Goal: Information Seeking & Learning: Learn about a topic

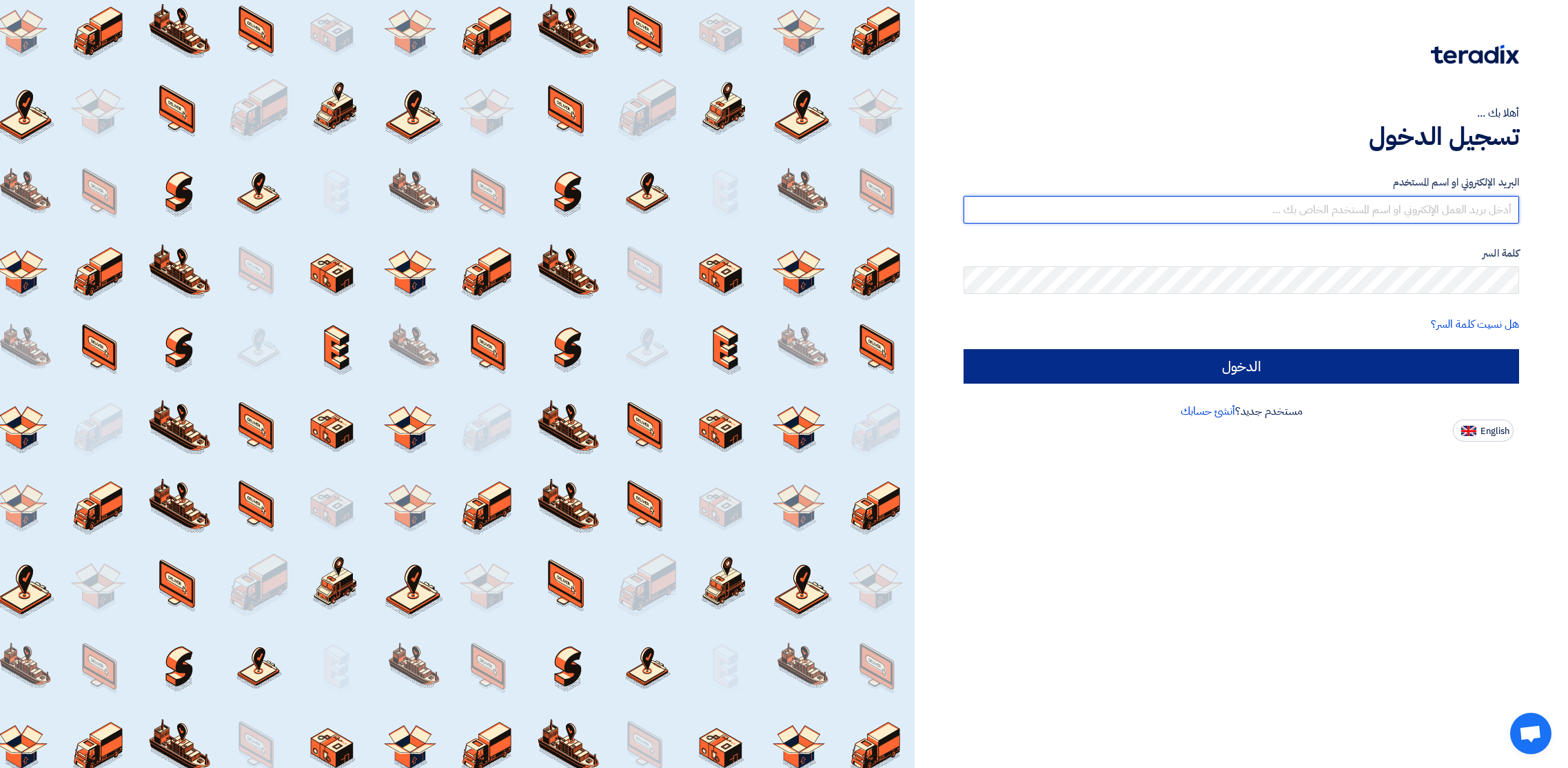
type input "mohammed.mousa@cenomi.com"
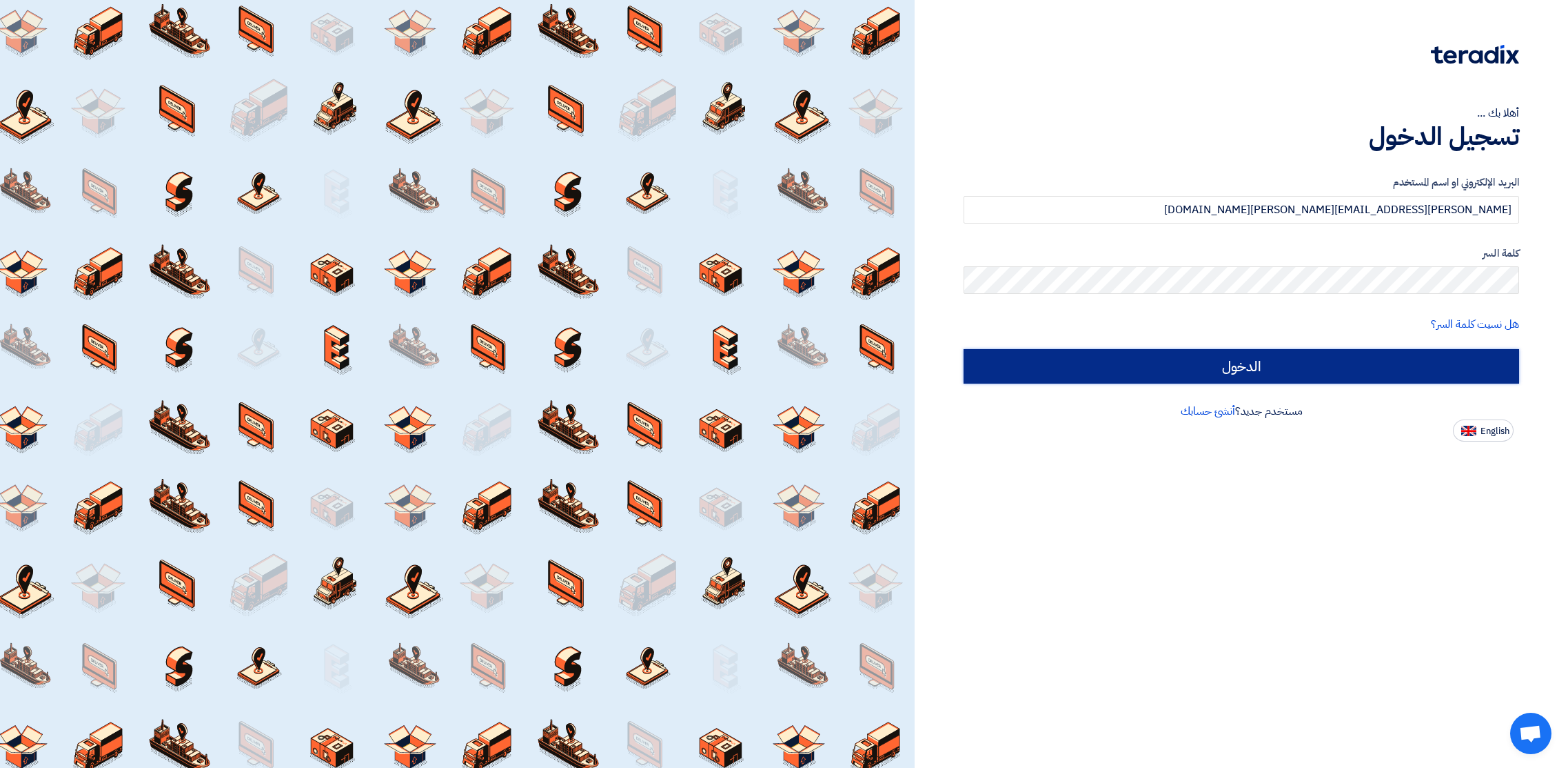
click at [1245, 364] on input "الدخول" at bounding box center [1241, 367] width 555 height 35
type input "Sign in"
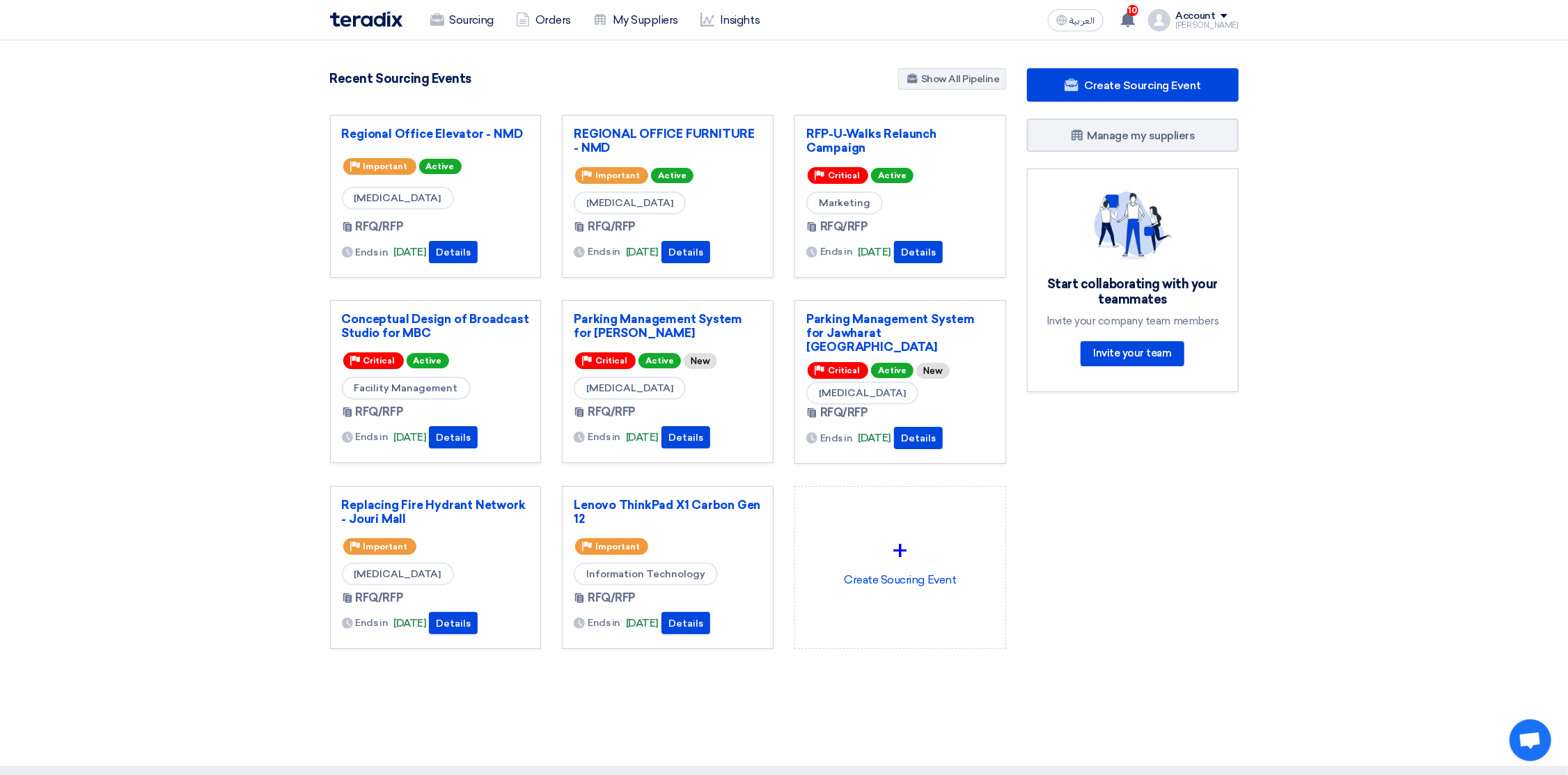
click at [958, 62] on section "4865 RFx remaining 10 Auctions remaining Create Sourcing Event" at bounding box center [784, 392] width 1568 height 703
click at [947, 76] on link "Show All Pipeline" at bounding box center [951, 78] width 108 height 21
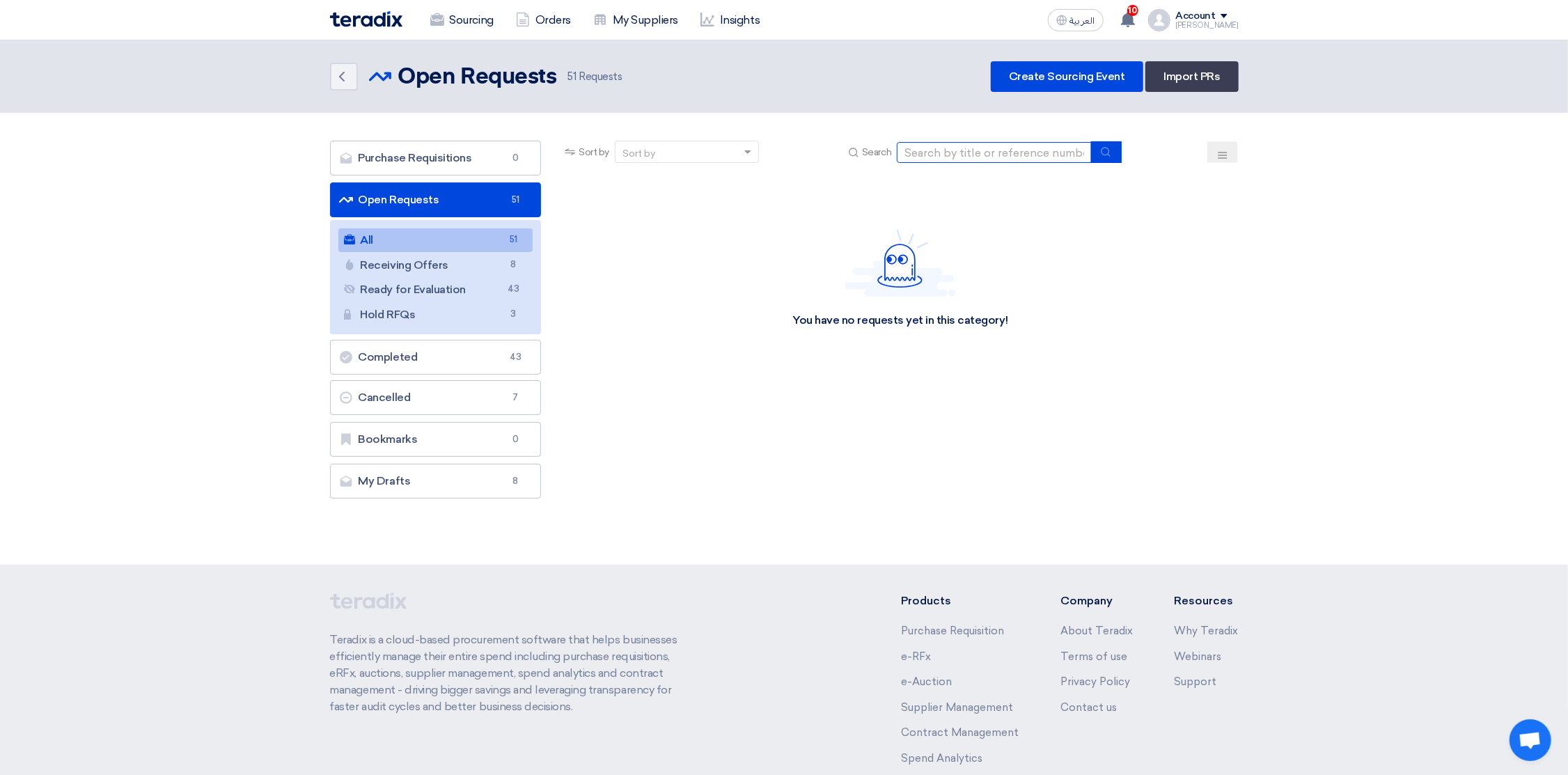
click at [1042, 150] on input at bounding box center [994, 152] width 195 height 21
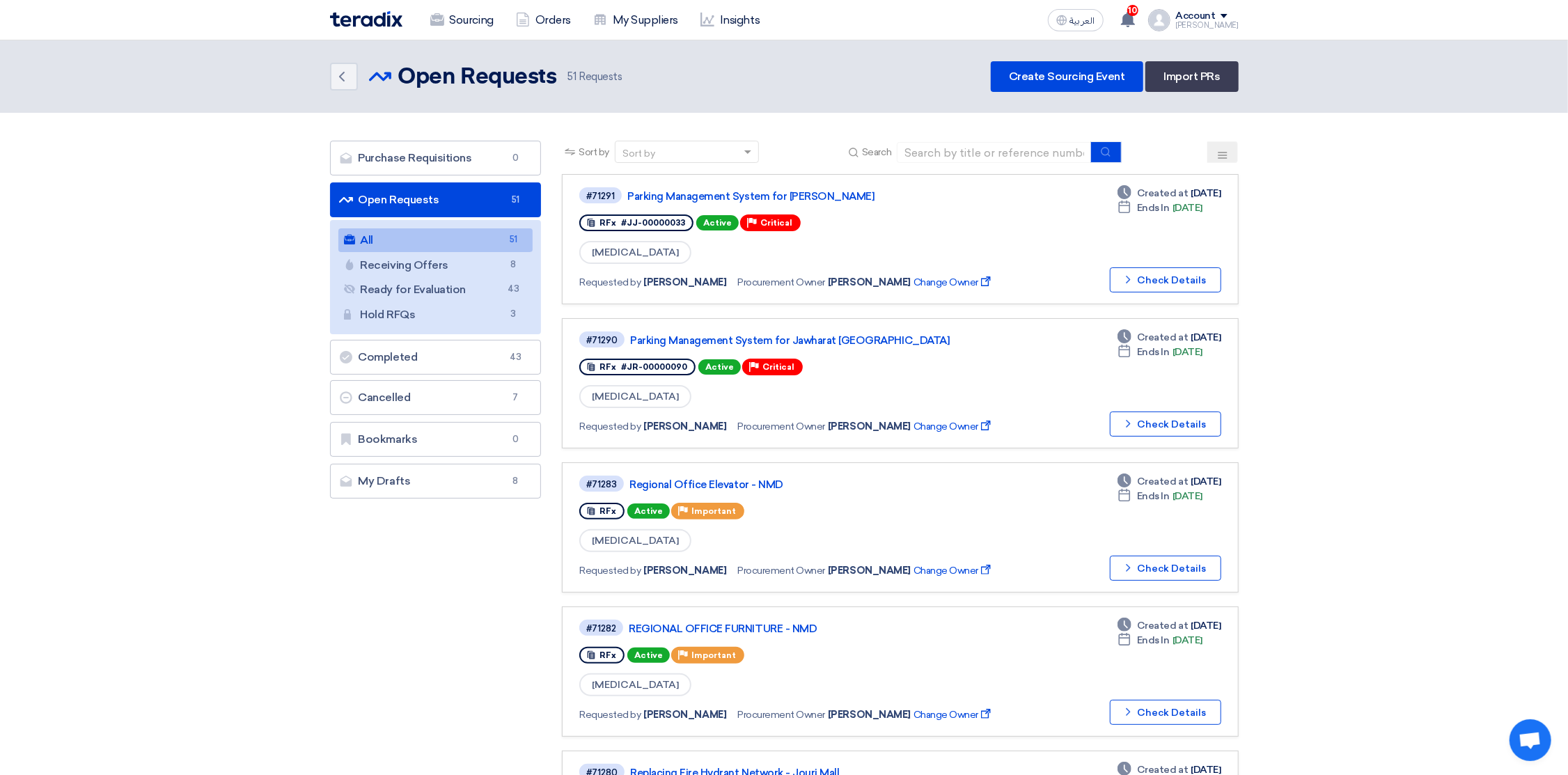
click at [1224, 145] on button at bounding box center [1222, 152] width 30 height 21
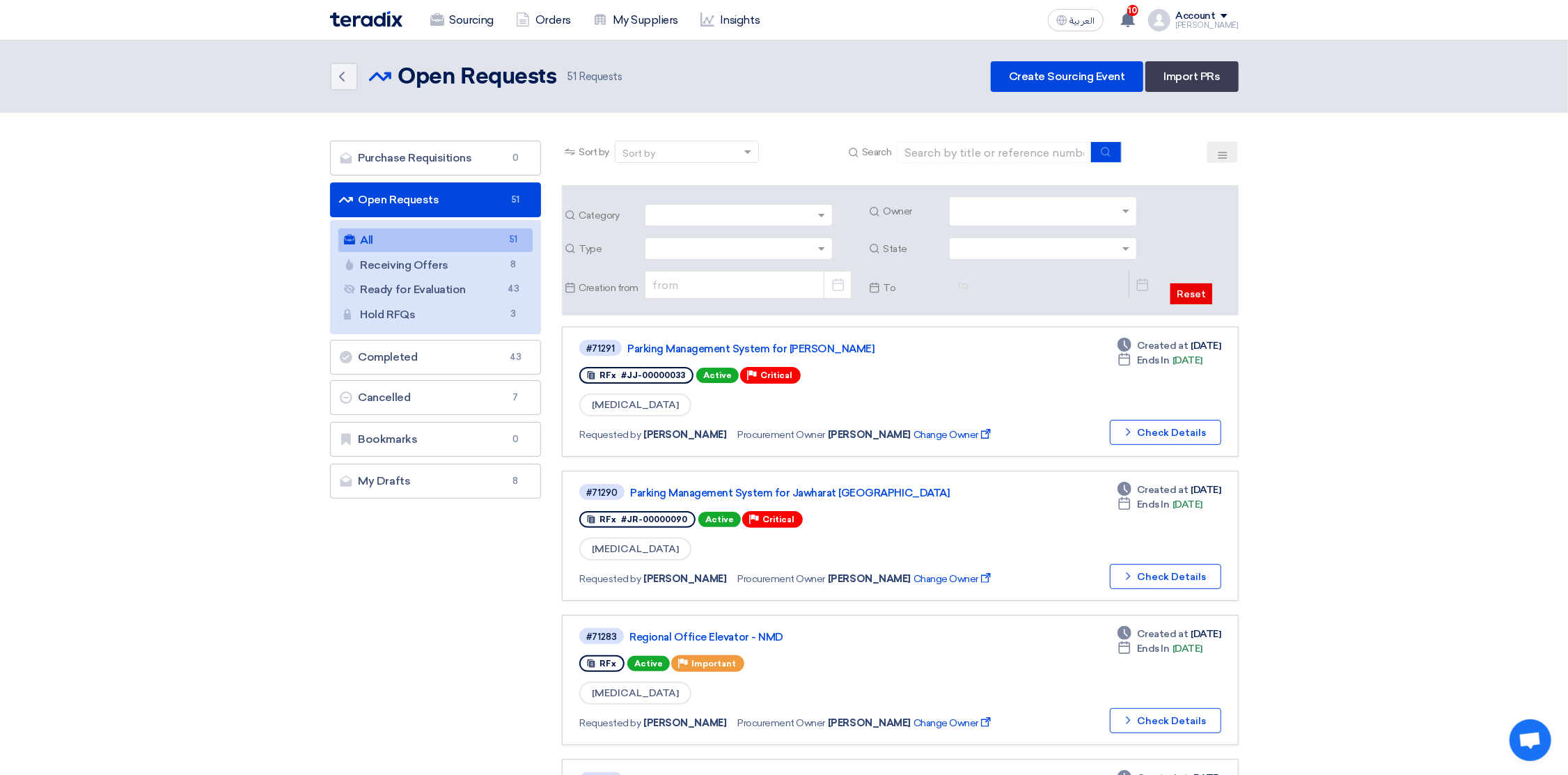
click at [1221, 150] on icon at bounding box center [1223, 156] width 11 height 11
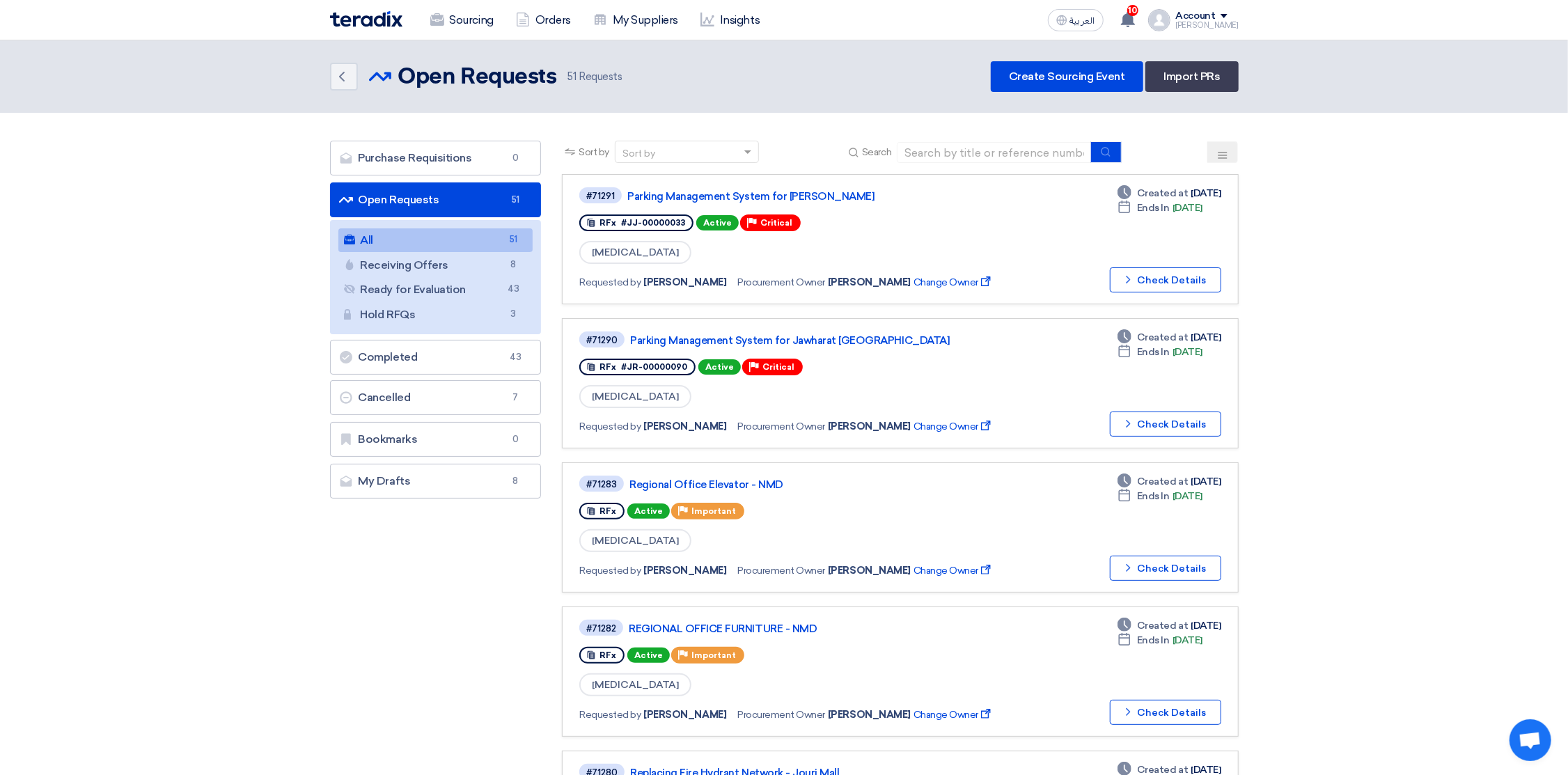
click at [1219, 150] on icon at bounding box center [1223, 156] width 11 height 11
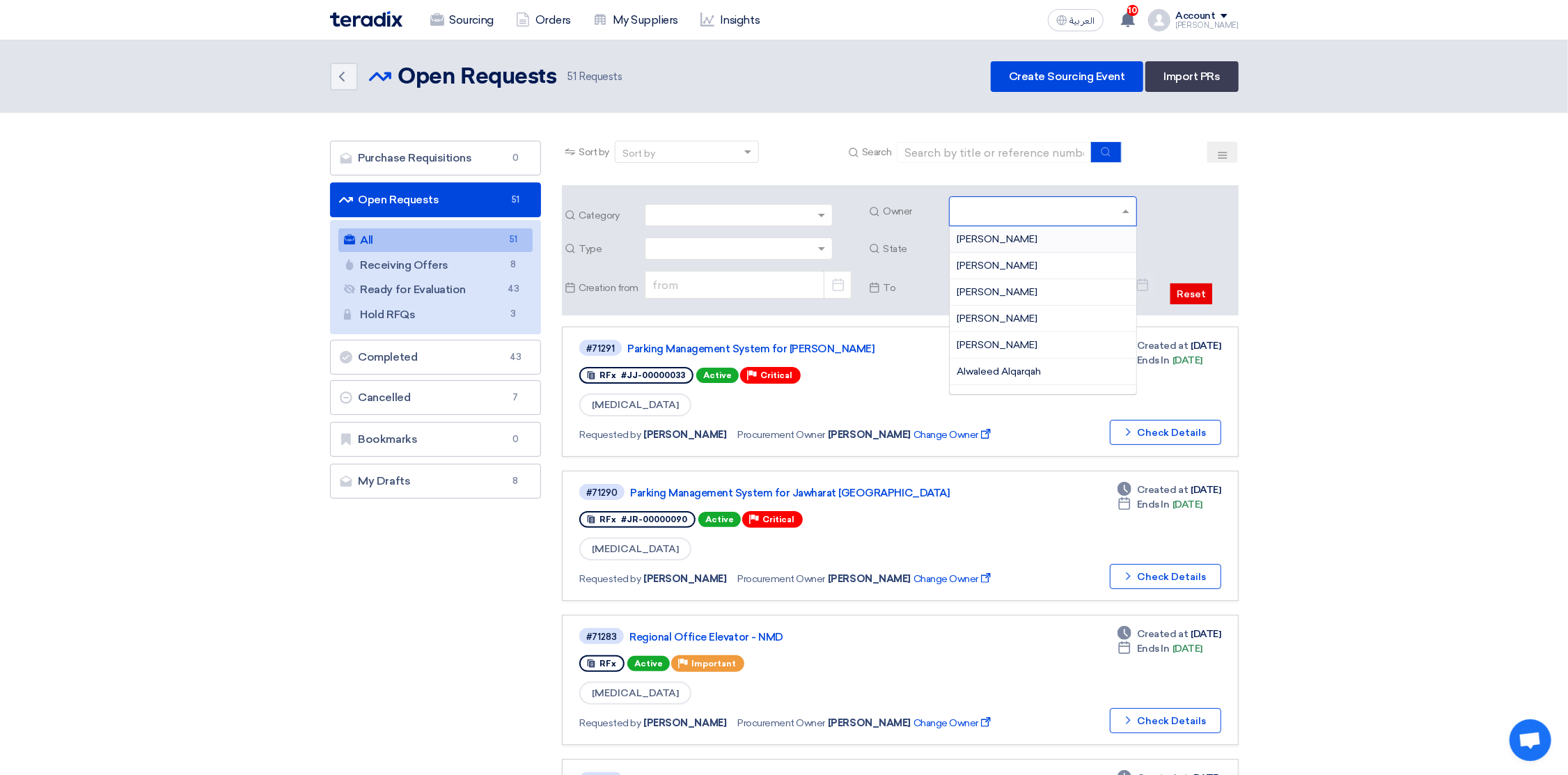
click at [1026, 197] on div at bounding box center [1034, 211] width 169 height 29
click at [1037, 355] on span "[PERSON_NAME]" at bounding box center [997, 353] width 81 height 12
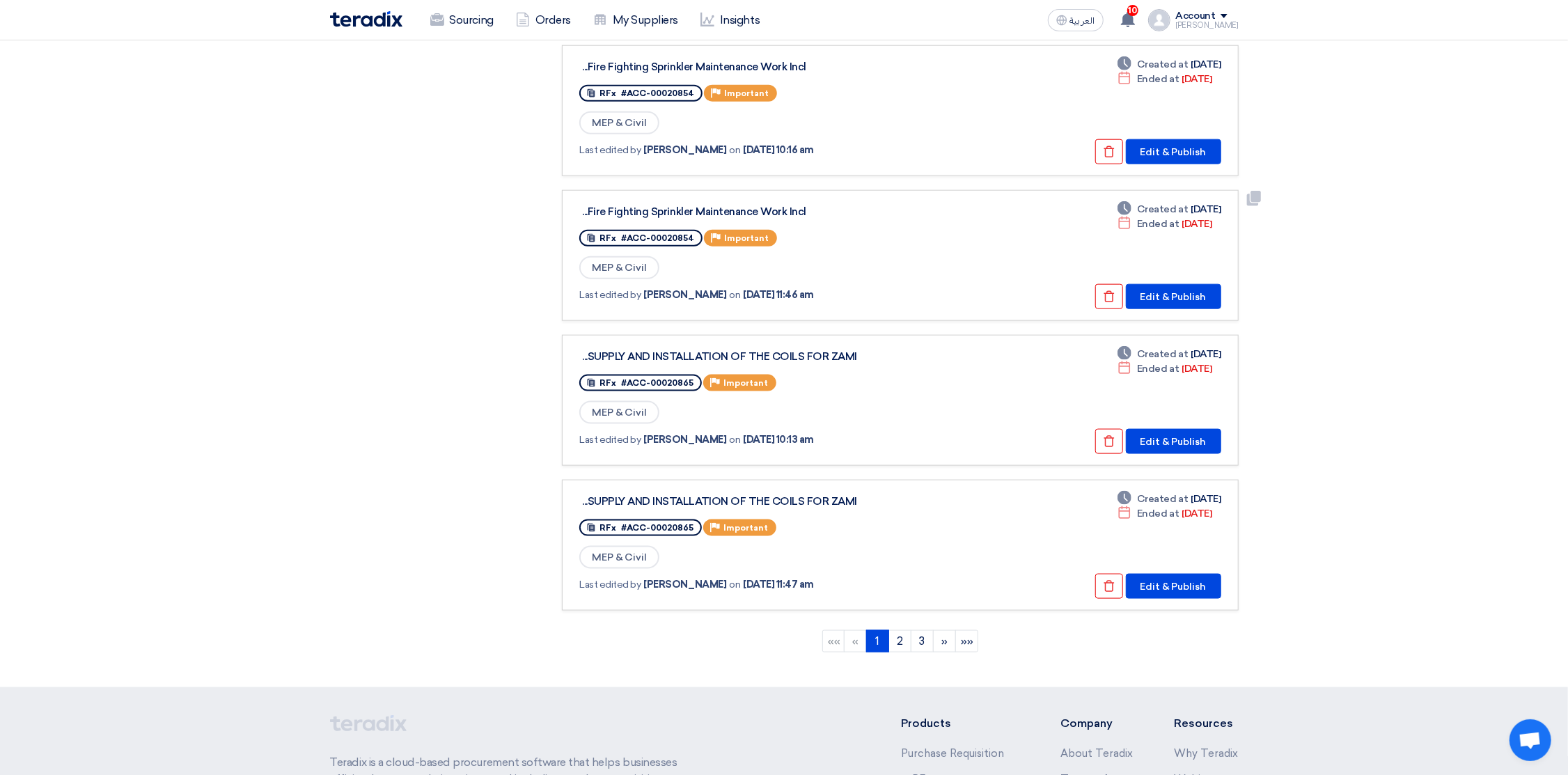
scroll to position [1252, 0]
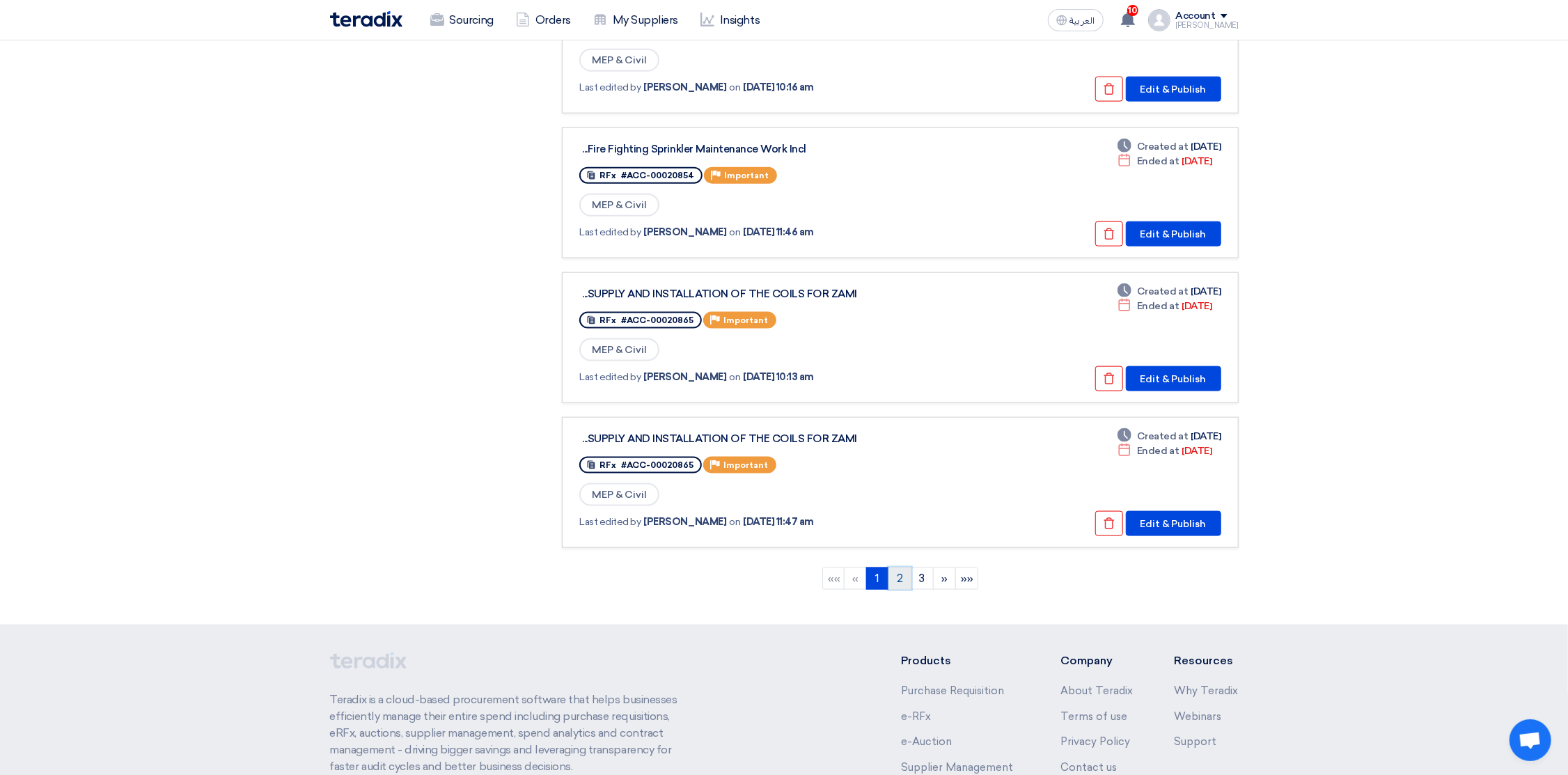
click at [906, 567] on link "2" at bounding box center [900, 578] width 23 height 22
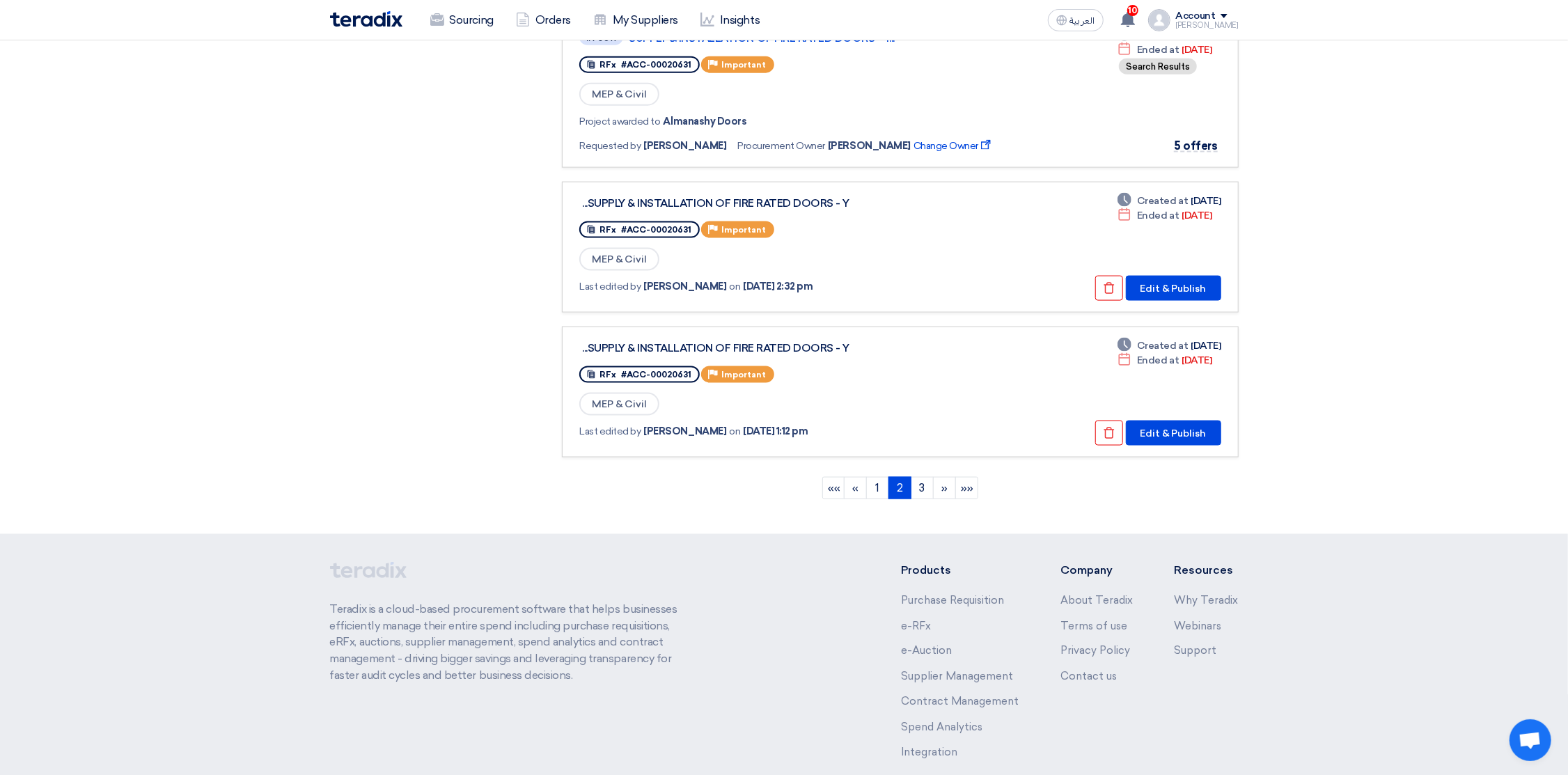
scroll to position [1462, 0]
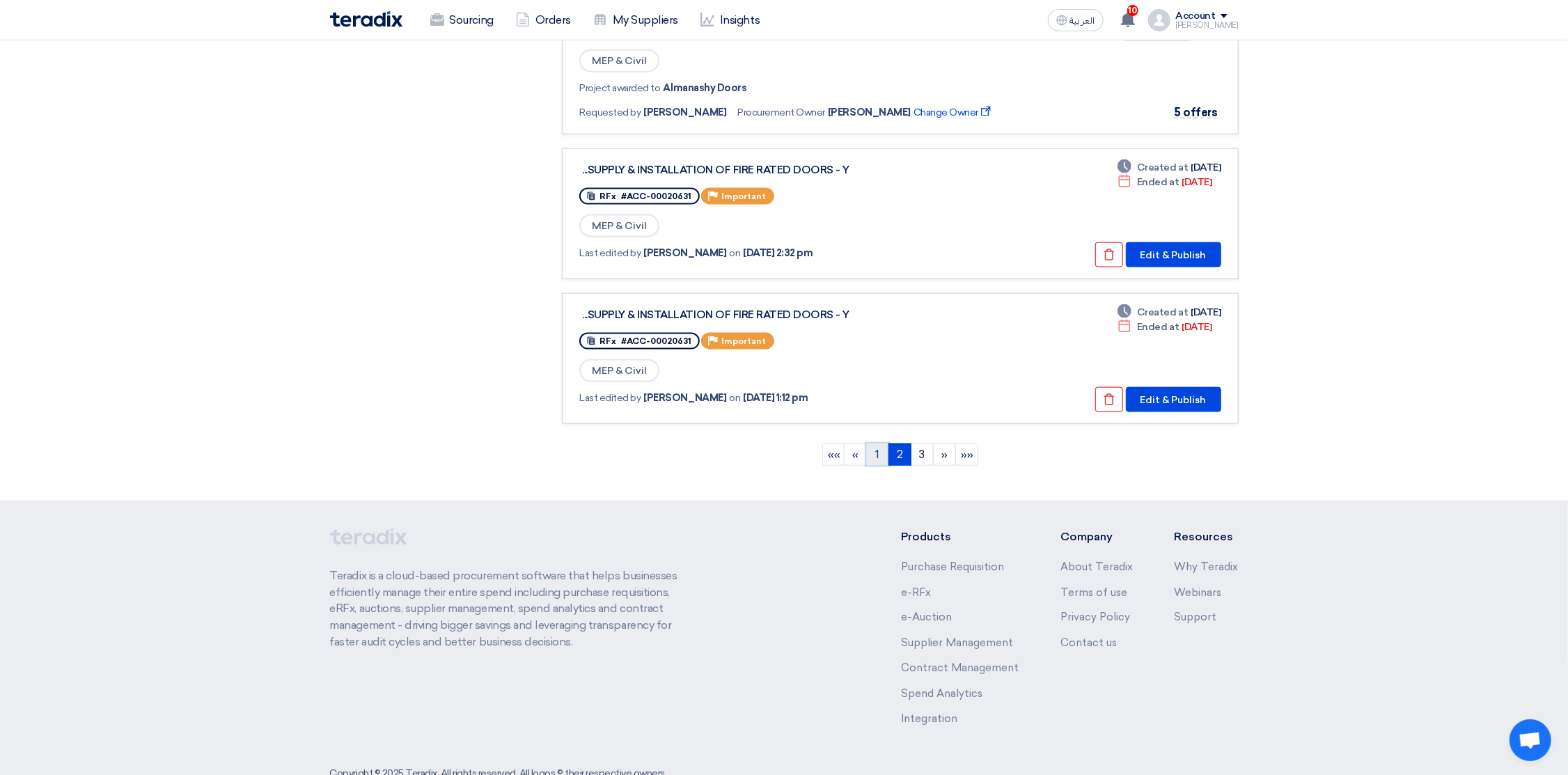
click at [876, 444] on link "1" at bounding box center [877, 455] width 23 height 22
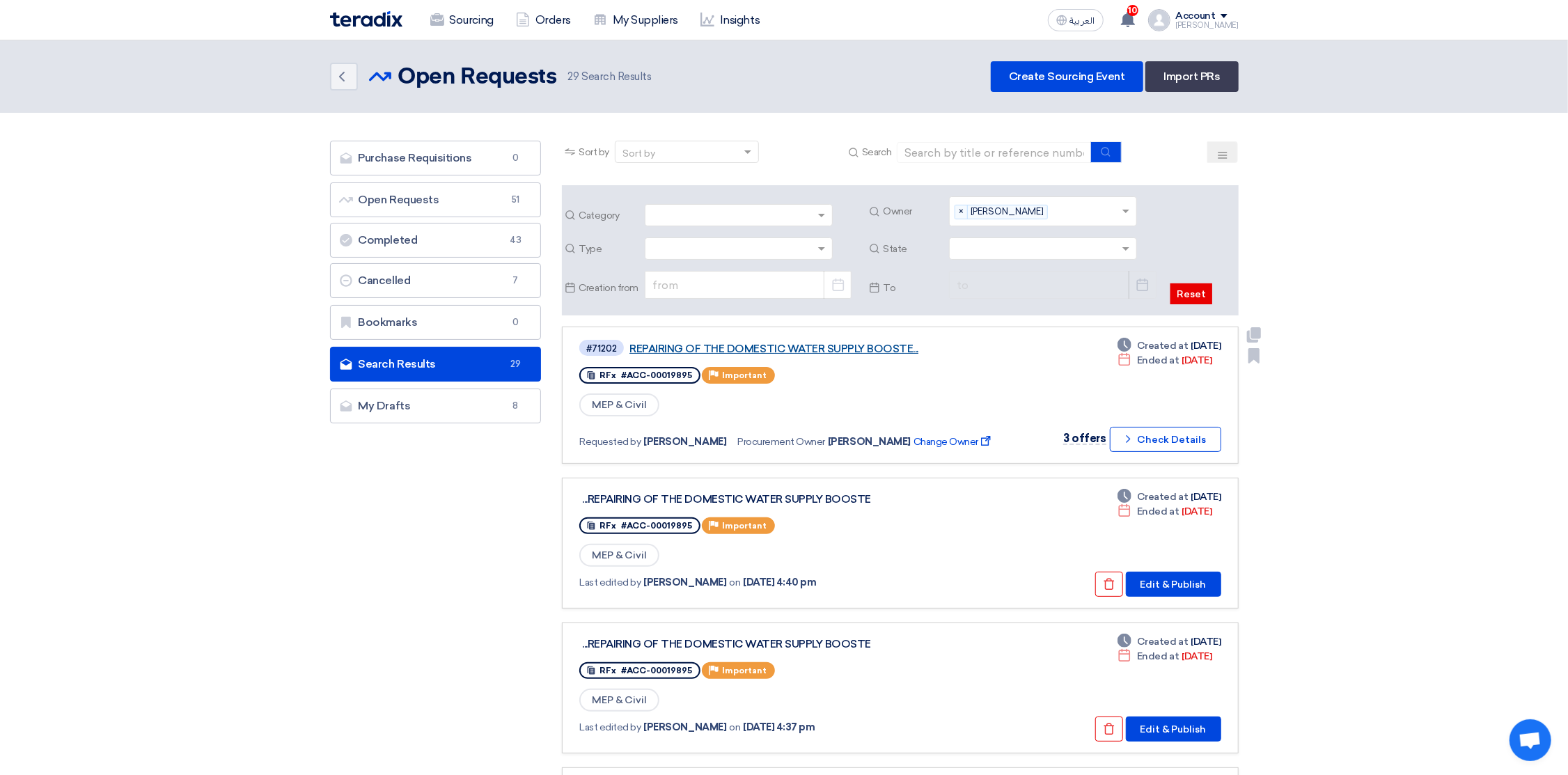
click at [772, 350] on link "REPAIRING OF THE DOMESTIC WATER SUPPLY BOOSTE..." at bounding box center [804, 349] width 348 height 13
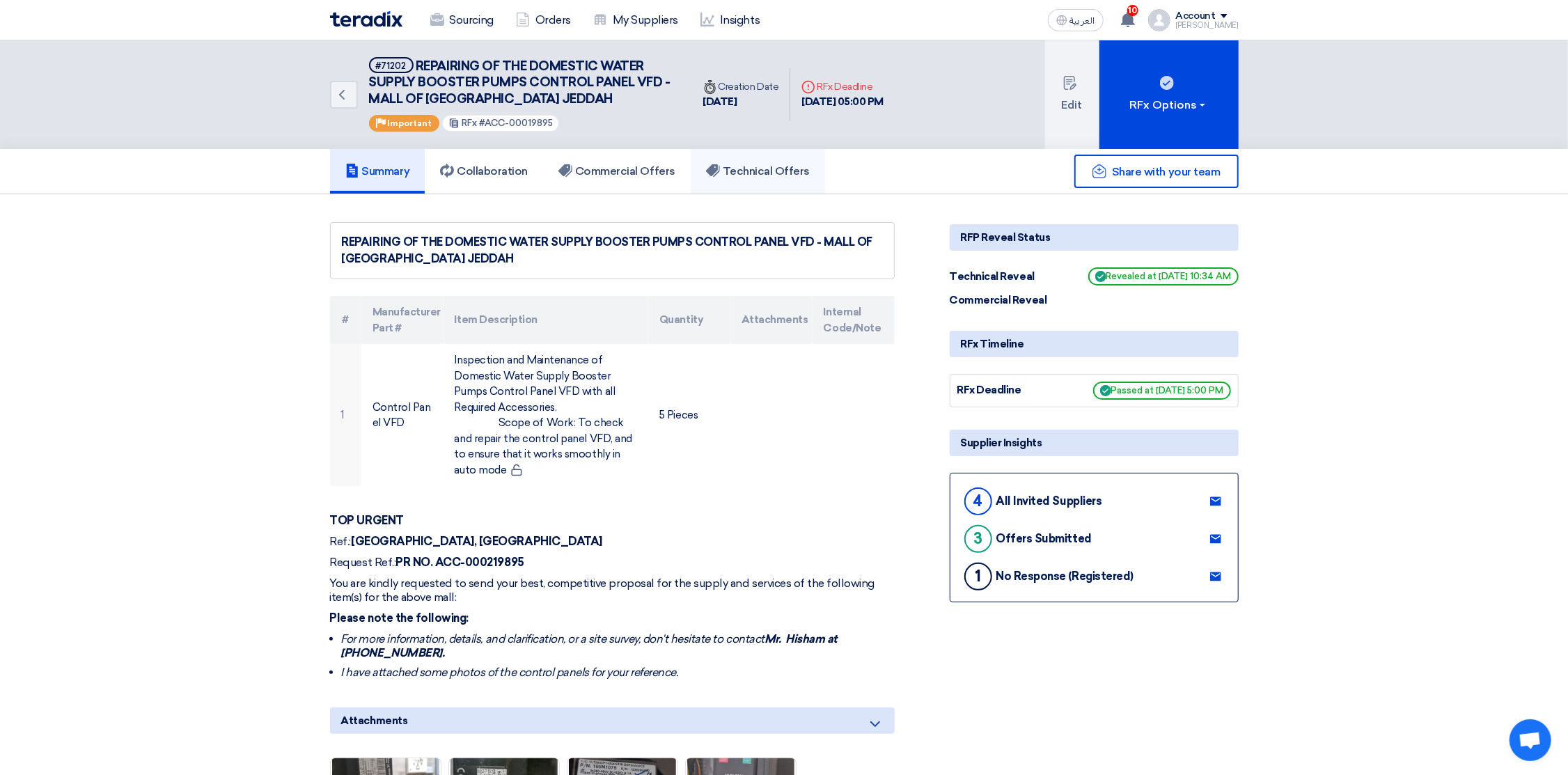
click at [761, 164] on h5 "Technical Offers" at bounding box center [758, 170] width 104 height 14
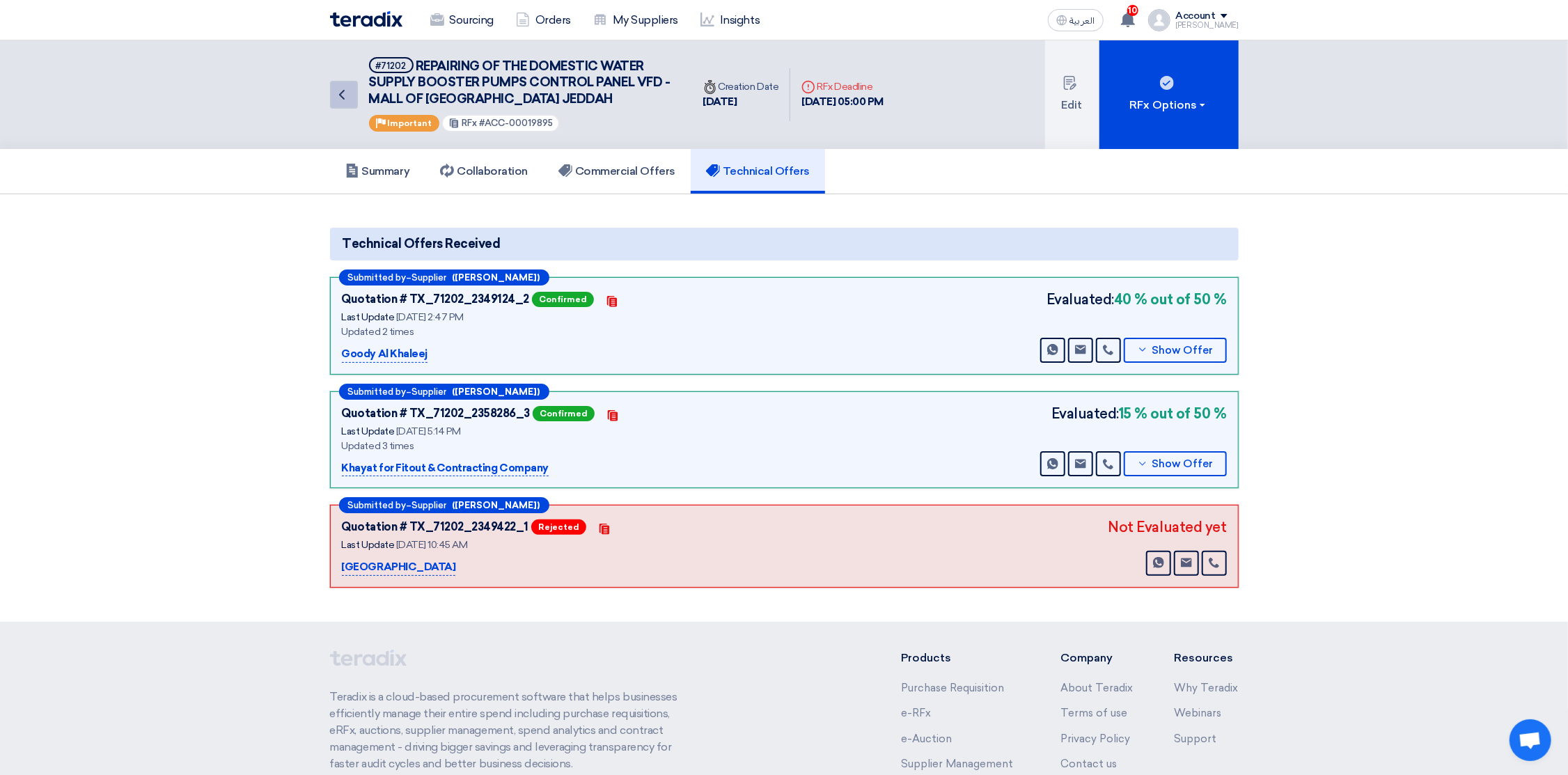
click at [346, 82] on link "Back" at bounding box center [343, 95] width 28 height 28
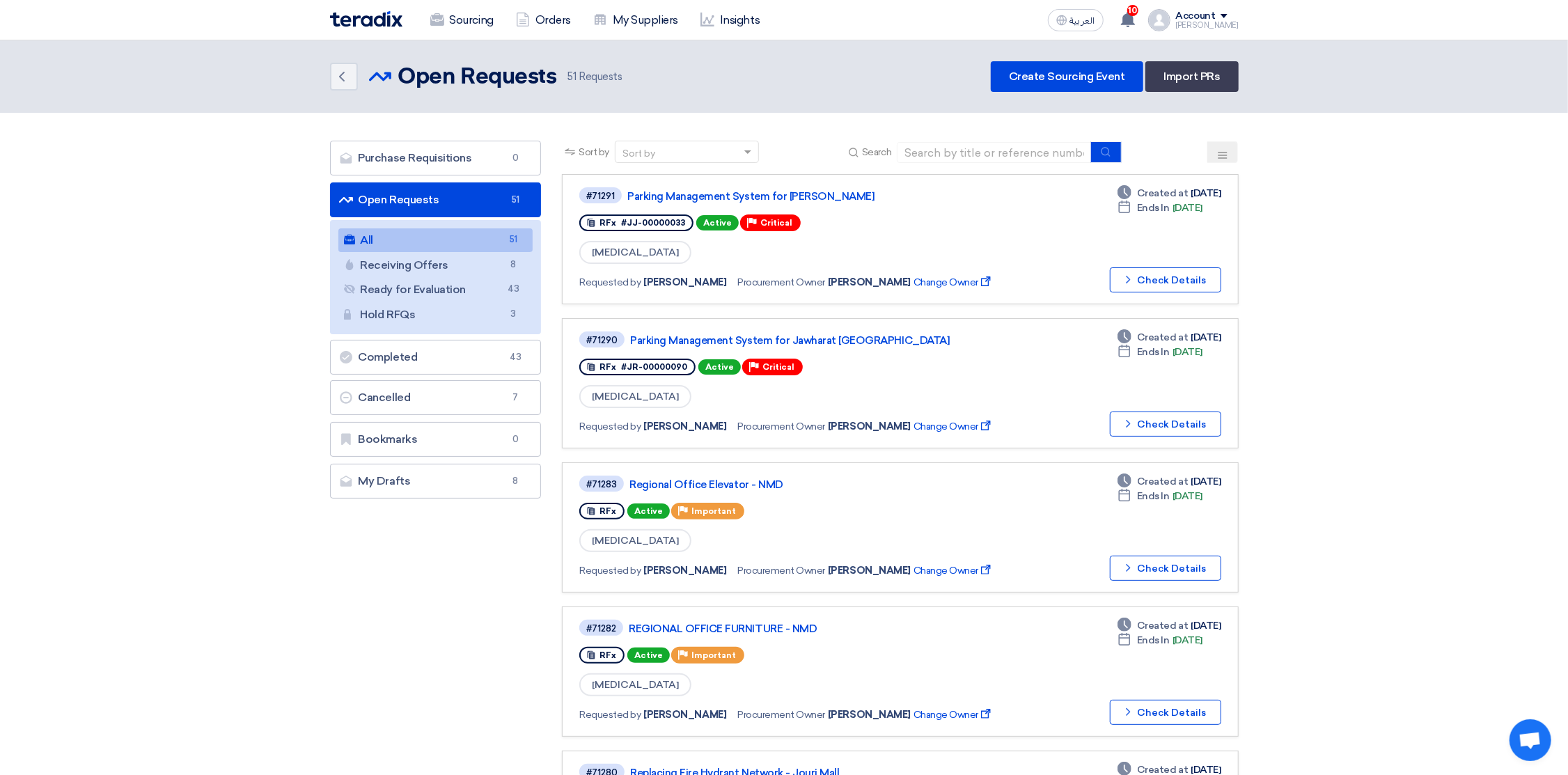
click at [1227, 150] on icon at bounding box center [1223, 156] width 11 height 11
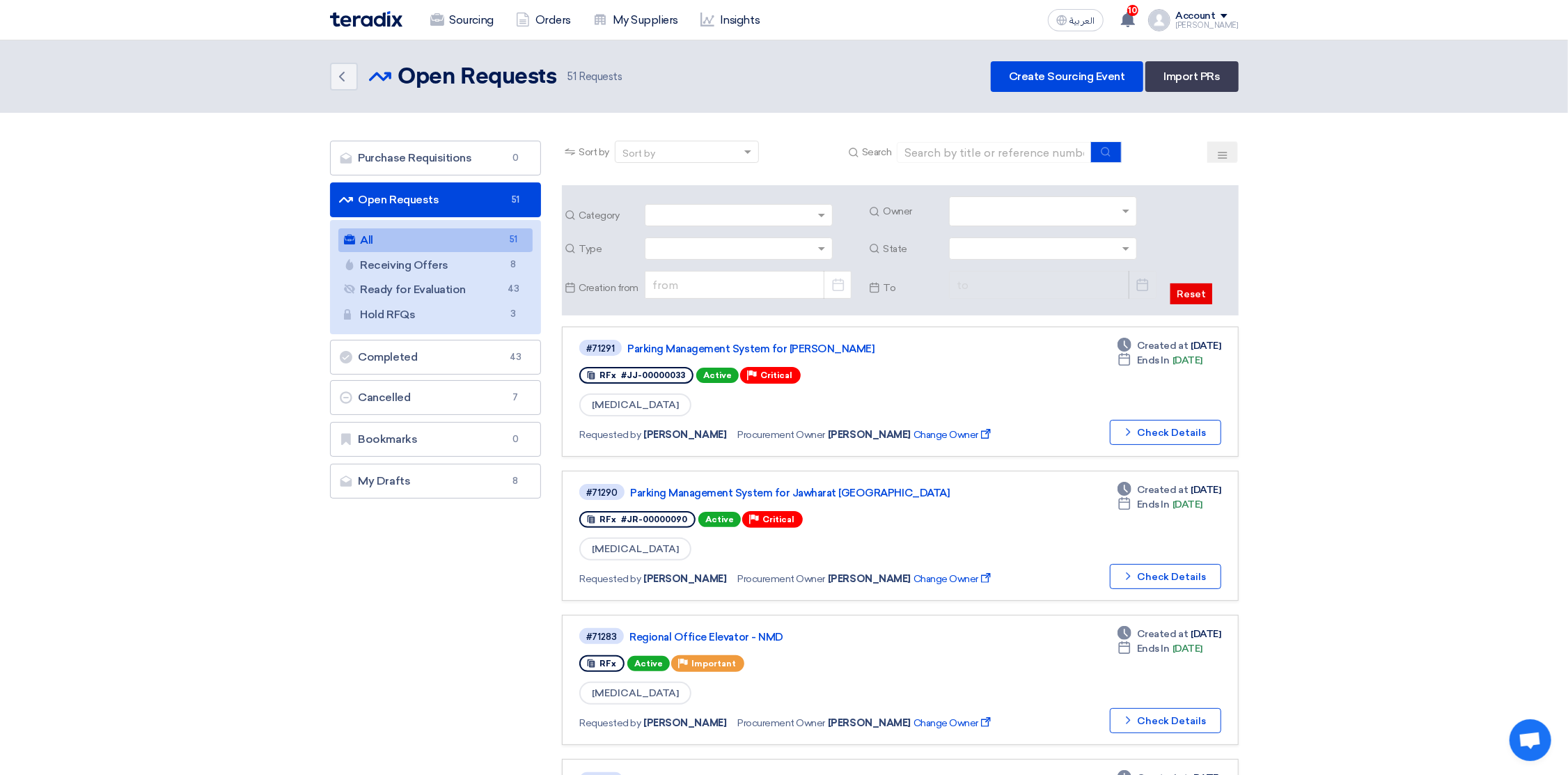
click at [993, 213] on input "text" at bounding box center [1044, 213] width 176 height 23
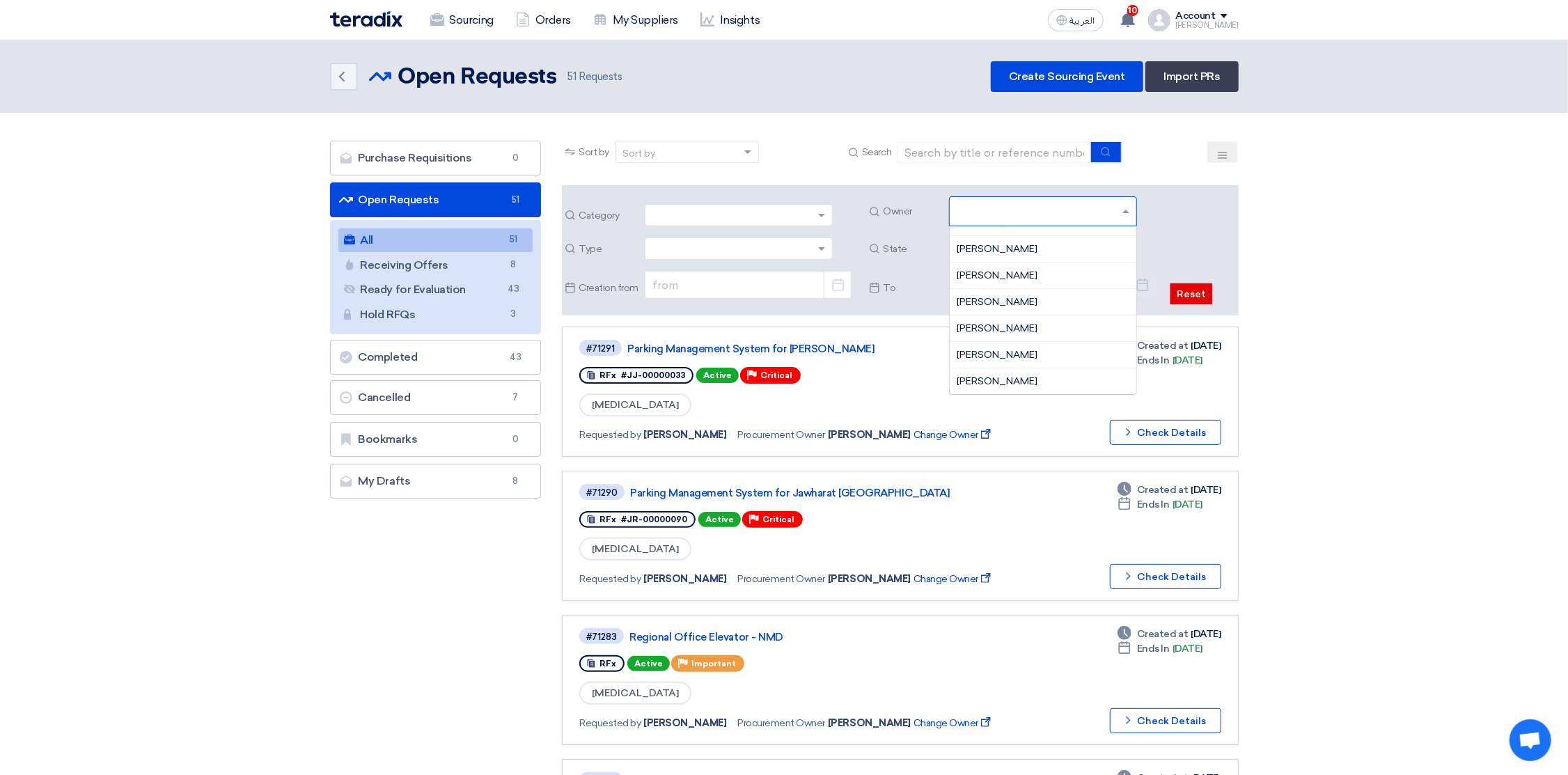
scroll to position [626, 0]
click at [1004, 355] on span "[PERSON_NAME]" at bounding box center [997, 353] width 81 height 12
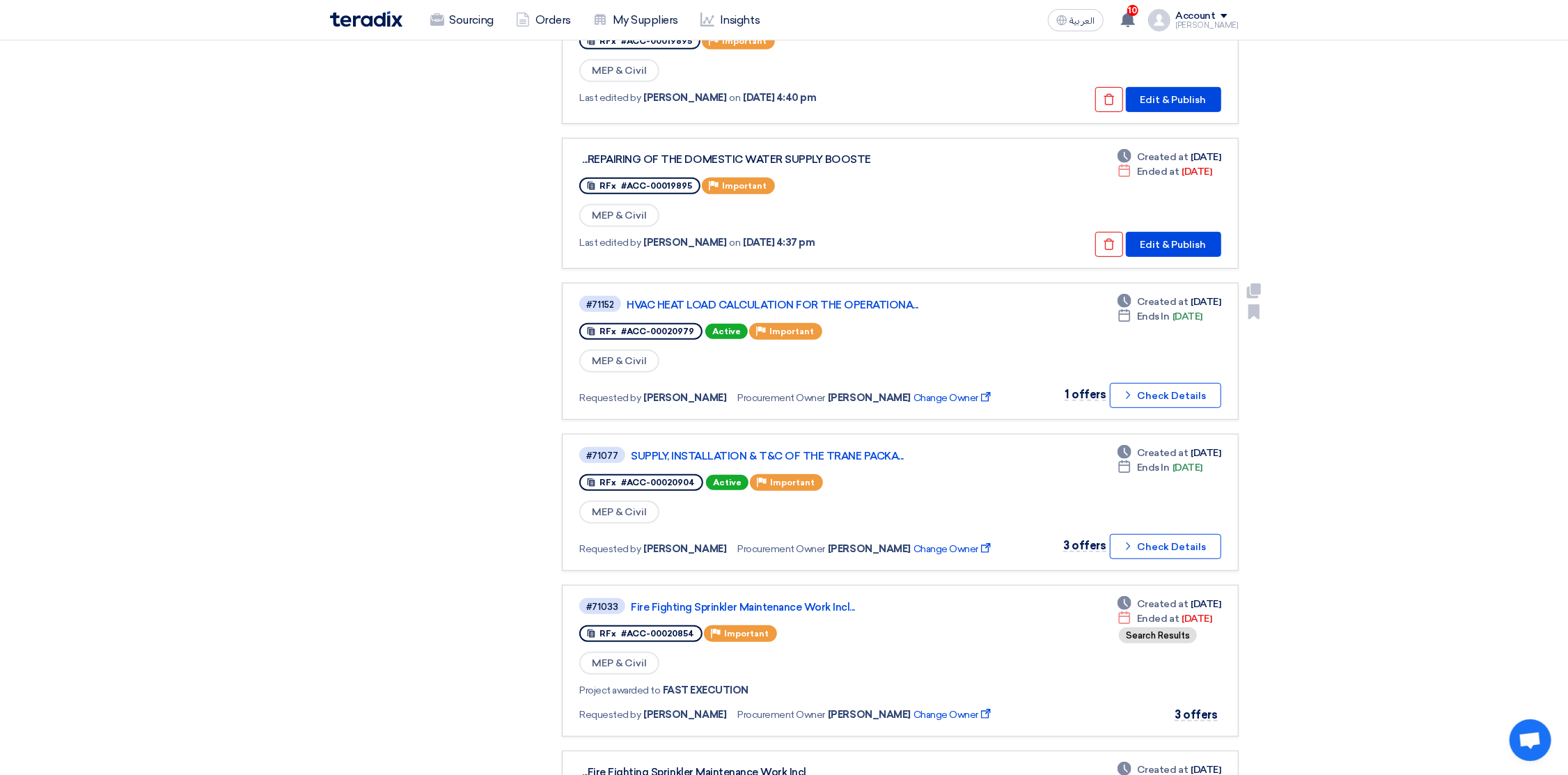
scroll to position [522, 0]
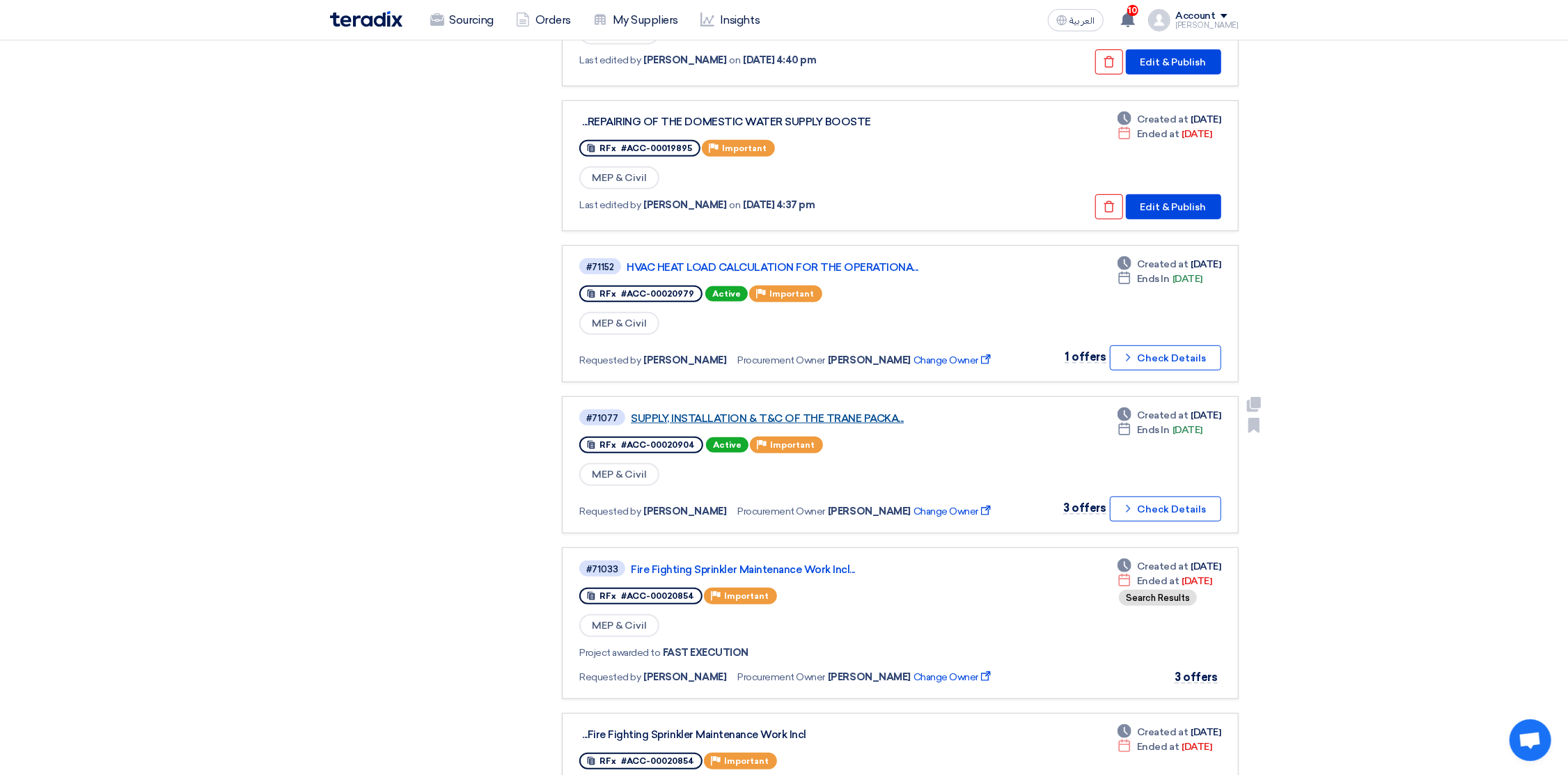
click at [785, 412] on link "SUPPLY, INSTALLATION & T&C OF THE TRANE PACKA..." at bounding box center [805, 419] width 348 height 13
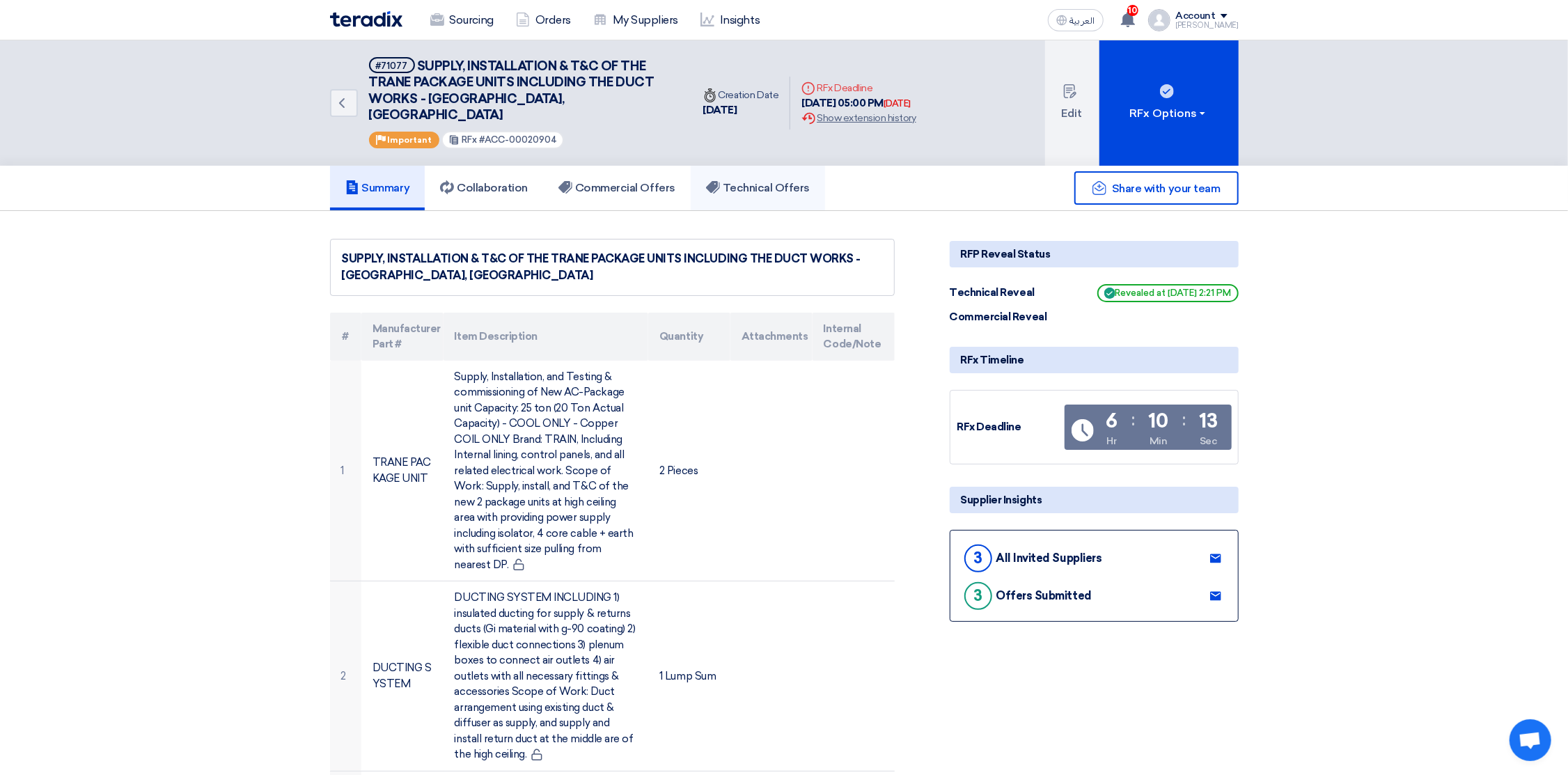
click at [749, 181] on h5 "Technical Offers" at bounding box center [758, 188] width 104 height 14
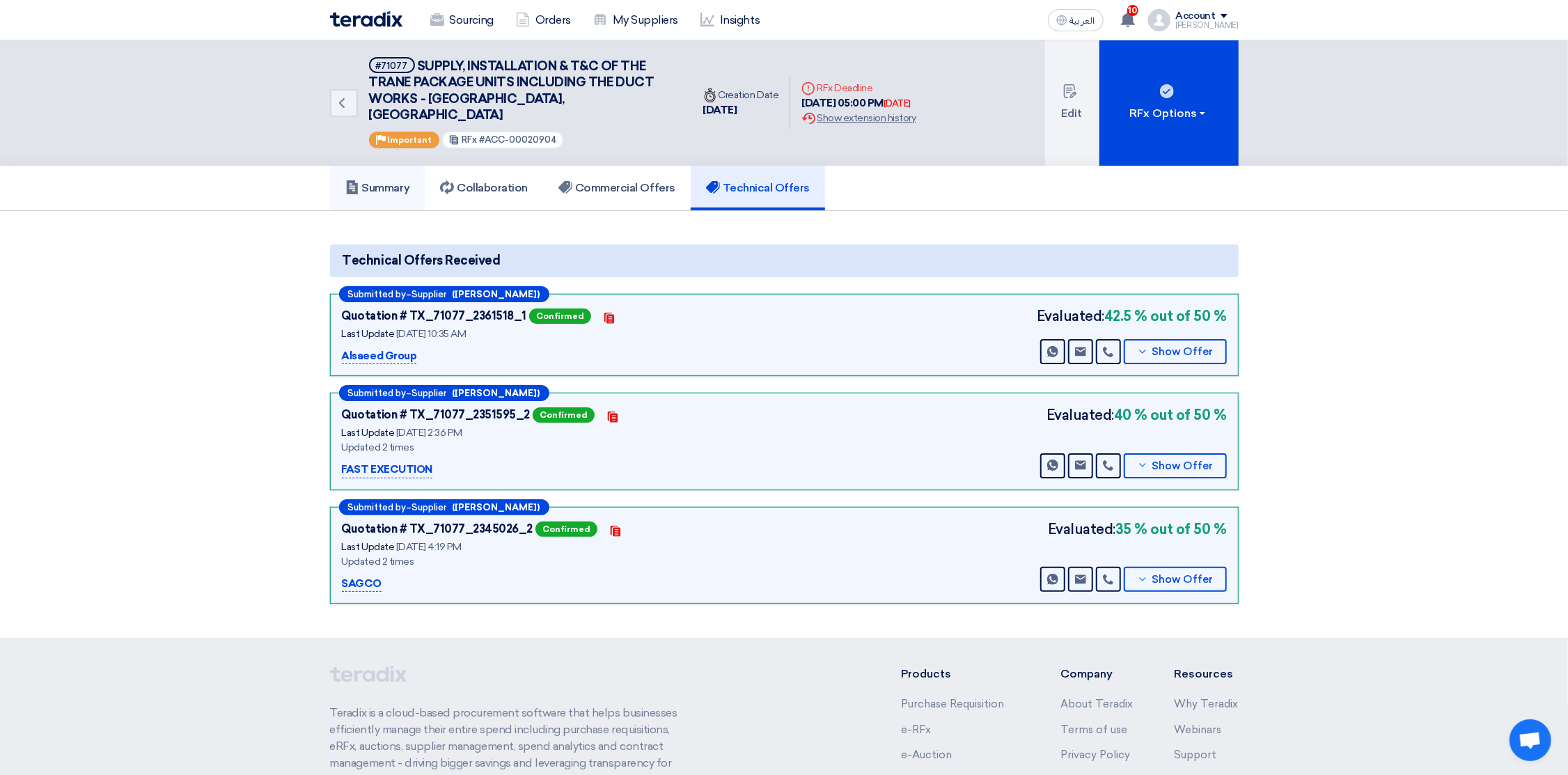
click at [377, 181] on h5 "Summary" at bounding box center [377, 188] width 64 height 14
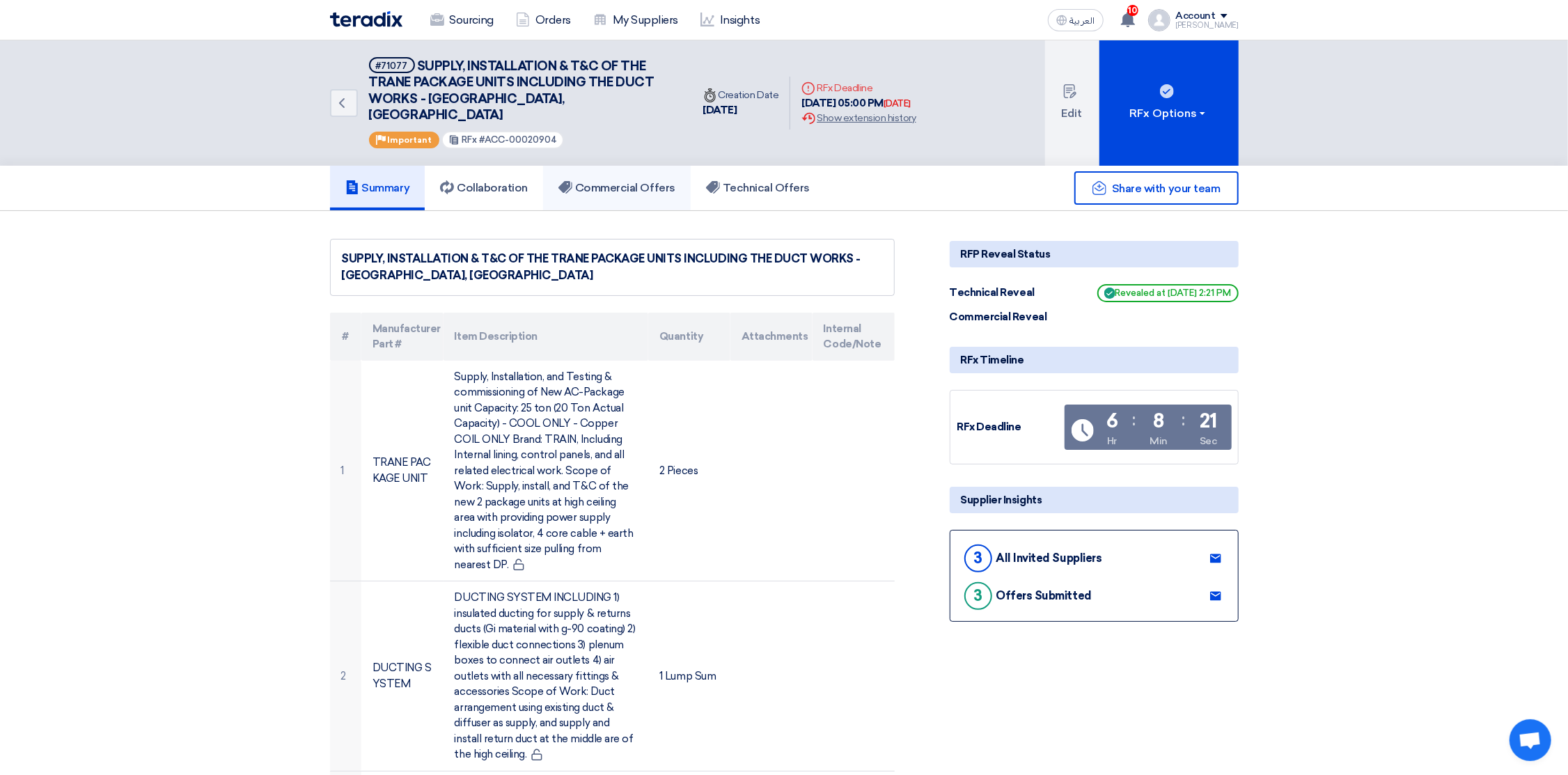
click at [630, 181] on h5 "Commercial Offers" at bounding box center [616, 188] width 117 height 14
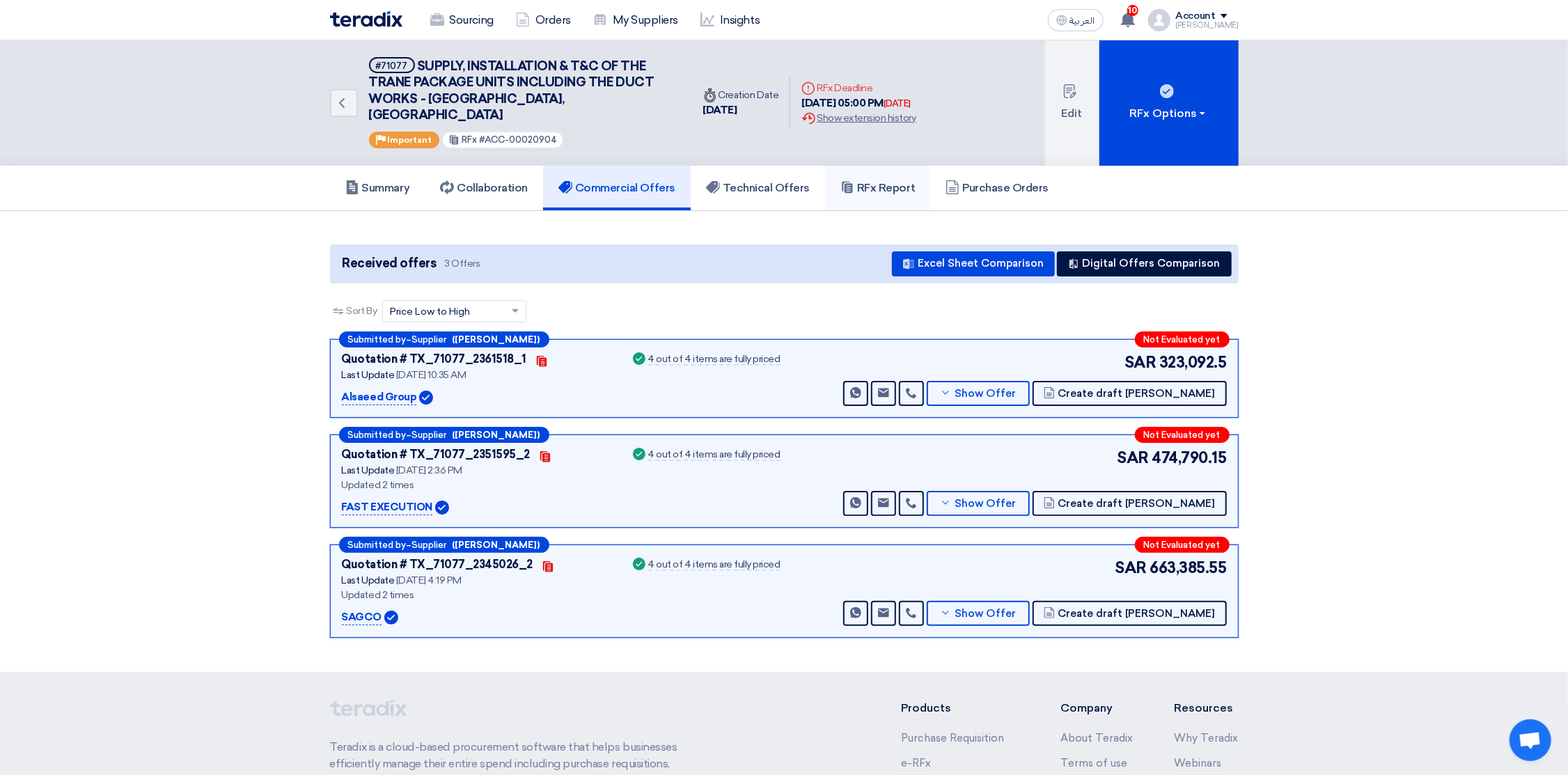
click at [881, 181] on h5 "RFx Report" at bounding box center [877, 188] width 75 height 14
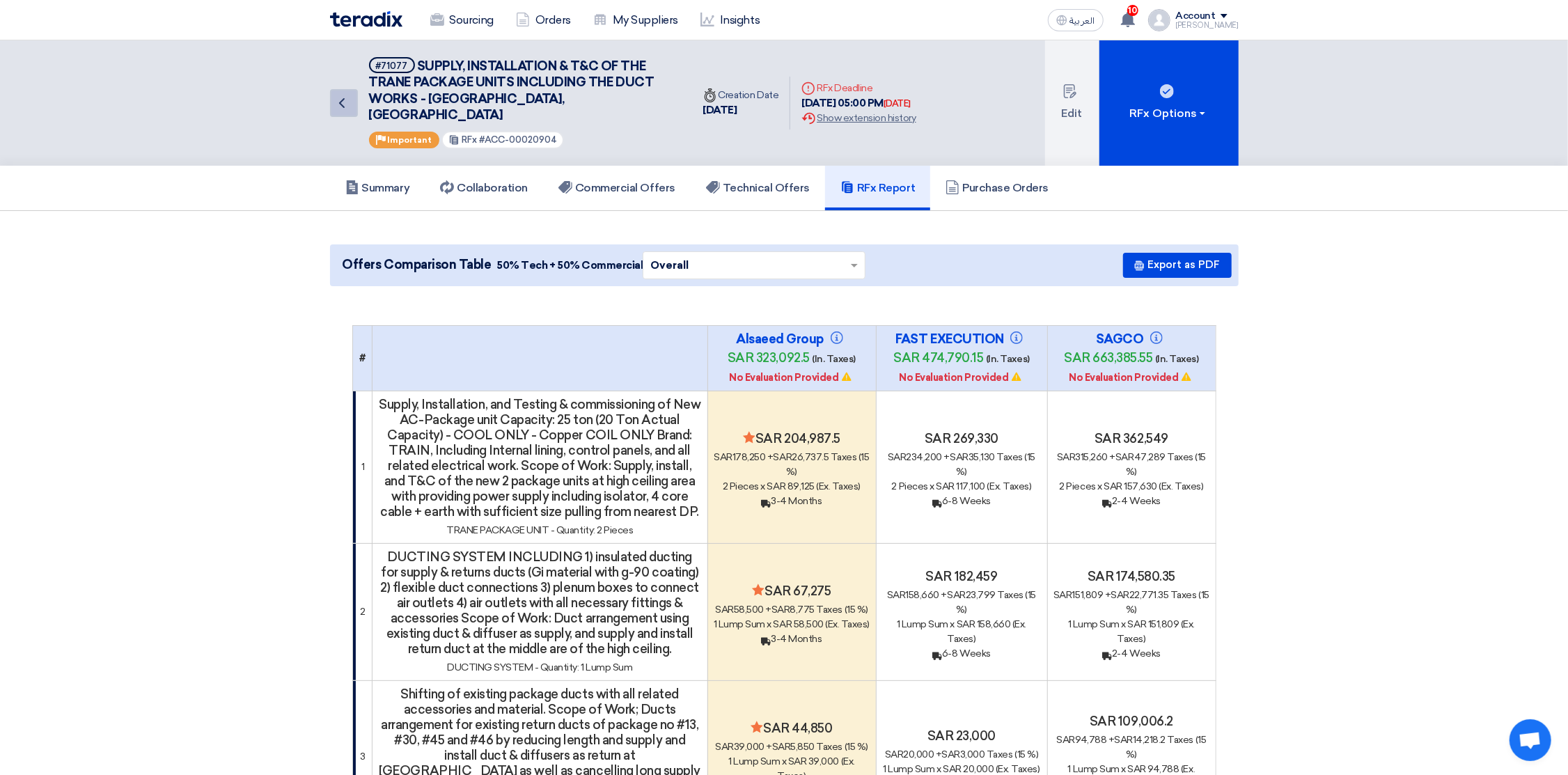
click at [330, 95] on link "Back" at bounding box center [343, 103] width 28 height 28
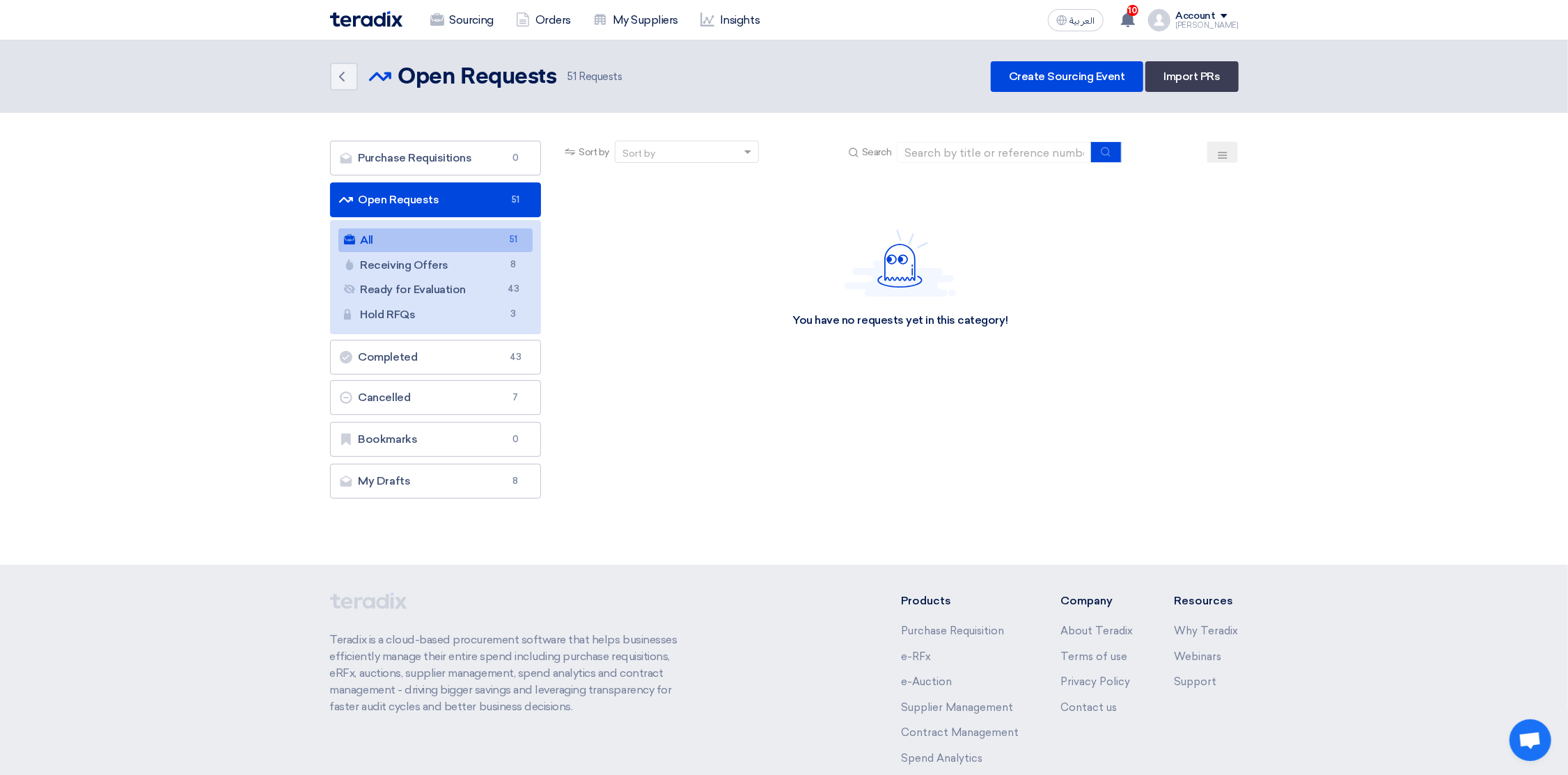
click at [358, 18] on img at bounding box center [366, 18] width 73 height 16
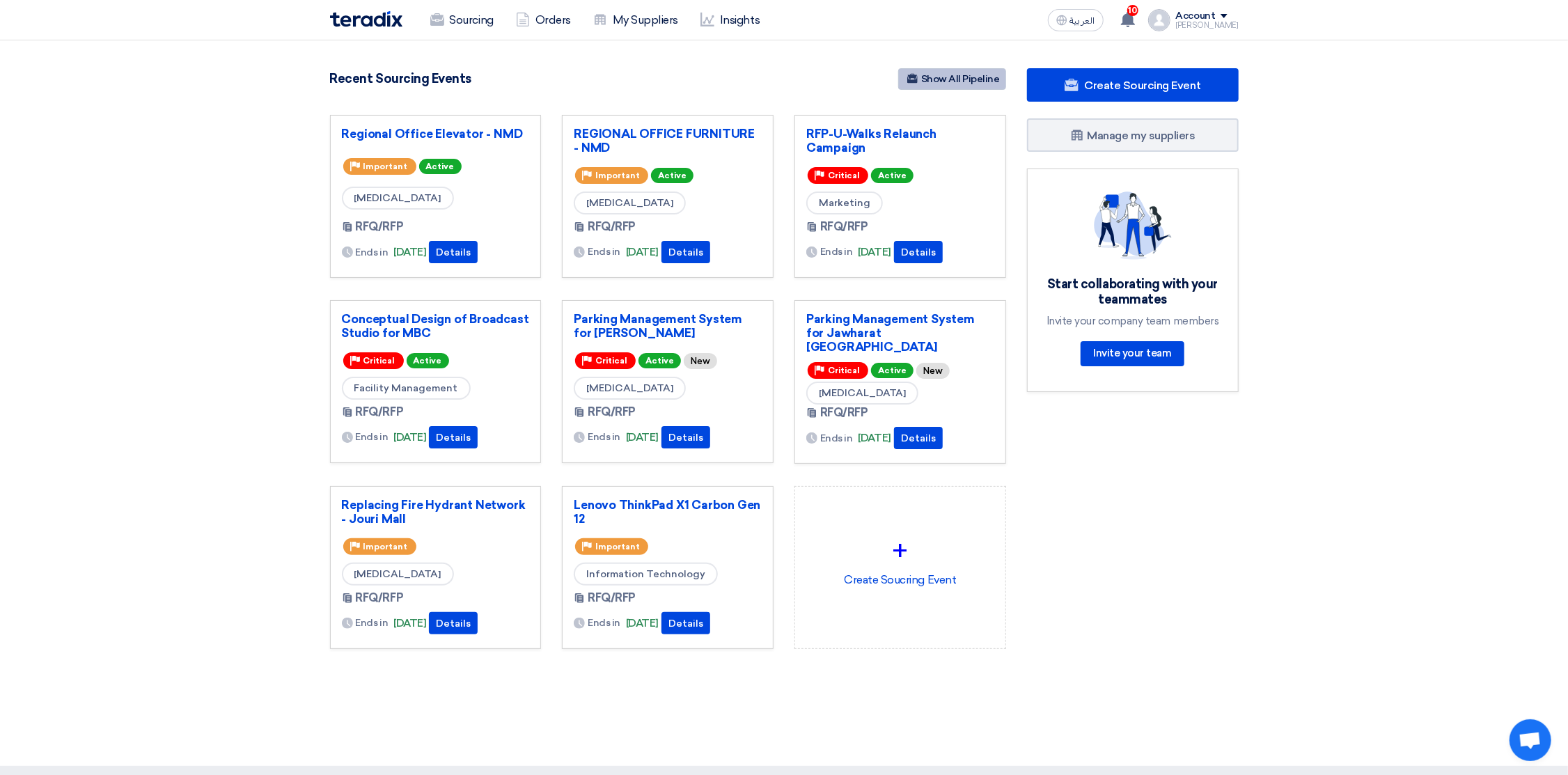
click at [955, 79] on link "Show All Pipeline" at bounding box center [951, 78] width 108 height 21
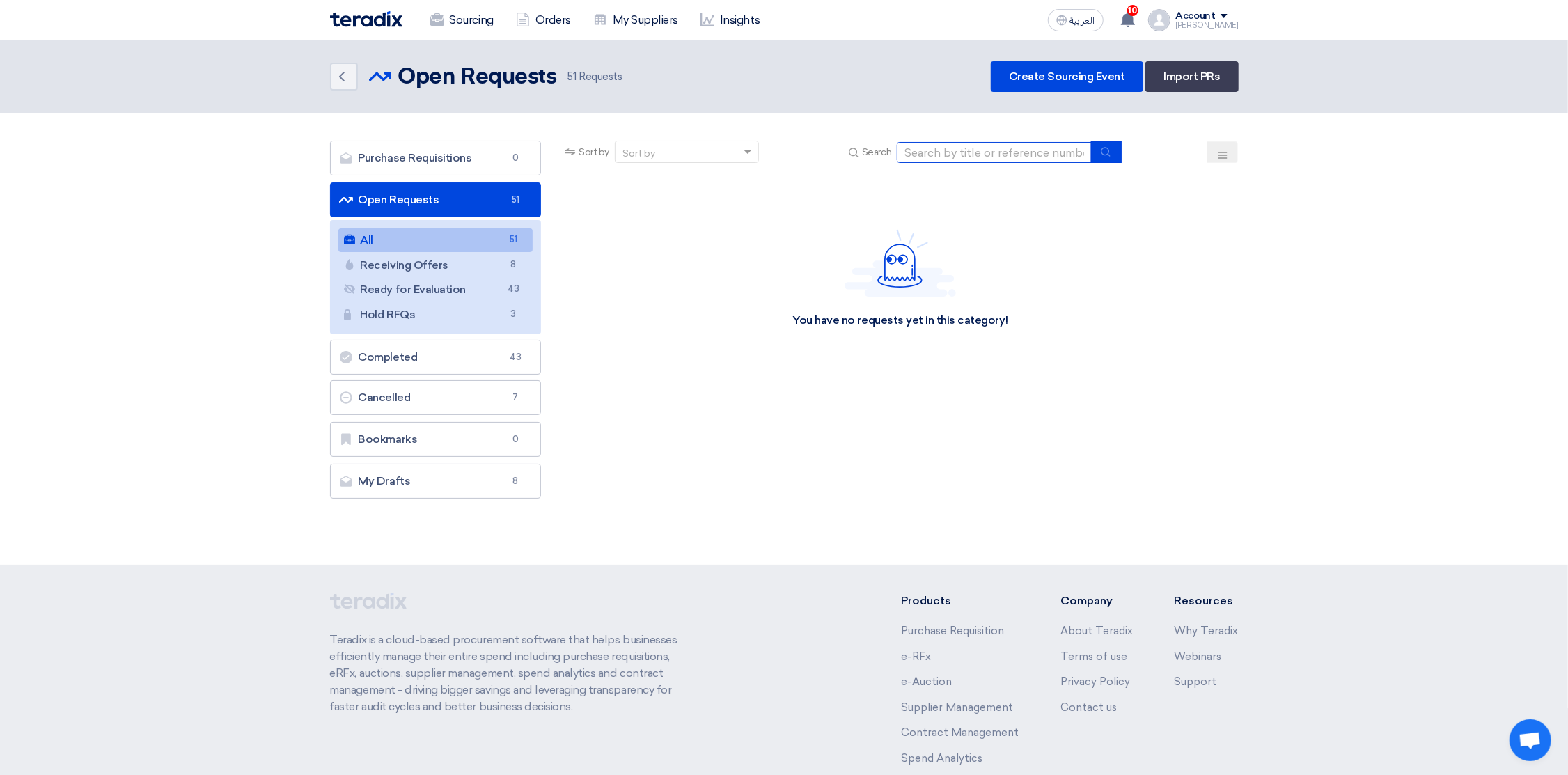
click at [1045, 153] on input at bounding box center [994, 152] width 195 height 21
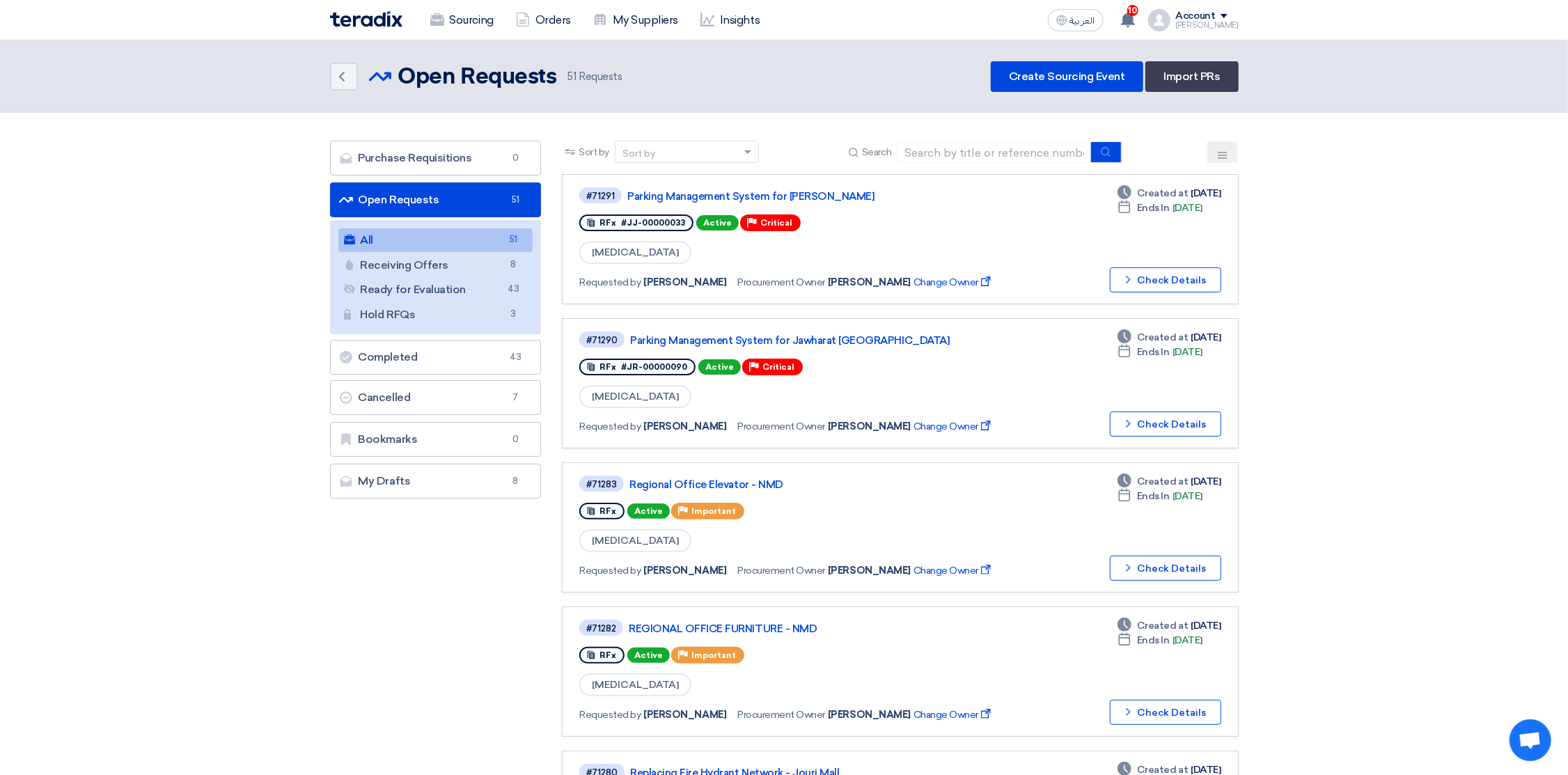
click at [1219, 150] on icon at bounding box center [1223, 156] width 11 height 11
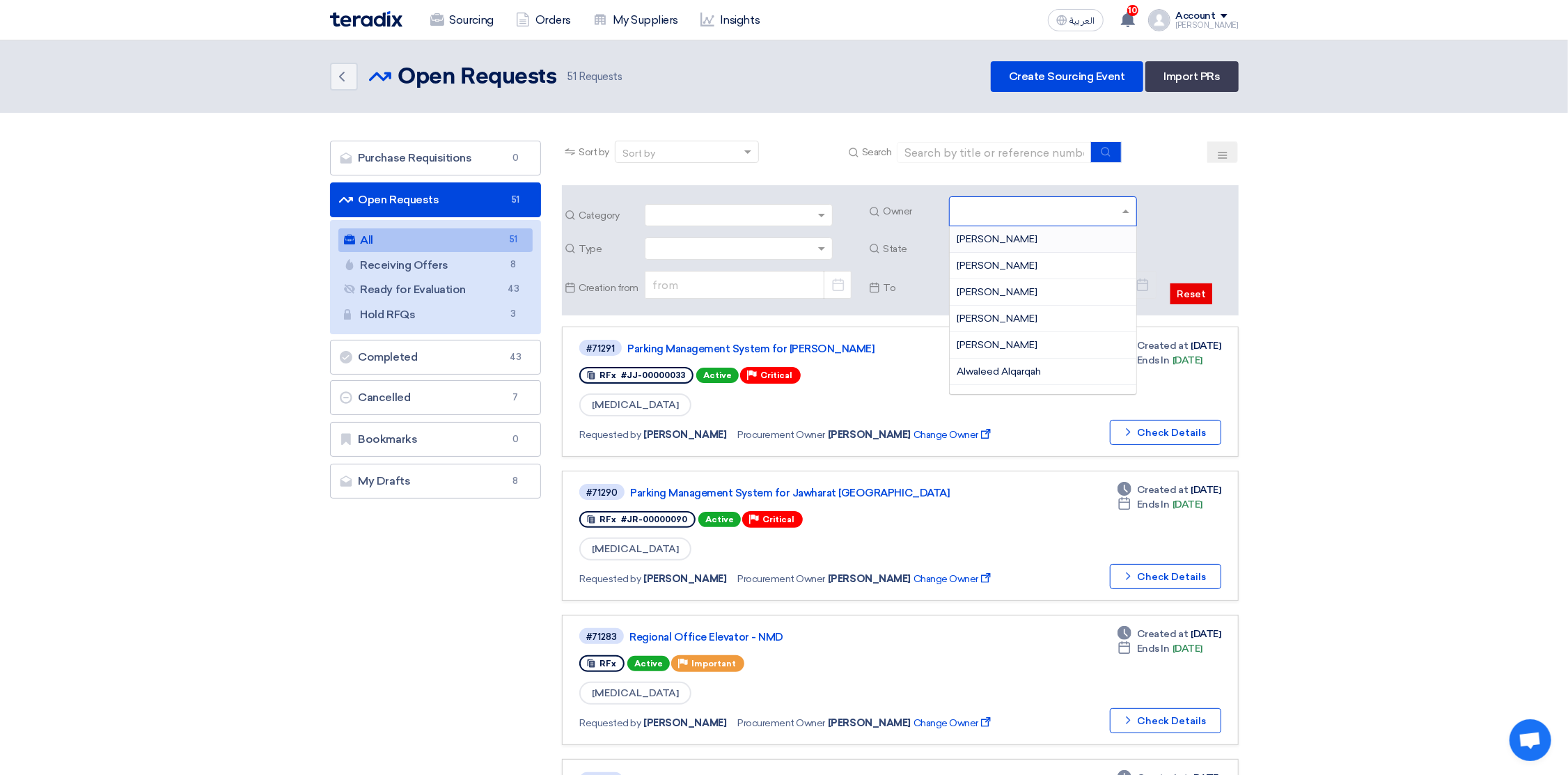
click at [983, 204] on input "text" at bounding box center [1044, 213] width 176 height 23
click at [1037, 348] on div "[PERSON_NAME]" at bounding box center [1042, 354] width 187 height 27
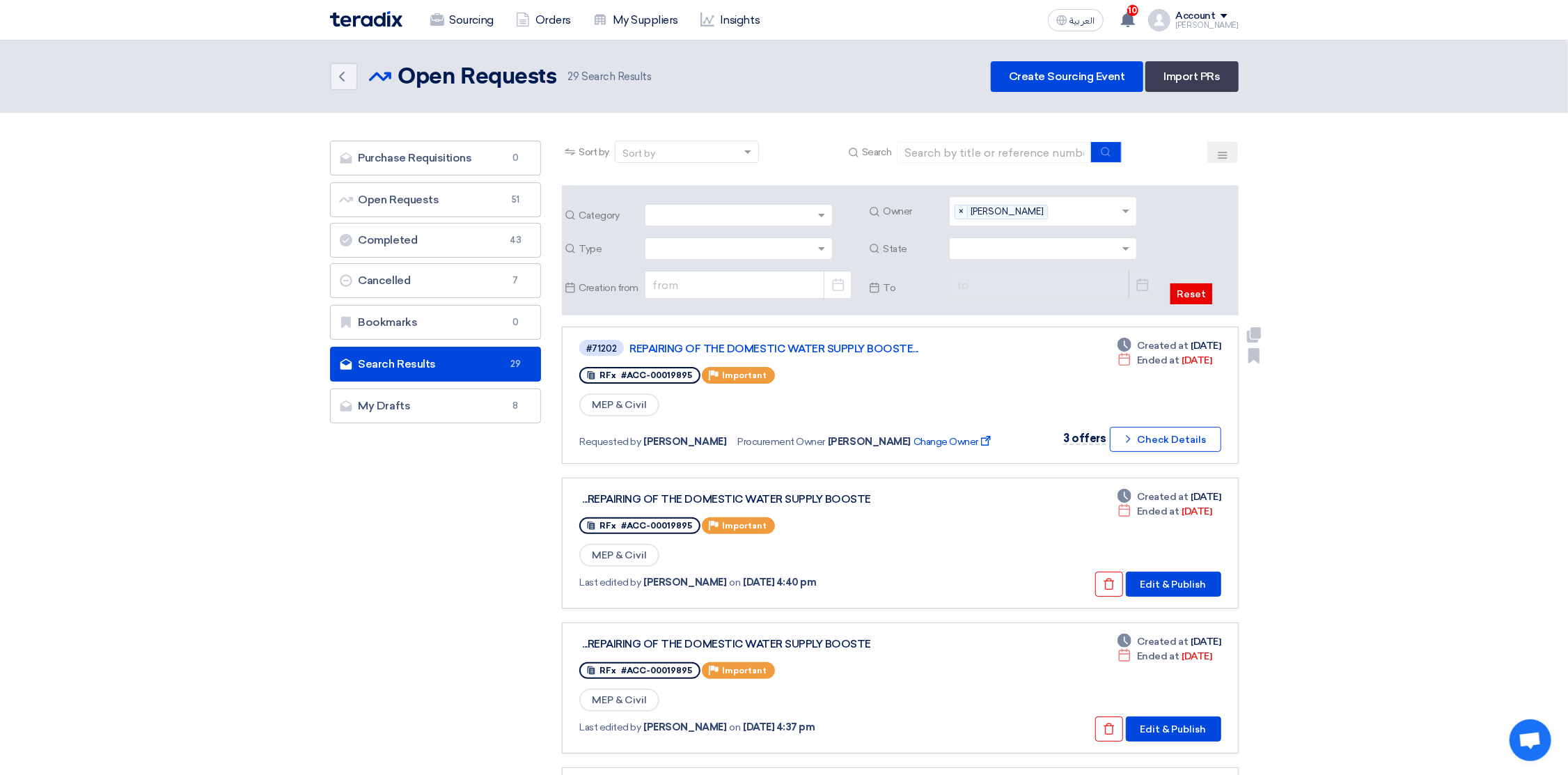
click at [820, 350] on link "REPAIRING OF THE DOMESTIC WATER SUPPLY BOOSTE..." at bounding box center [804, 349] width 348 height 13
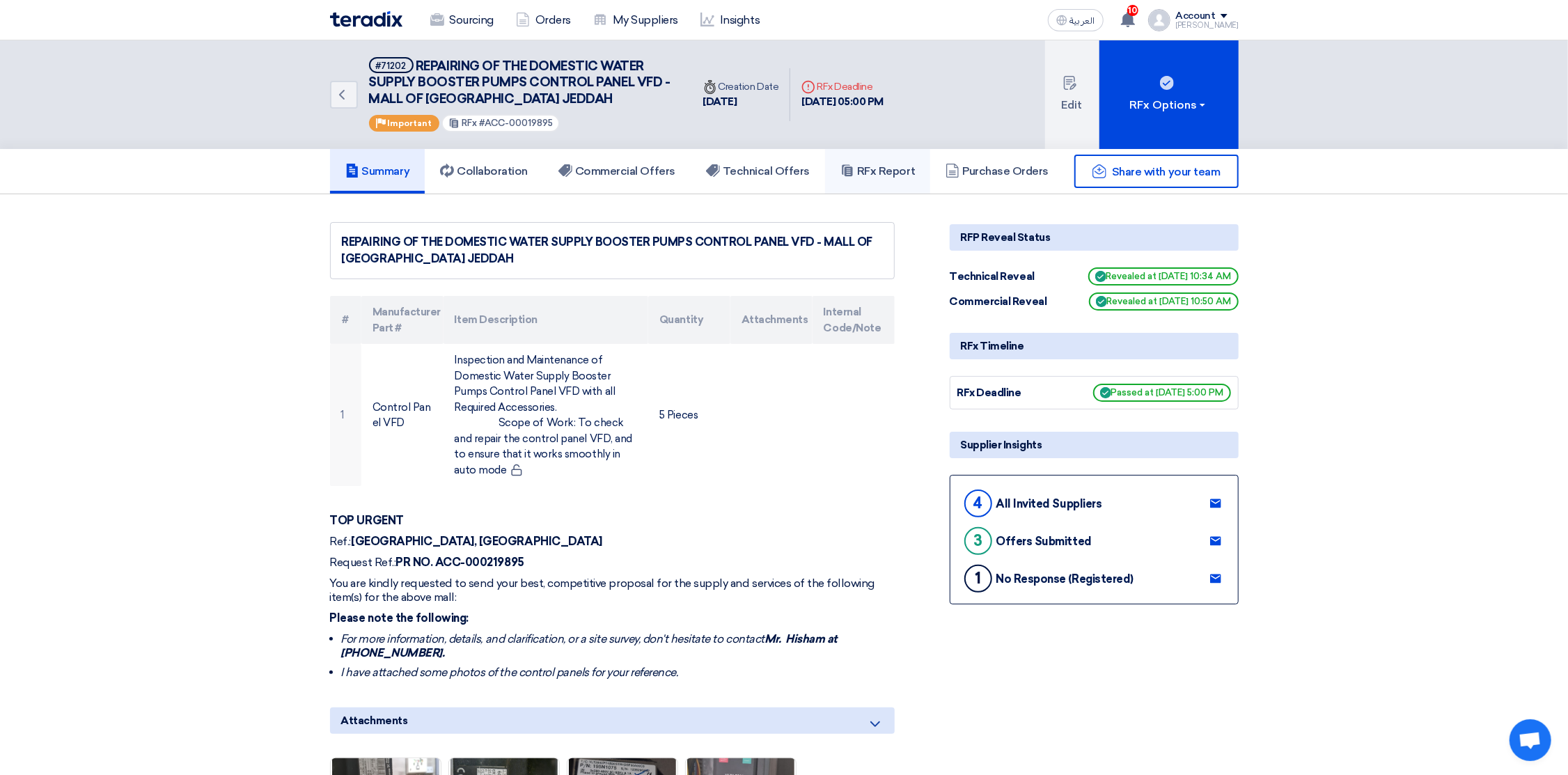
click at [892, 172] on h5 "RFx Report" at bounding box center [877, 170] width 75 height 14
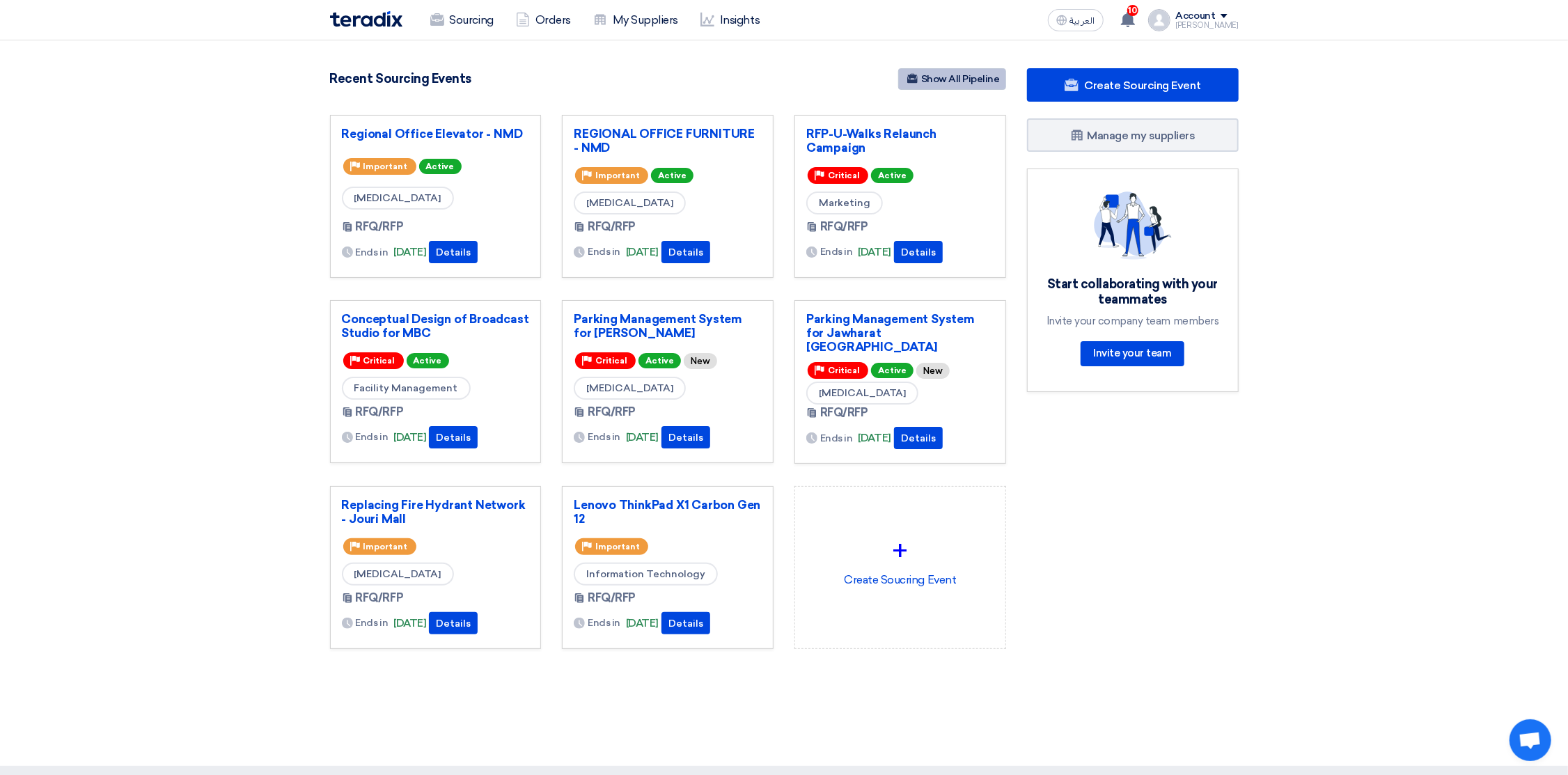
click at [970, 77] on link "Show All Pipeline" at bounding box center [951, 78] width 108 height 21
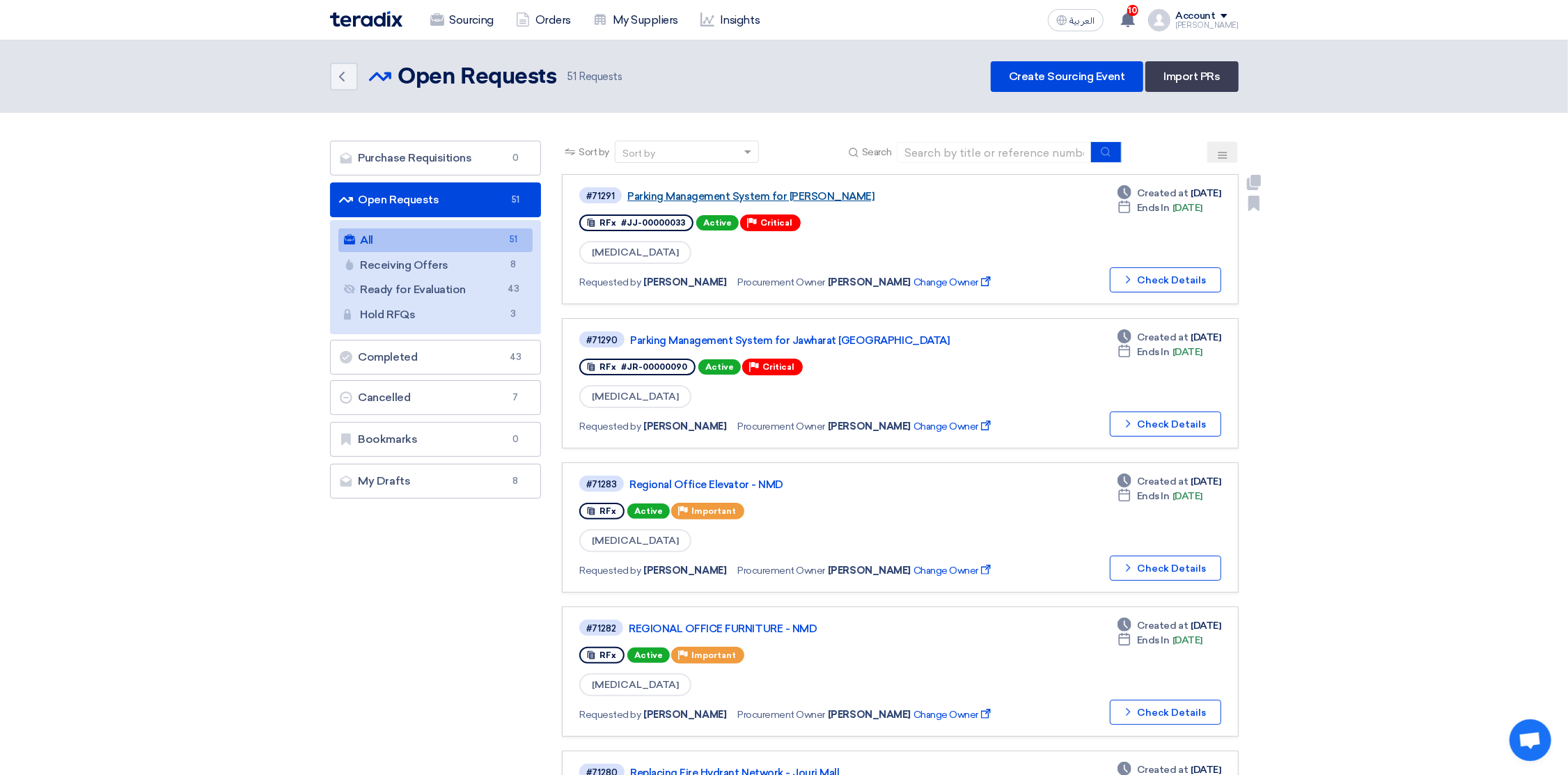
click at [843, 192] on link "Parking Management System for [PERSON_NAME]" at bounding box center [801, 196] width 348 height 13
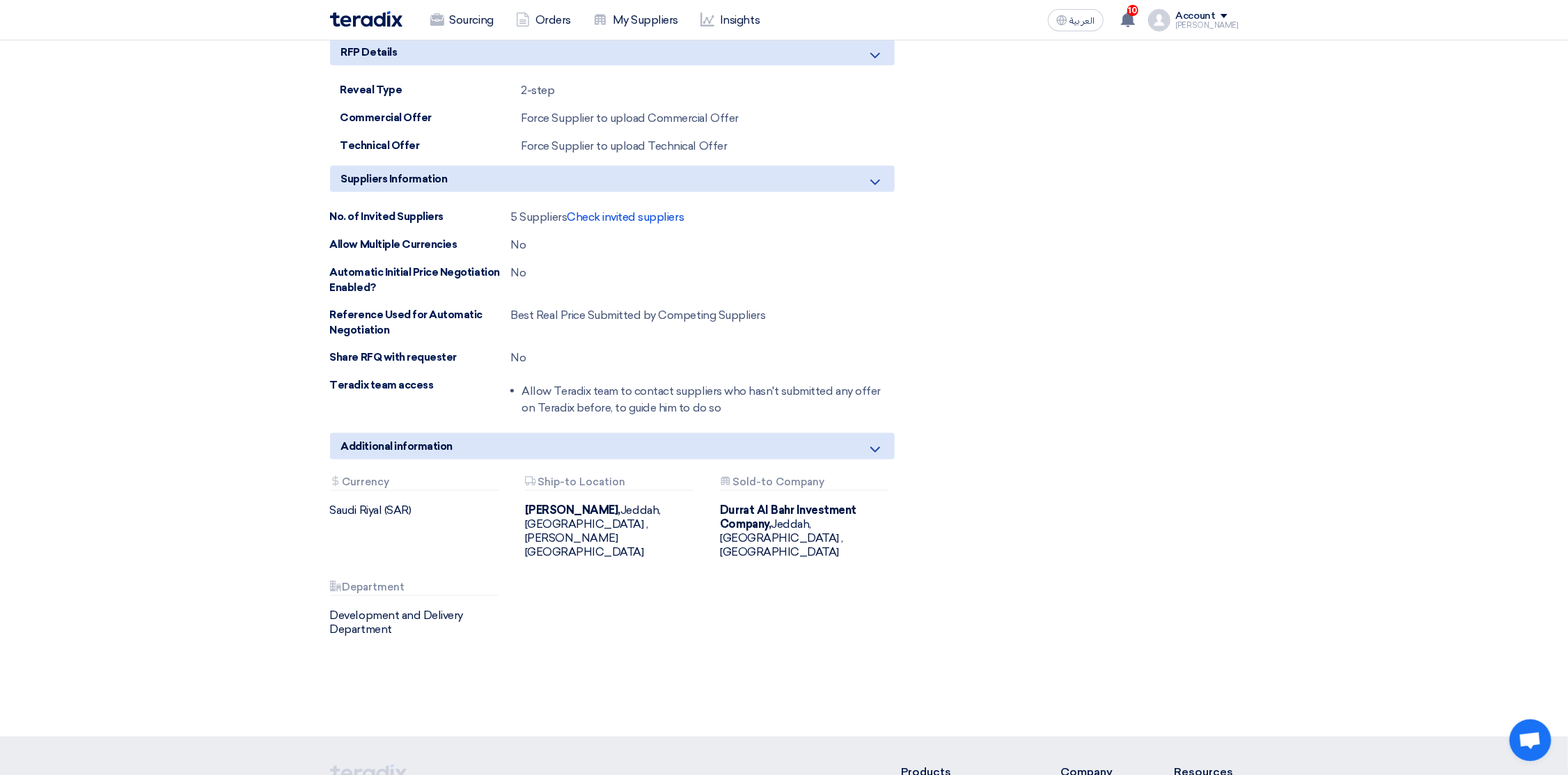
scroll to position [1357, 0]
click at [637, 222] on span "Check invited suppliers" at bounding box center [625, 215] width 117 height 13
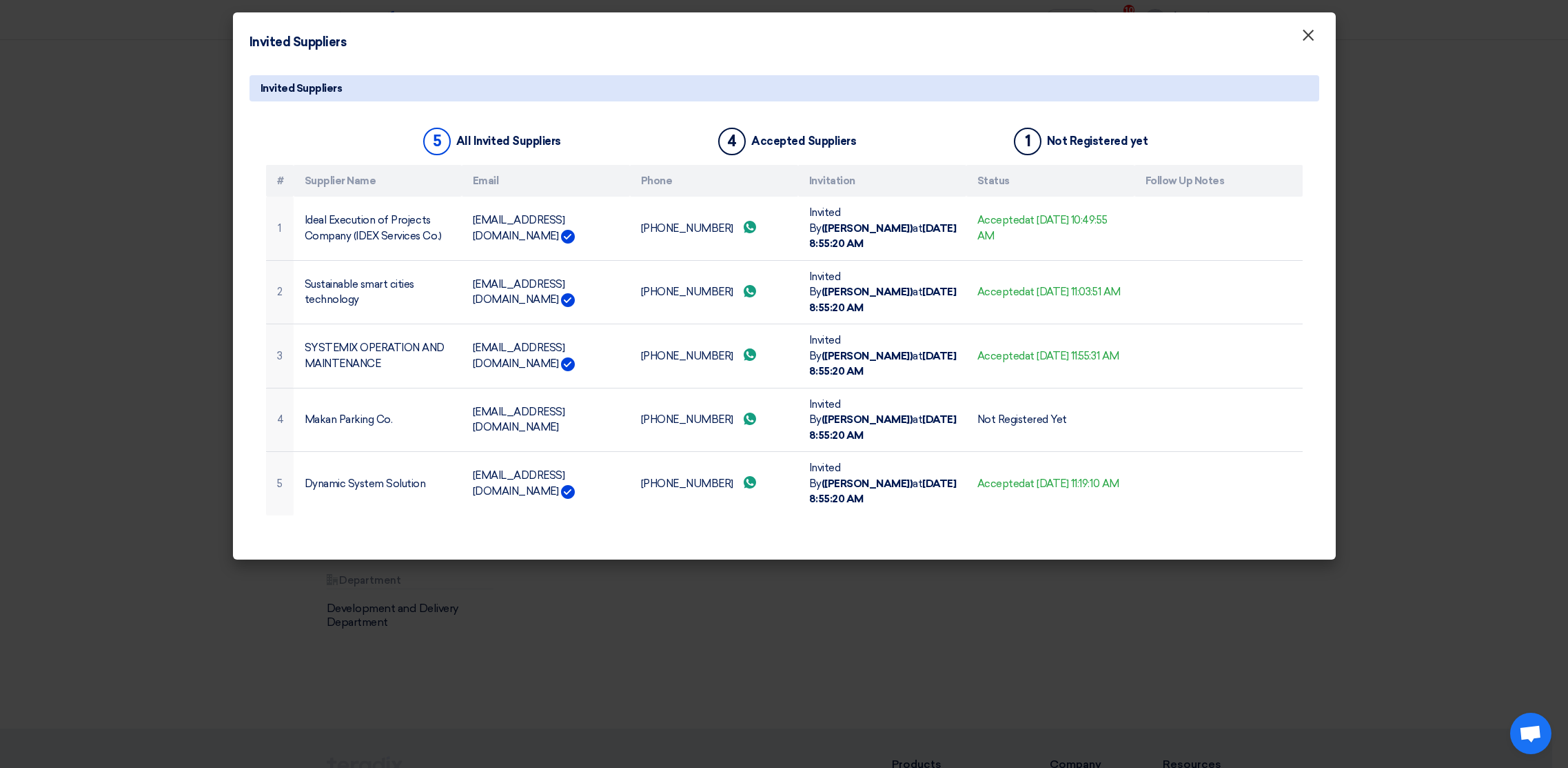
drag, startPoint x: 1304, startPoint y: 41, endPoint x: 1278, endPoint y: 95, distance: 59.9
click at [1305, 41] on span "×" at bounding box center [1308, 38] width 14 height 27
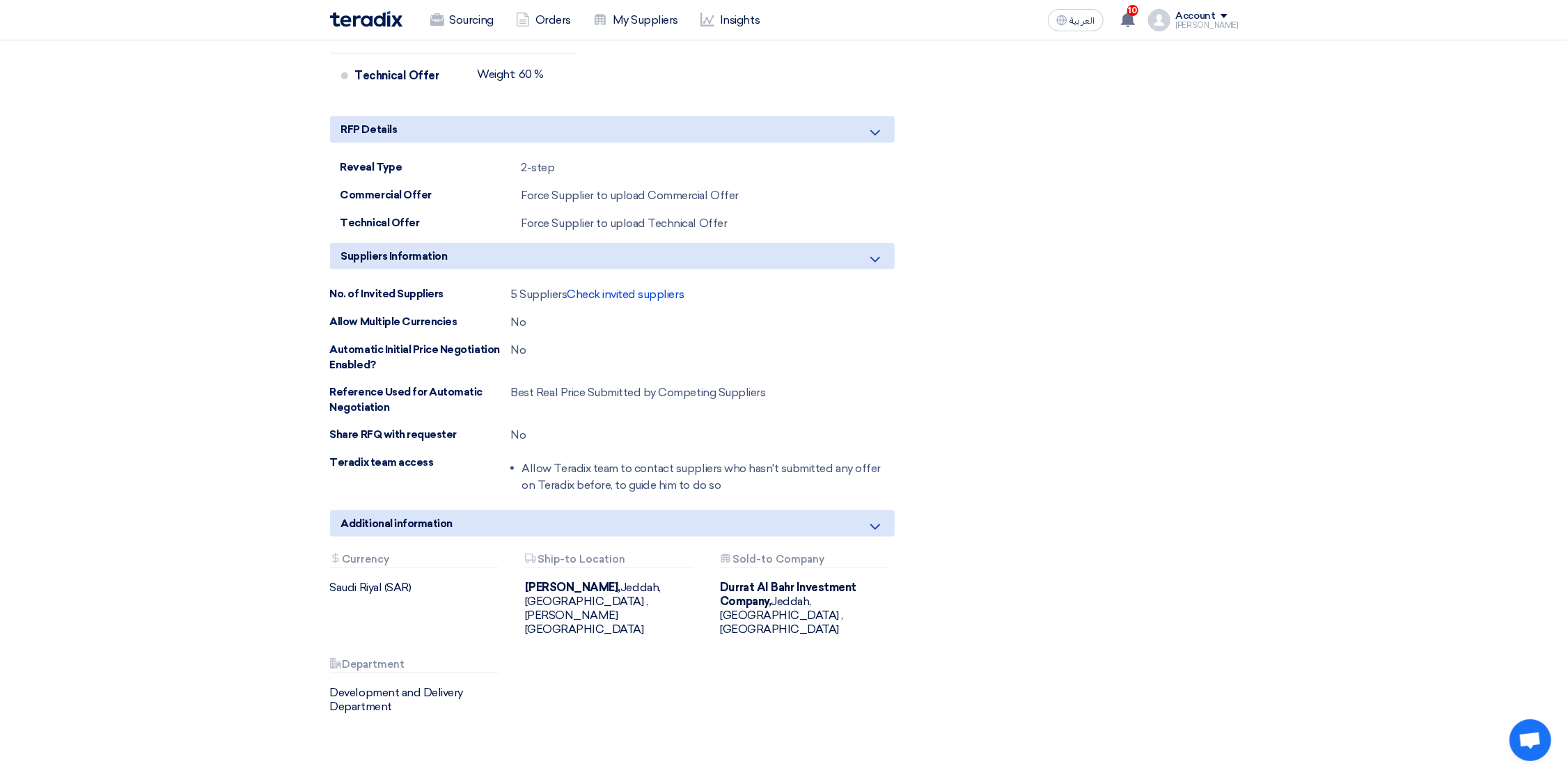
scroll to position [1252, 0]
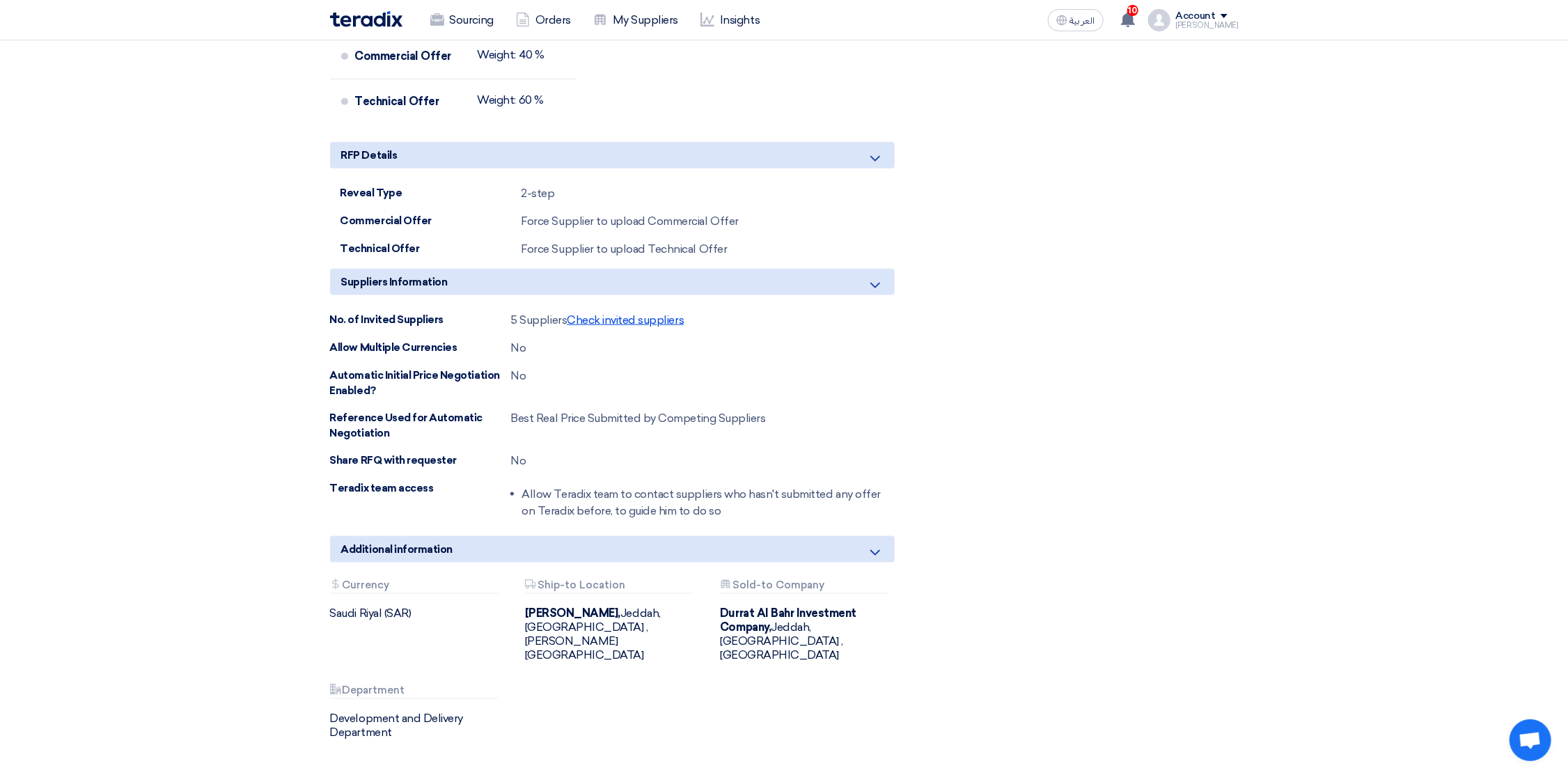
click at [593, 327] on span "Check invited suppliers" at bounding box center [625, 319] width 117 height 13
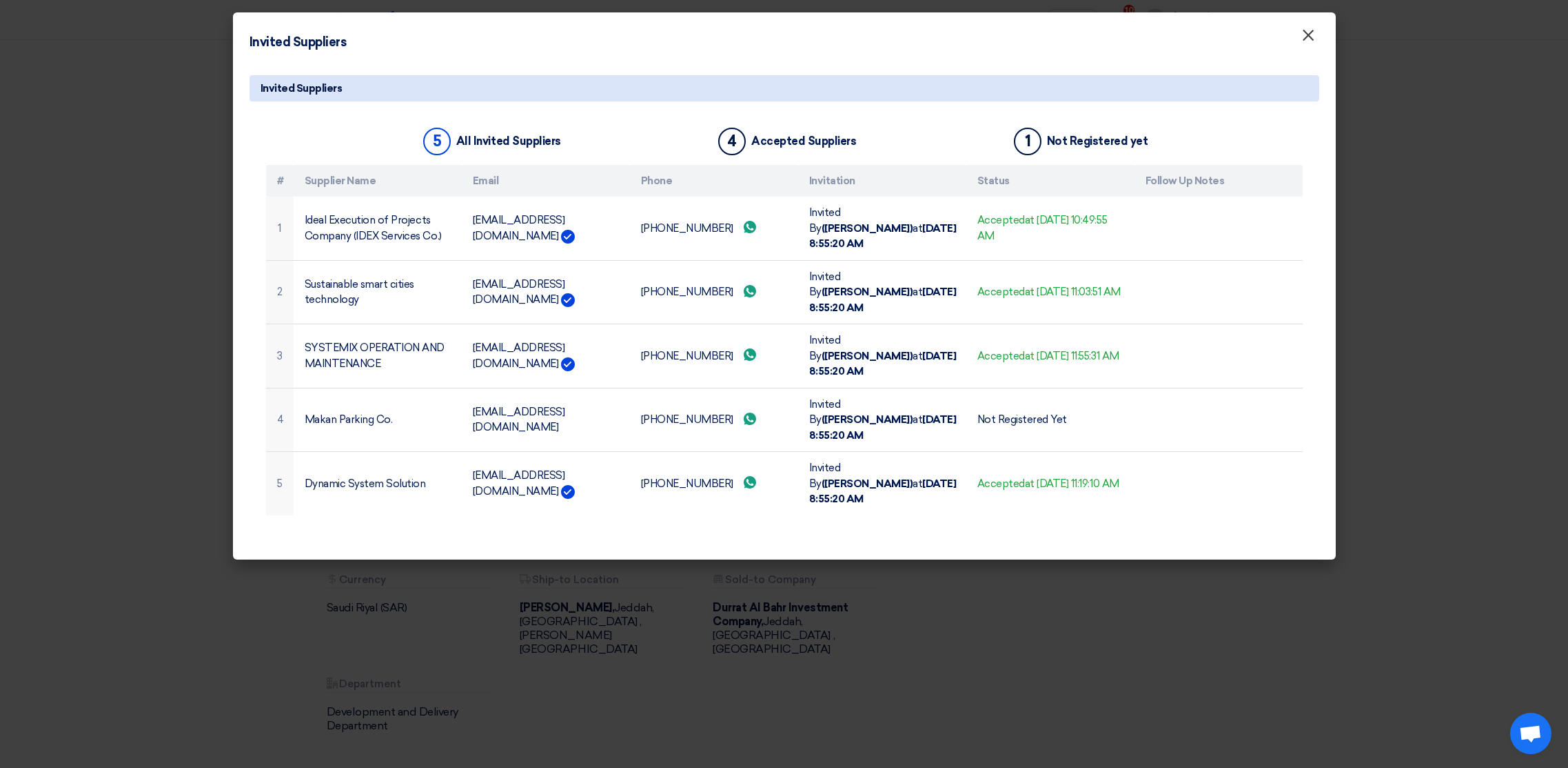
click at [1312, 33] on span "×" at bounding box center [1308, 38] width 14 height 27
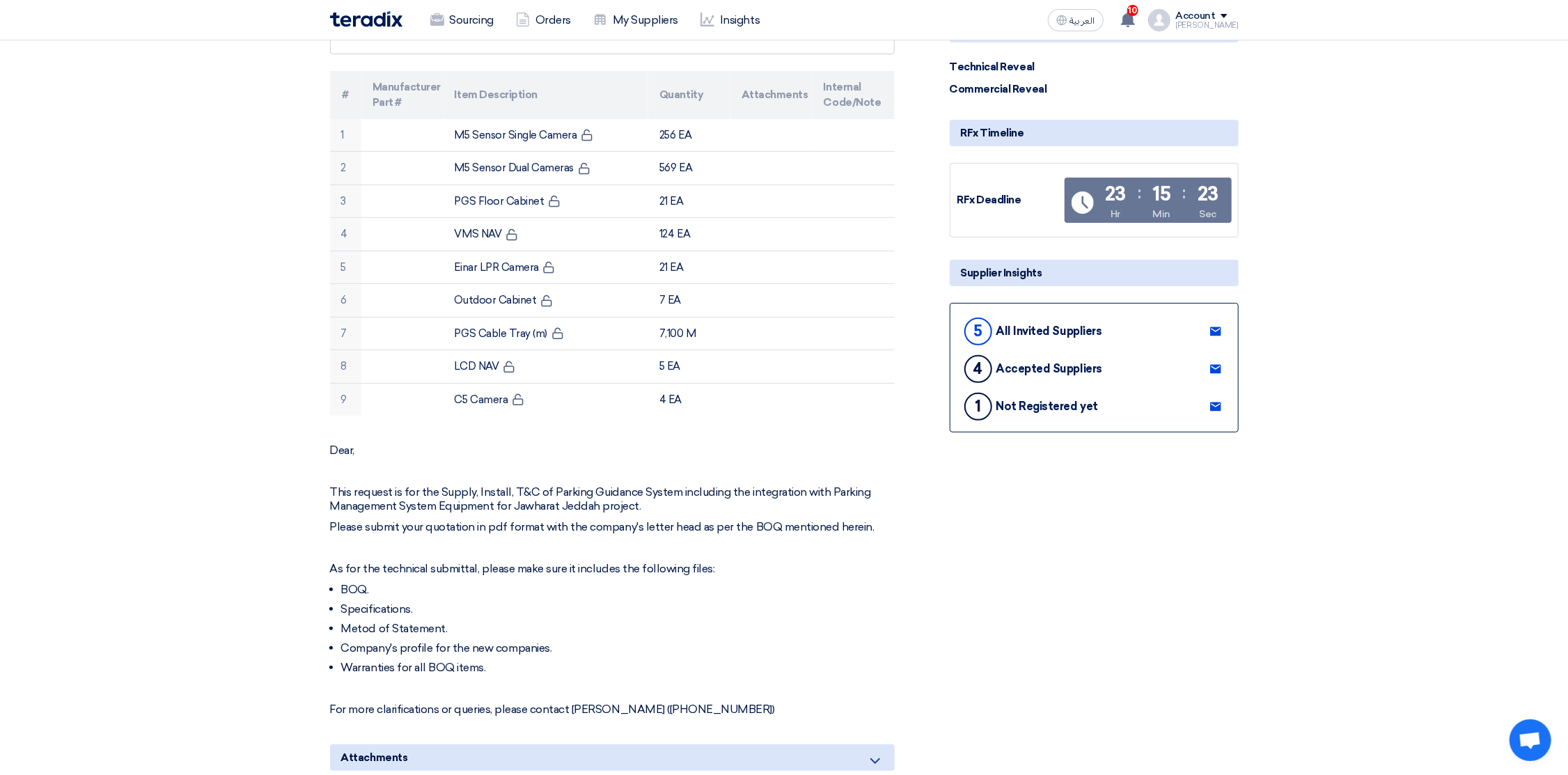
scroll to position [0, 0]
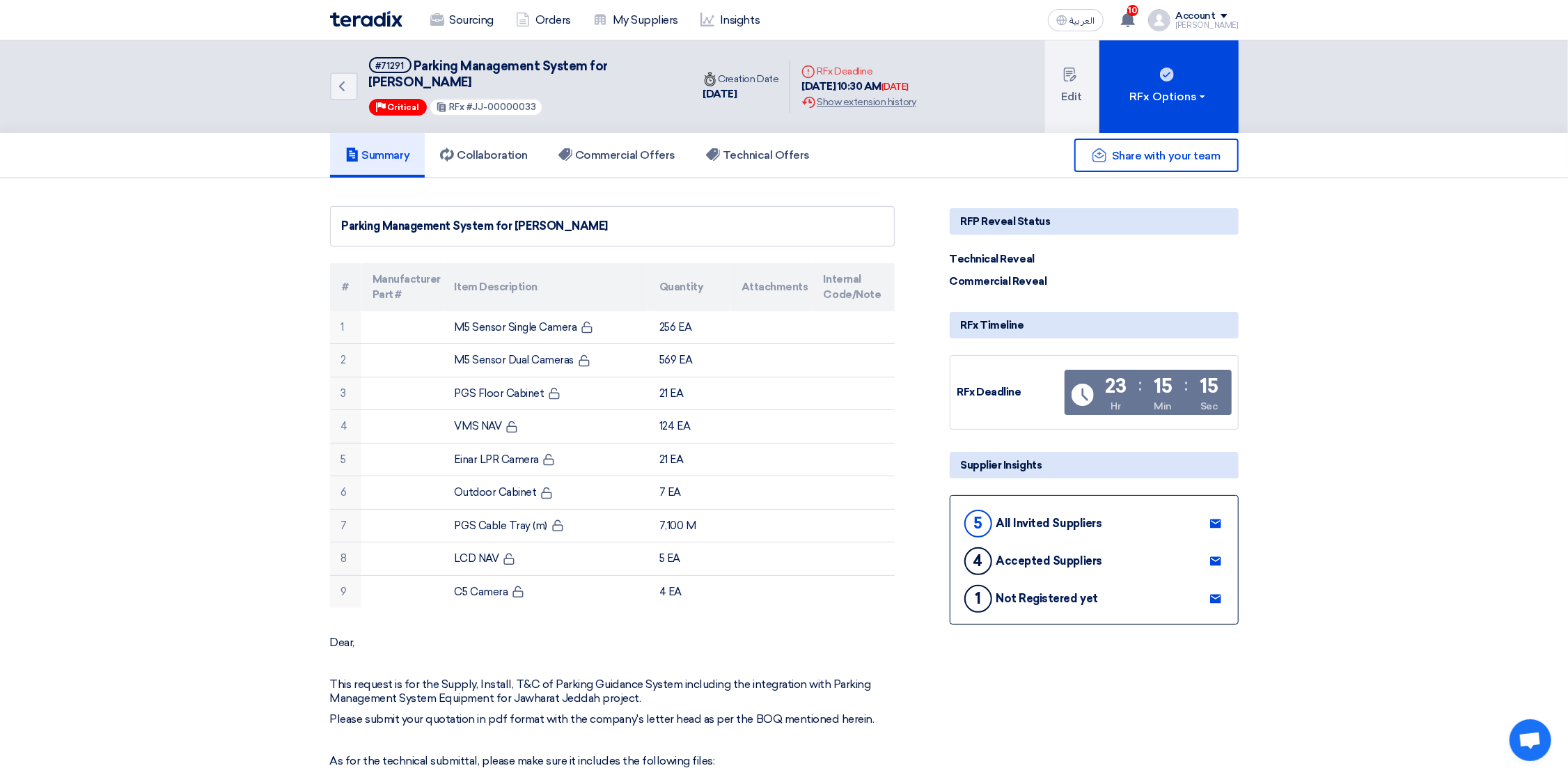
click at [352, 25] on img at bounding box center [366, 18] width 73 height 16
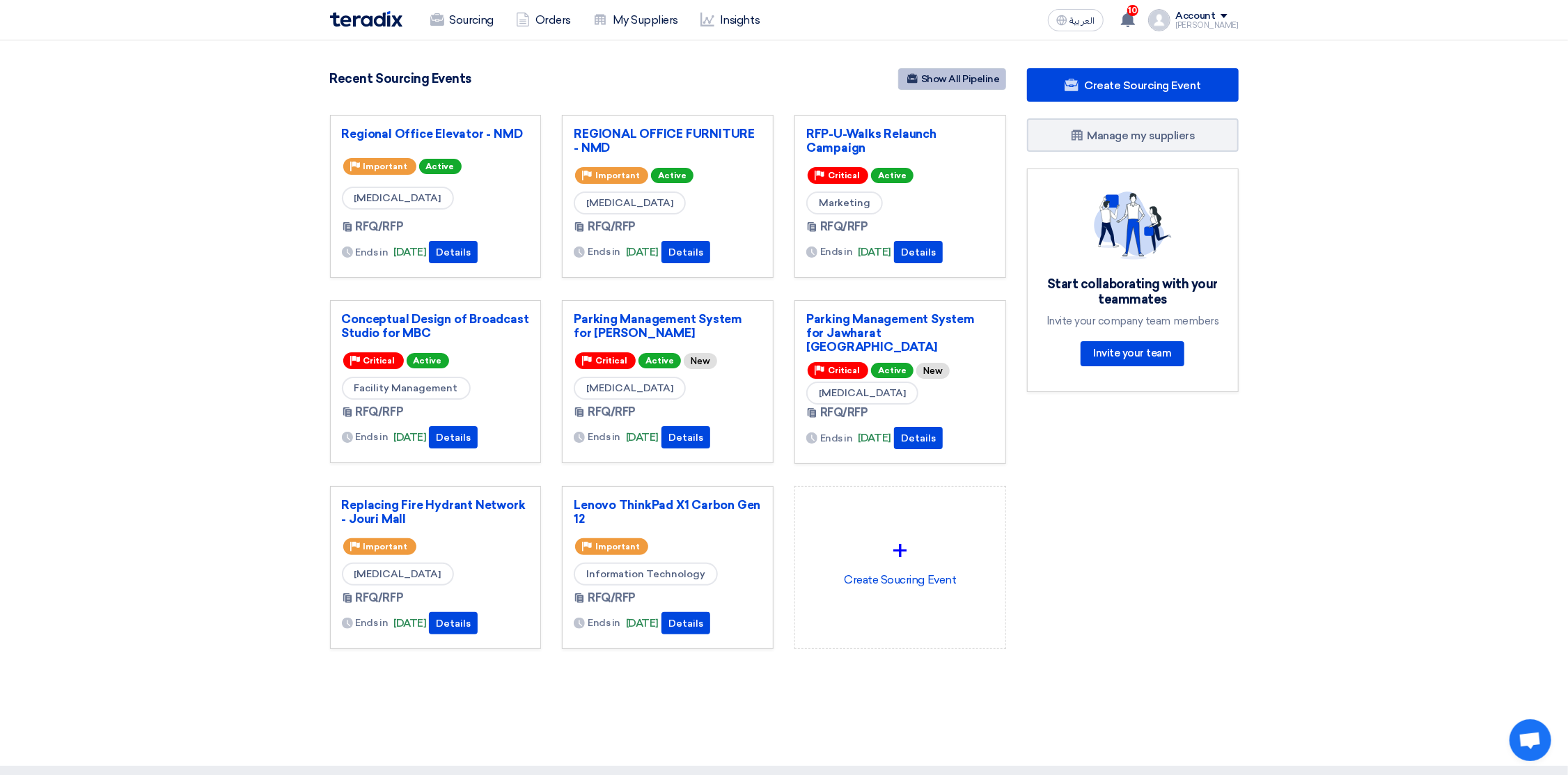
click at [963, 74] on link "Show All Pipeline" at bounding box center [951, 78] width 108 height 21
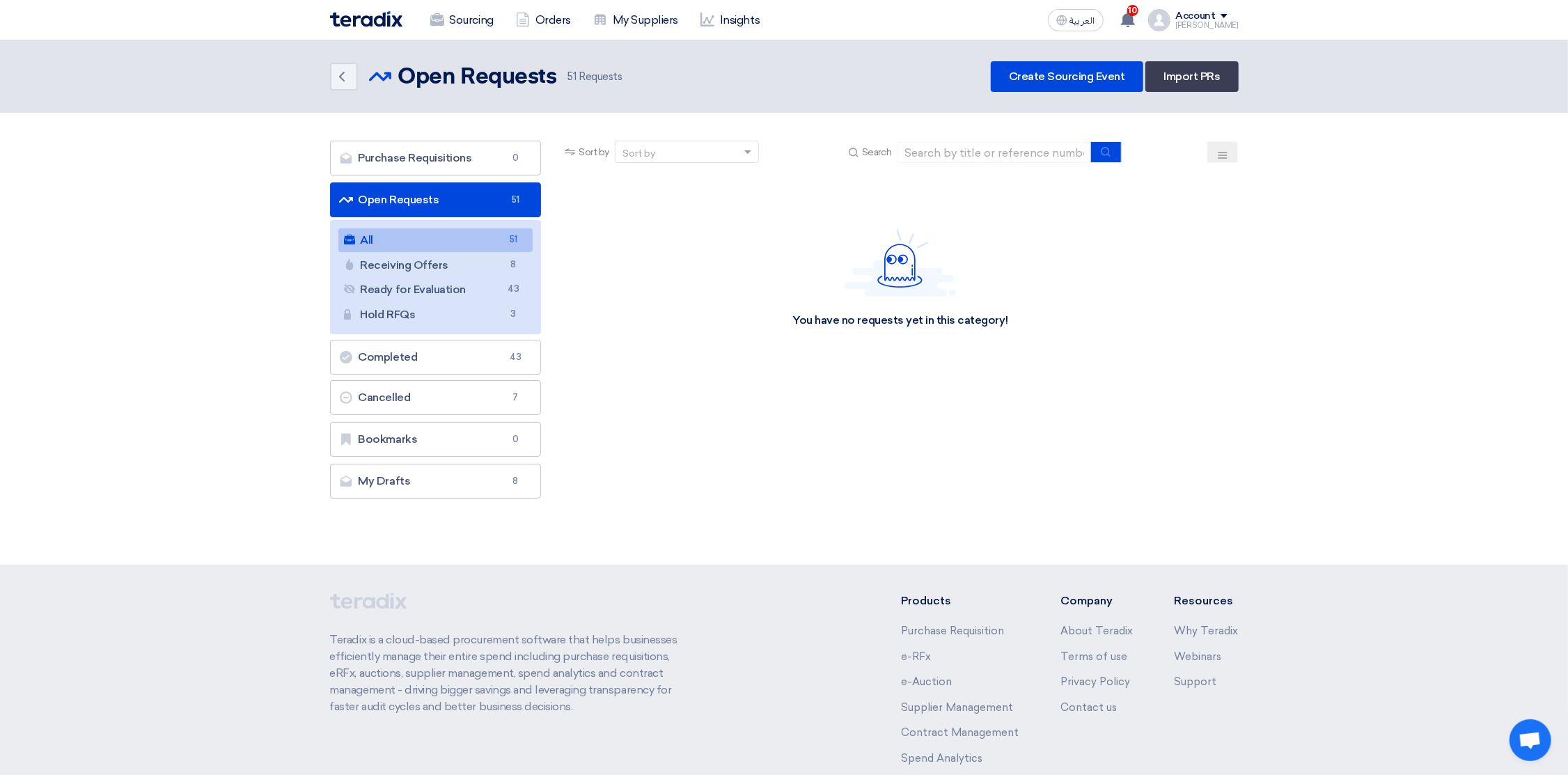
click at [1222, 150] on icon at bounding box center [1223, 156] width 11 height 11
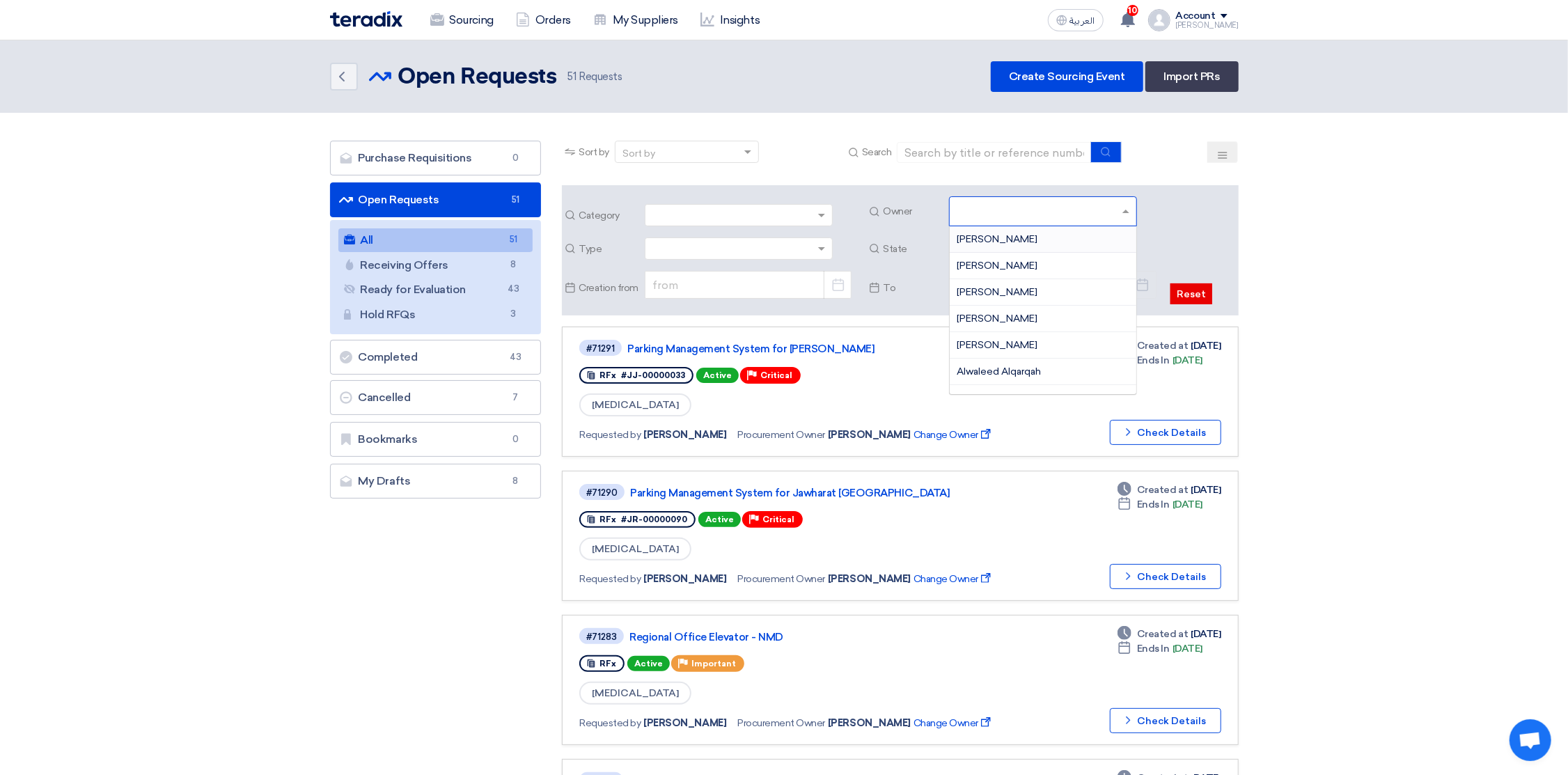
click at [986, 214] on input "text" at bounding box center [1044, 213] width 176 height 23
click at [995, 272] on span "[PERSON_NAME]" at bounding box center [997, 271] width 81 height 12
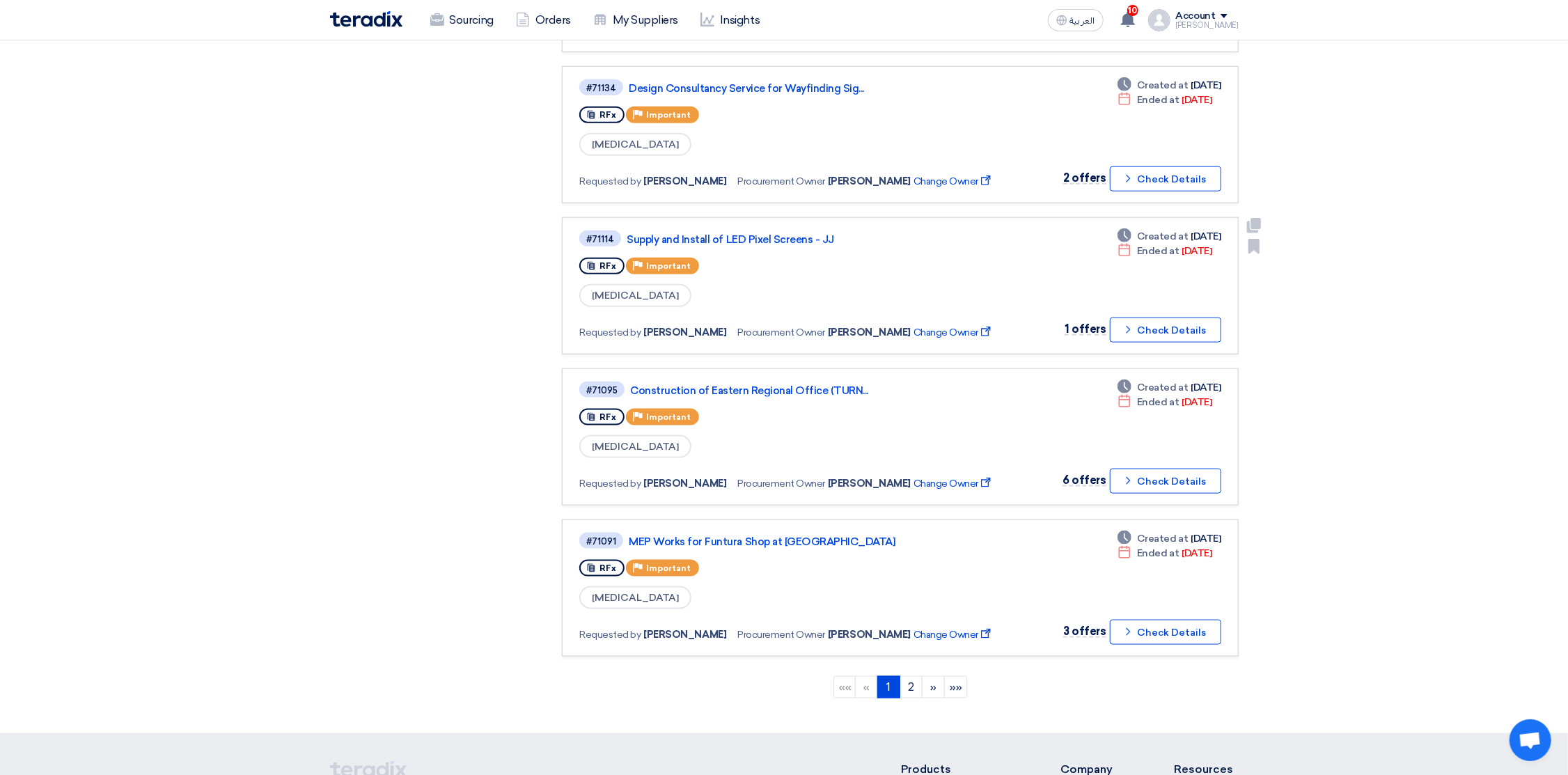
scroll to position [1252, 0]
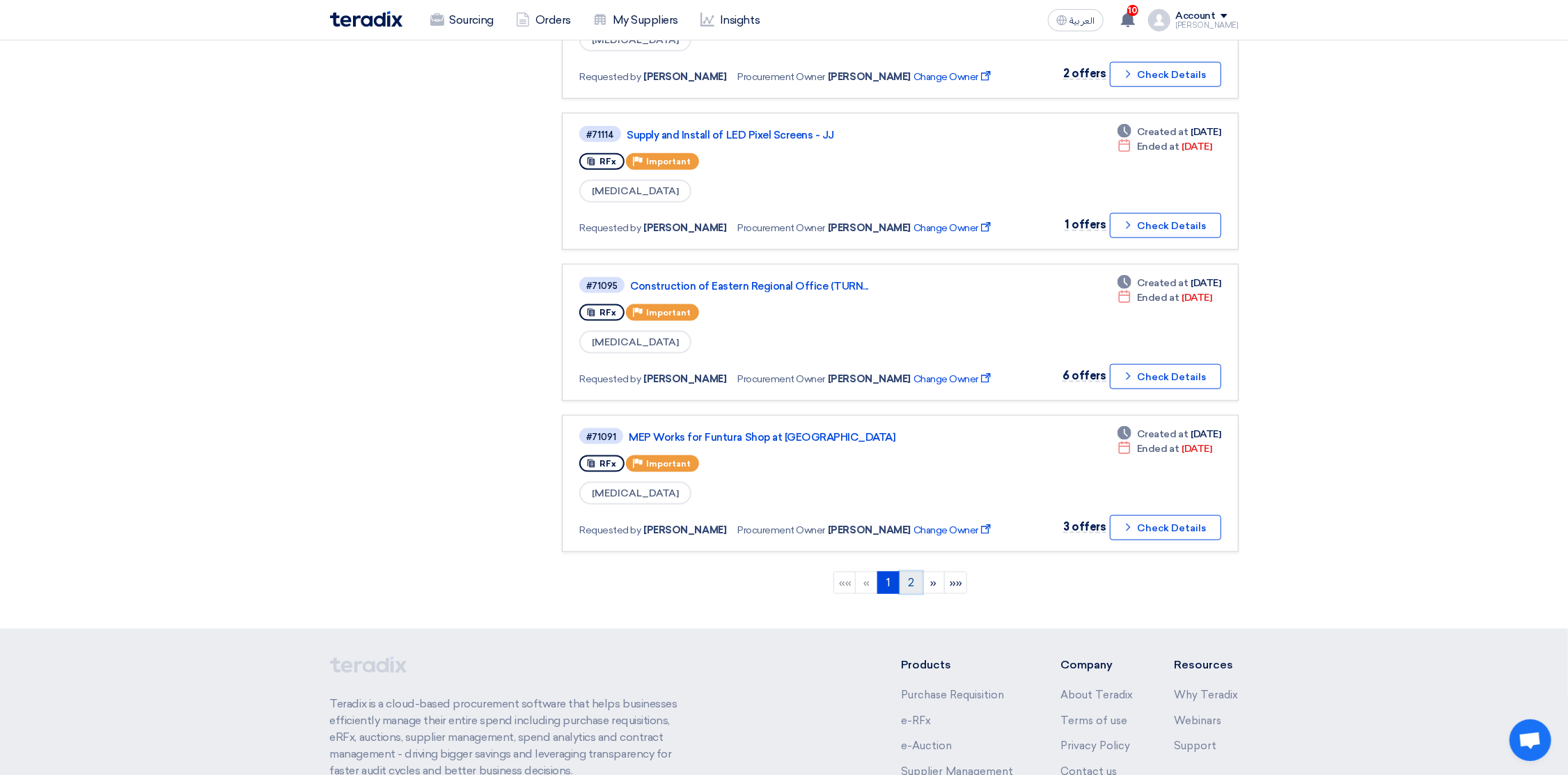
click at [908, 572] on link "2" at bounding box center [911, 583] width 23 height 22
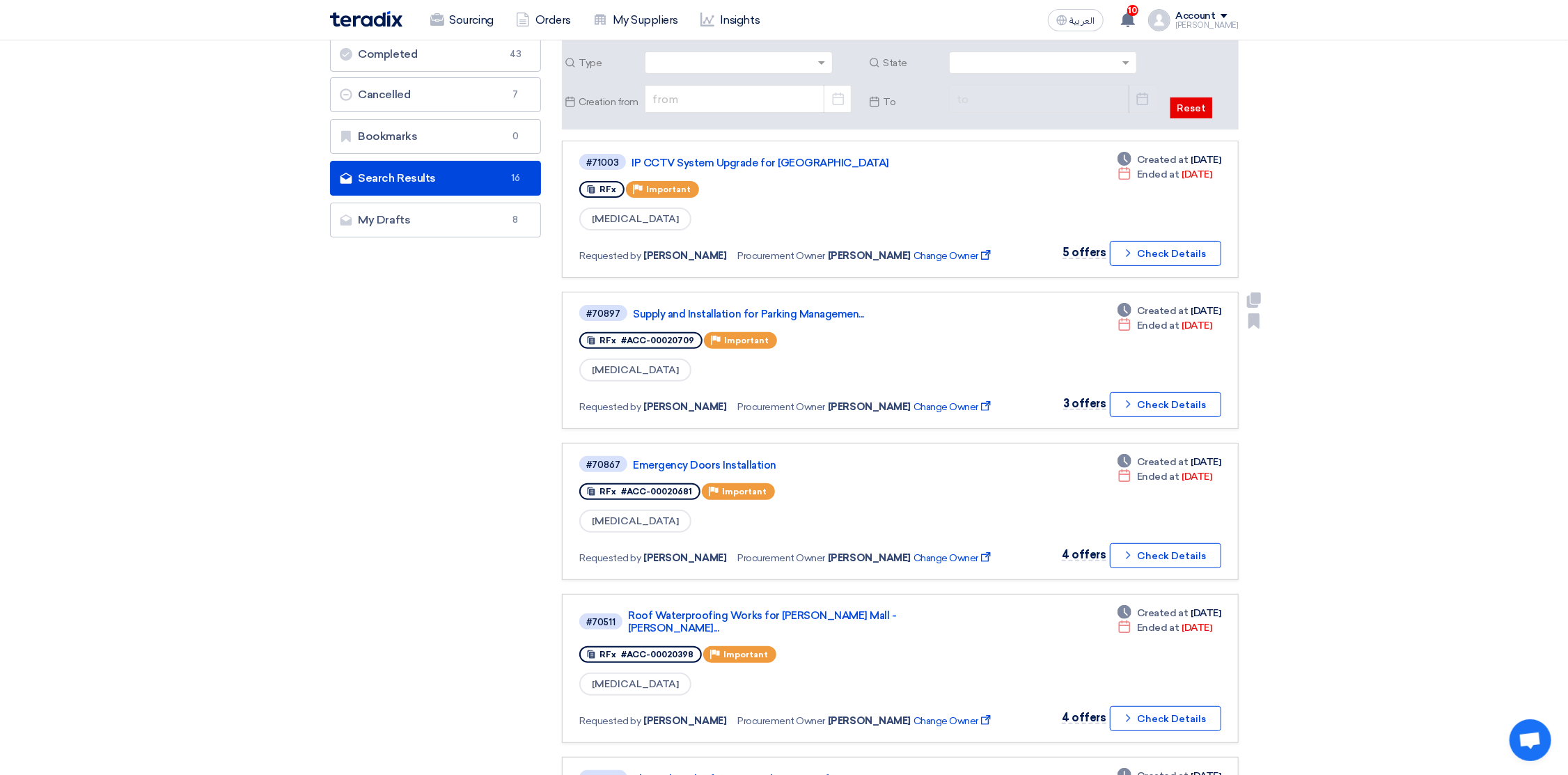
scroll to position [209, 0]
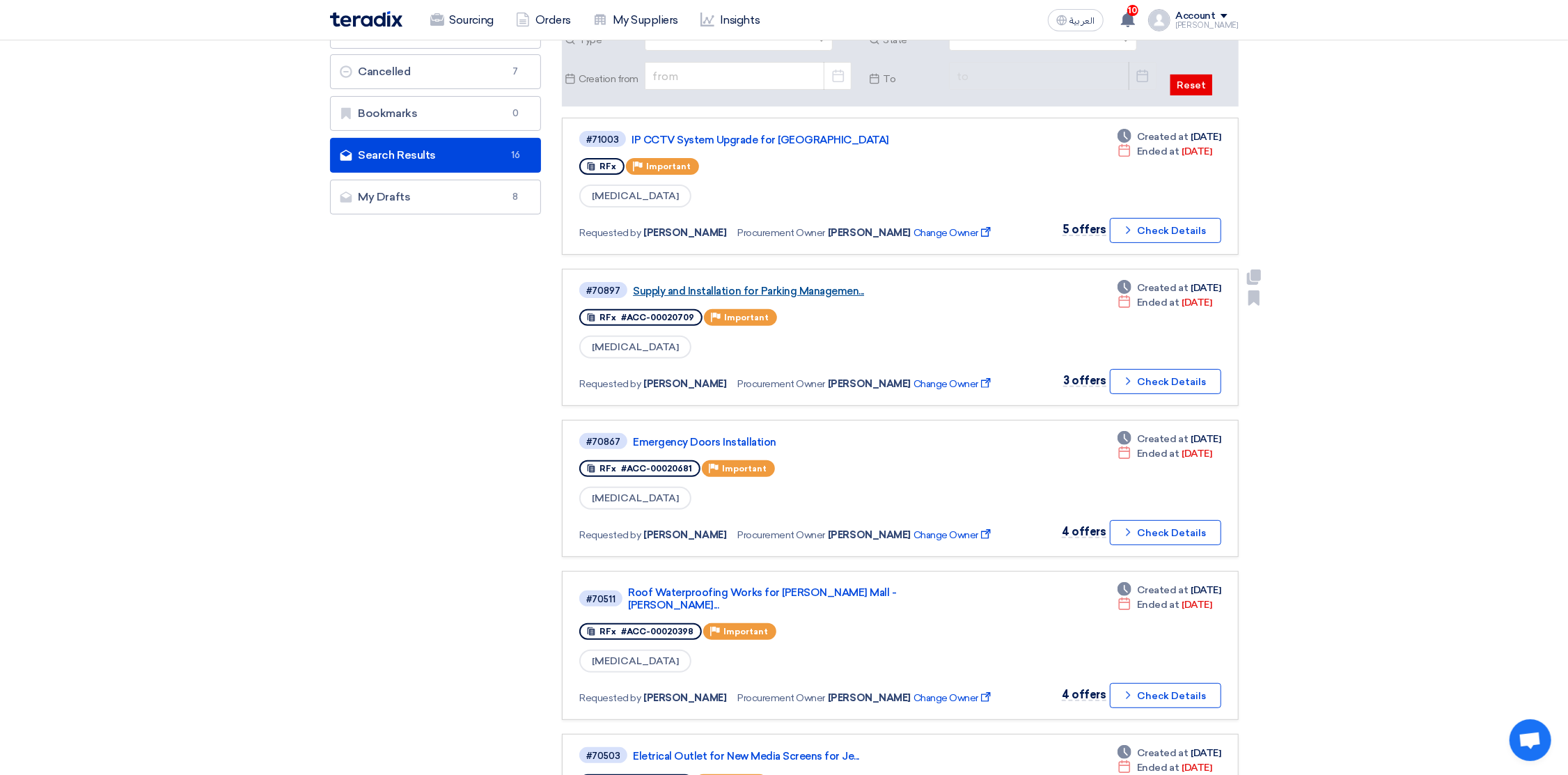
click at [804, 290] on link "Supply and Installation for Parking Managemen..." at bounding box center [807, 291] width 348 height 13
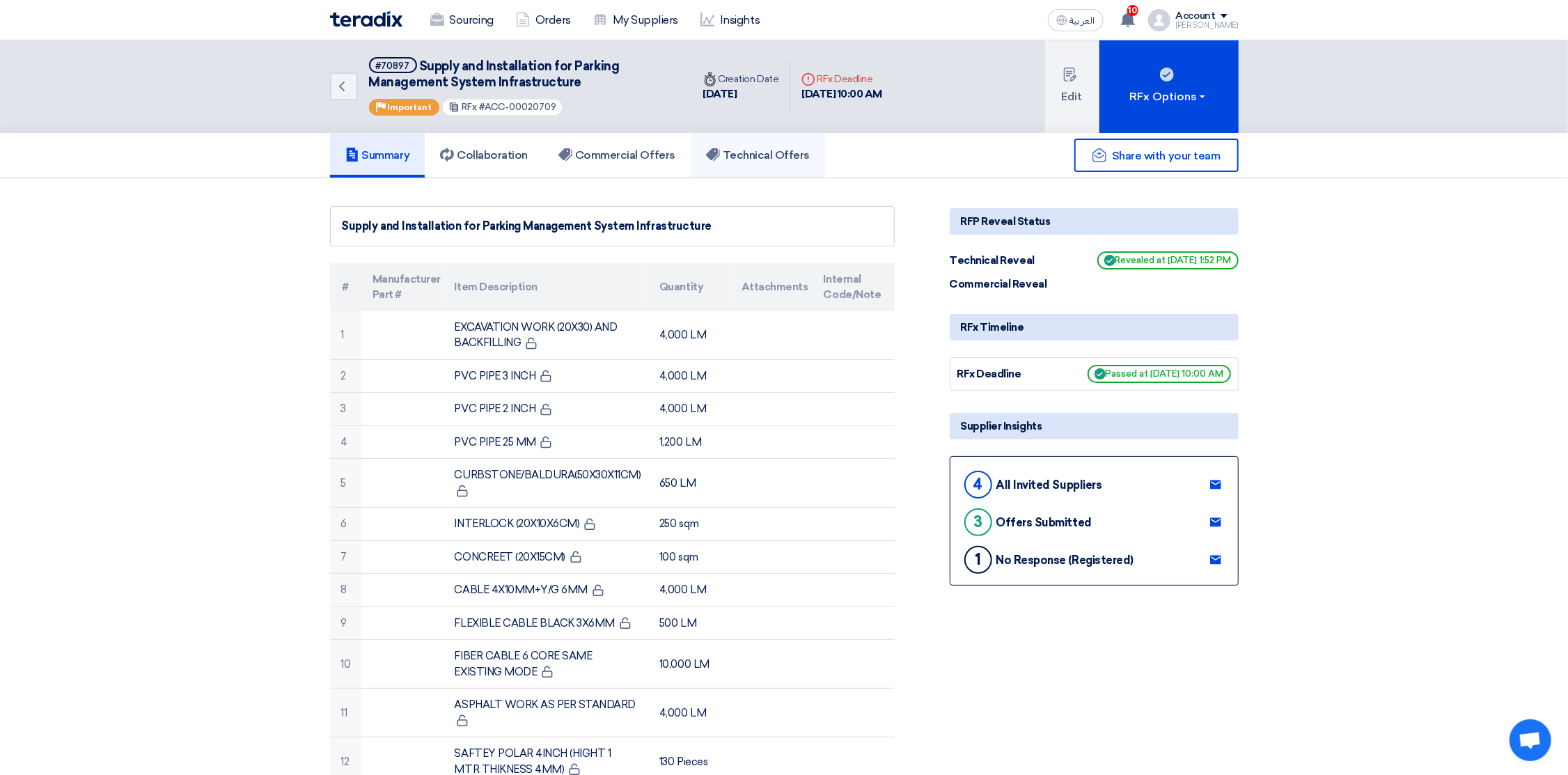
click at [752, 150] on h5 "Technical Offers" at bounding box center [758, 155] width 104 height 14
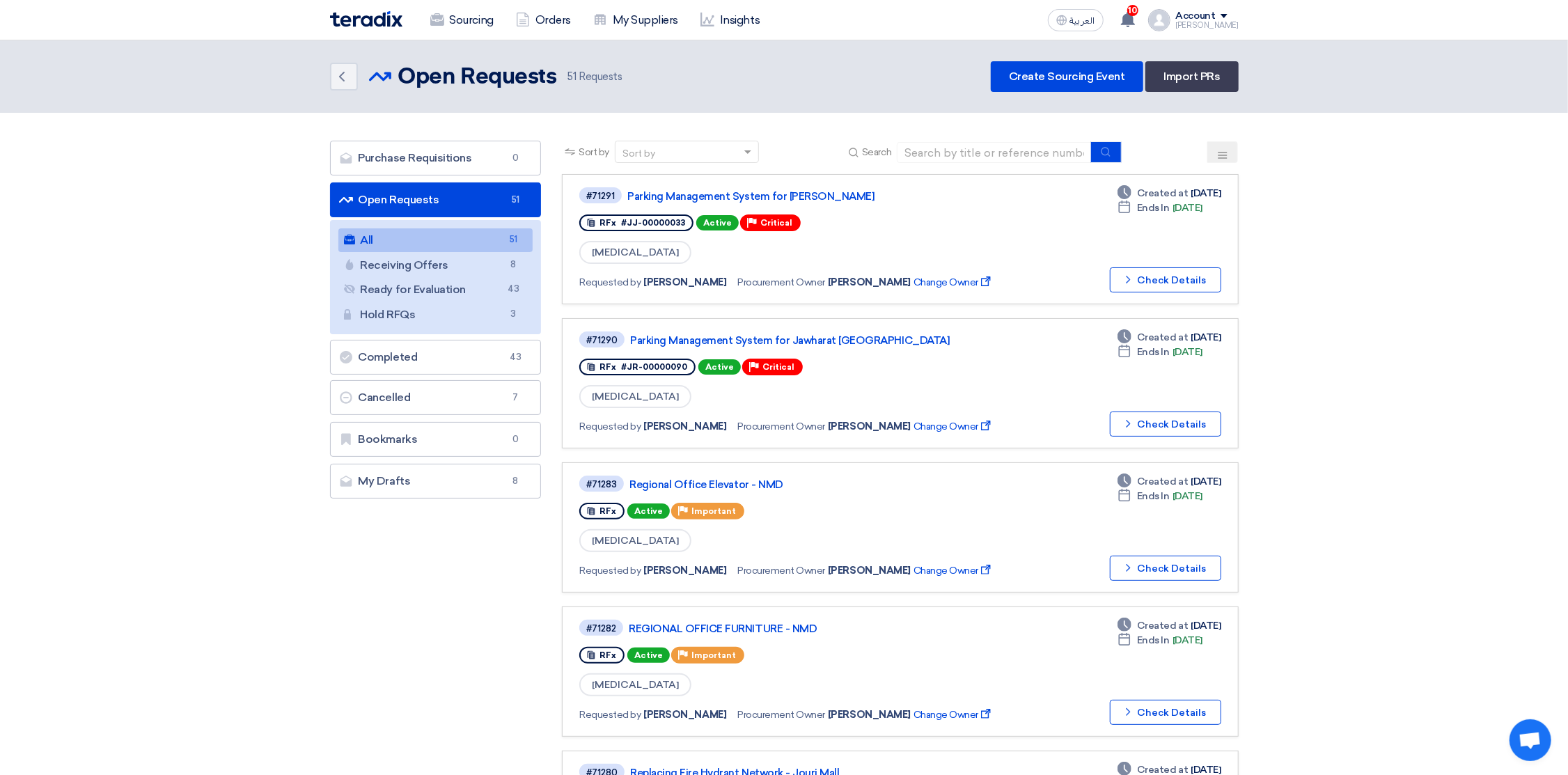
click at [1221, 152] on icon at bounding box center [1223, 156] width 11 height 11
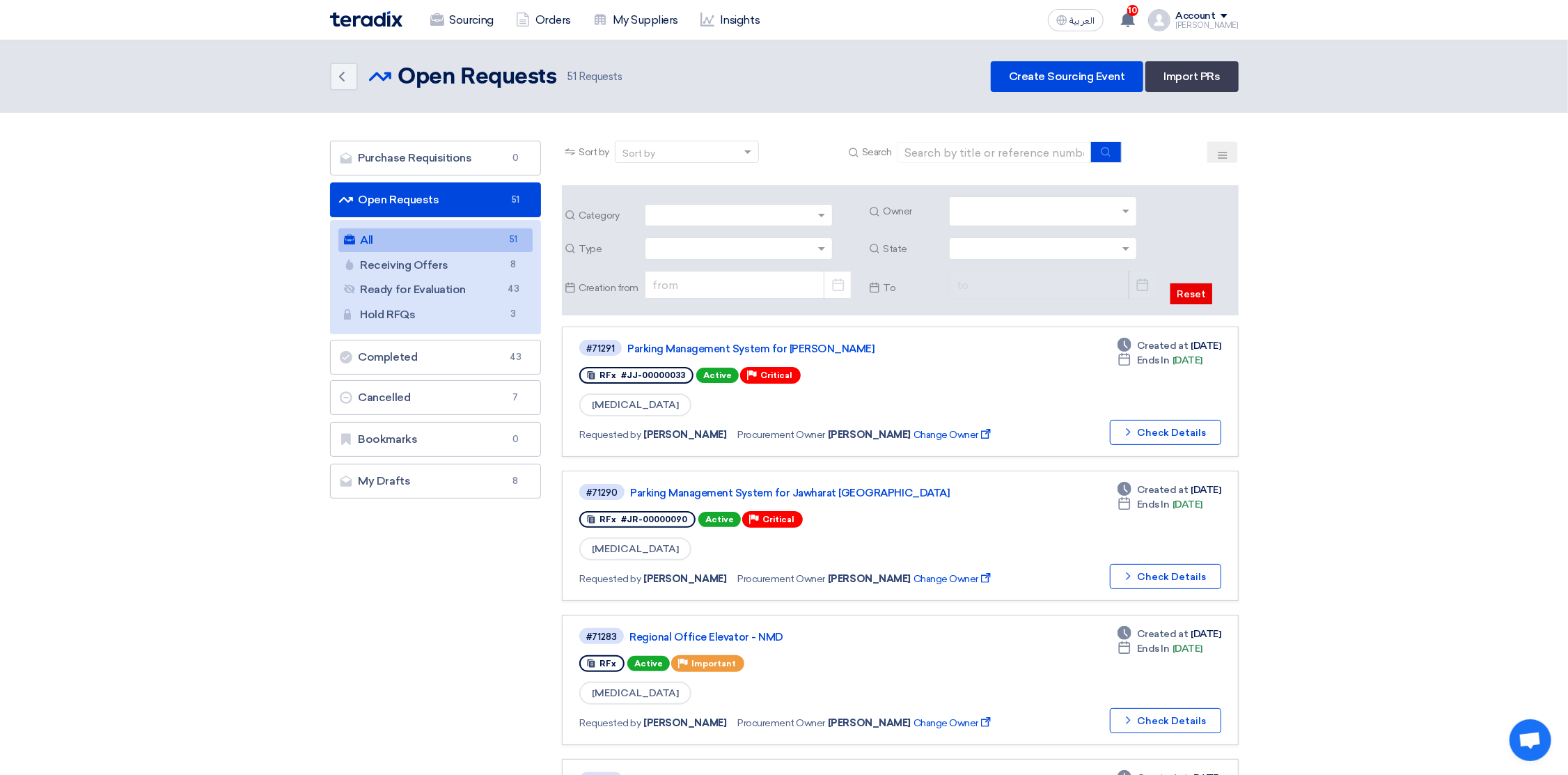
click at [990, 212] on input "text" at bounding box center [1044, 213] width 176 height 23
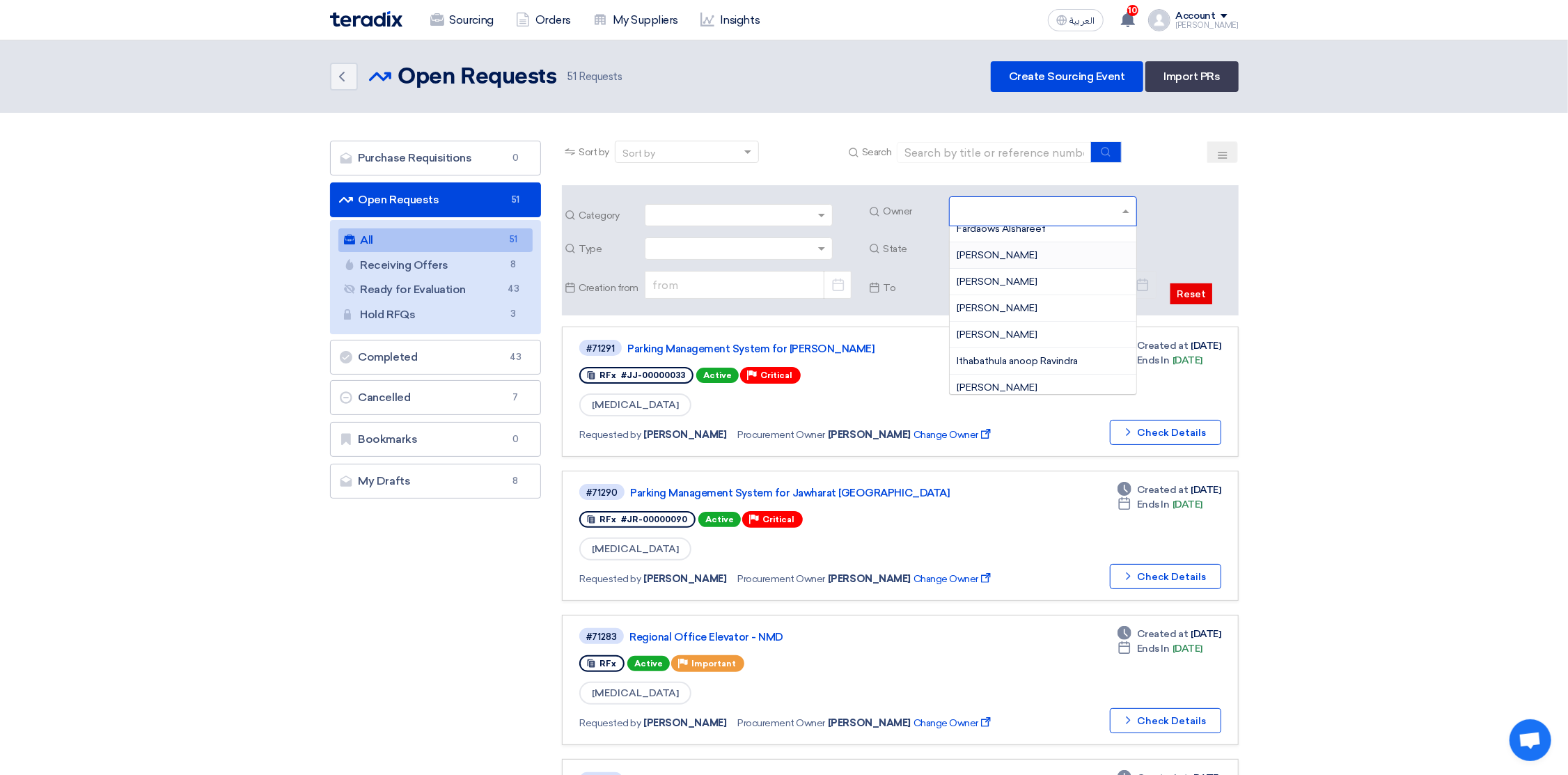
scroll to position [418, 0]
click at [1028, 278] on div "[PERSON_NAME]" at bounding box center [1042, 272] width 187 height 27
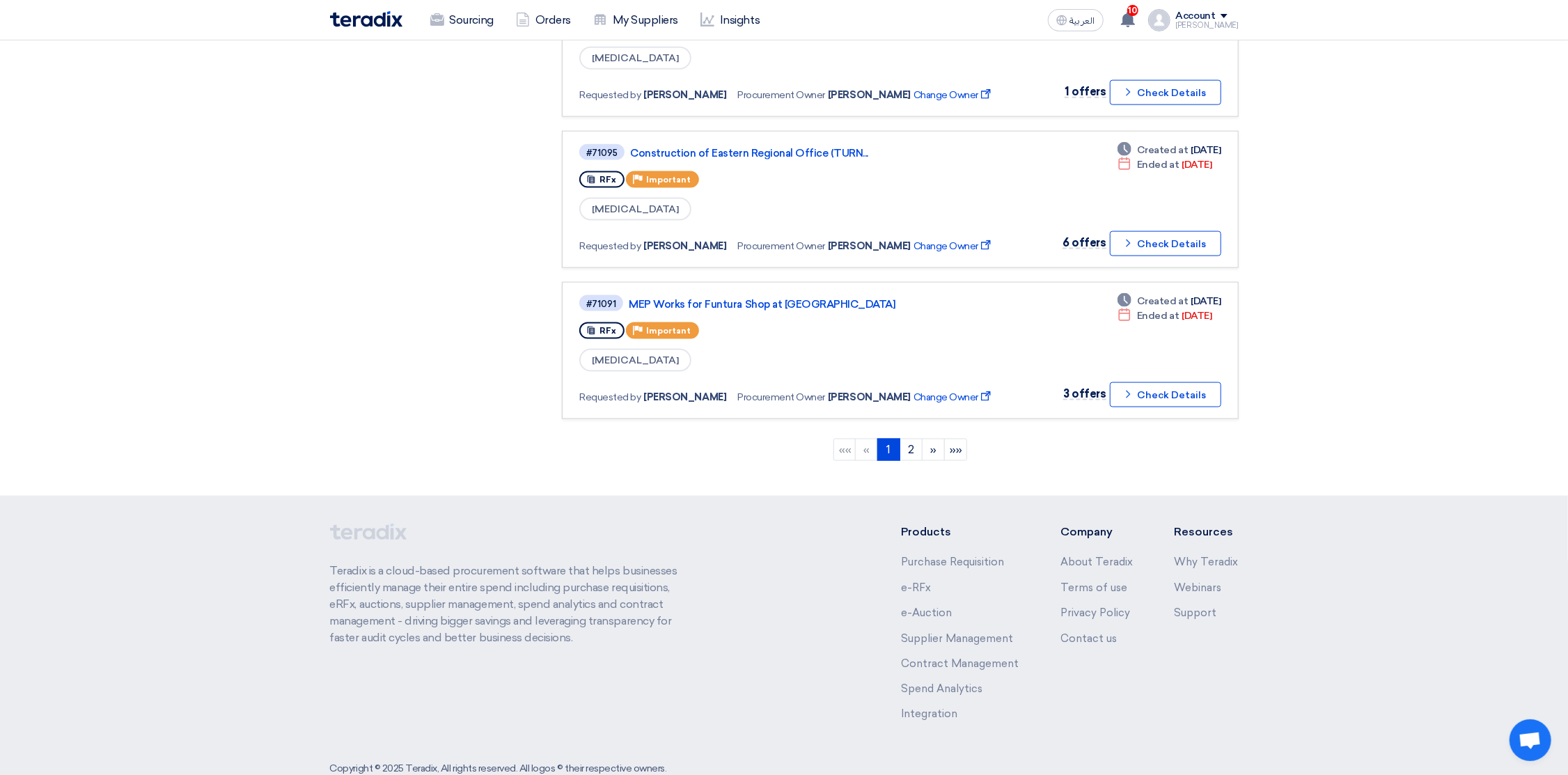
scroll to position [1401, 0]
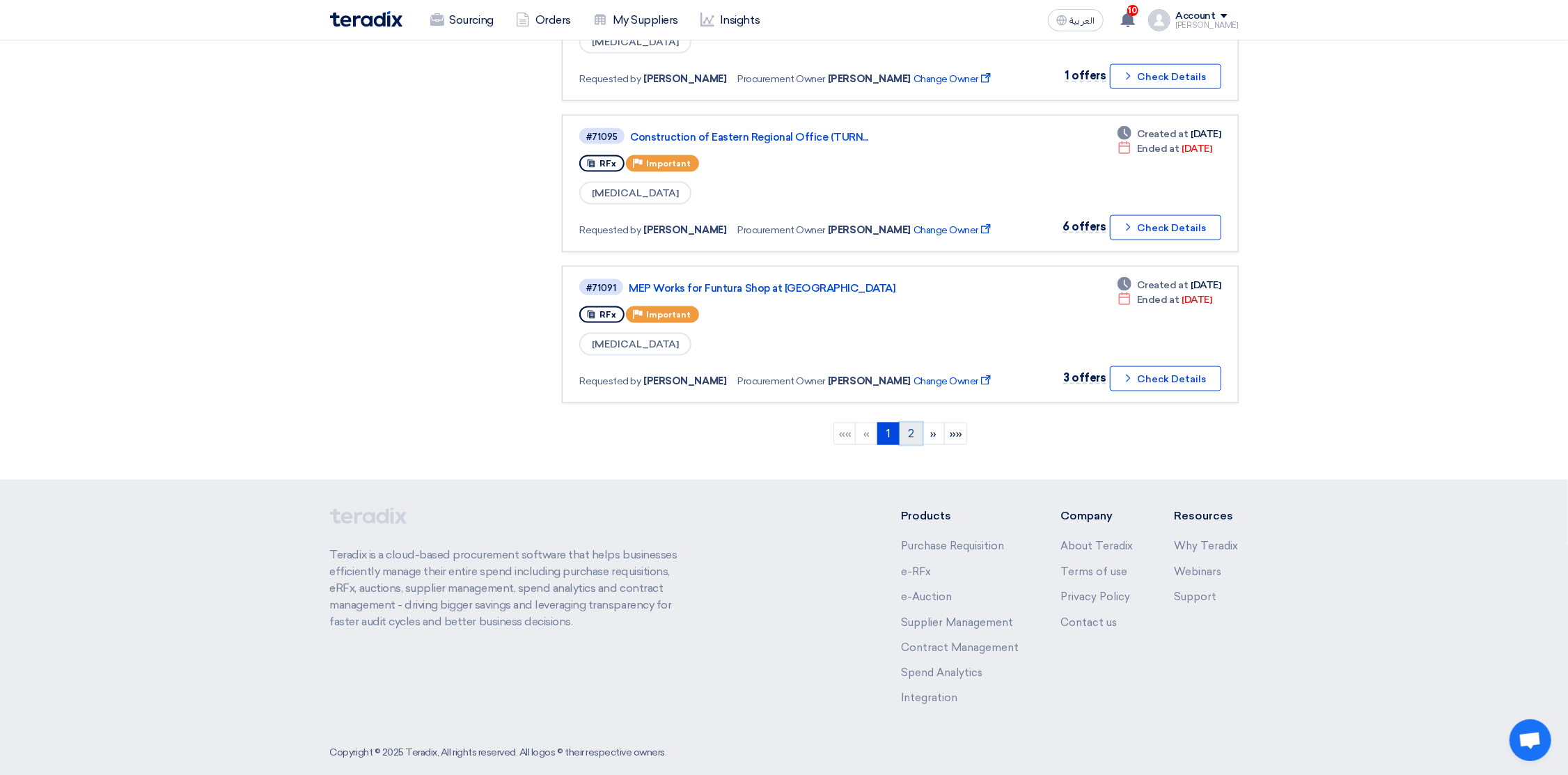
click at [912, 422] on link "2" at bounding box center [911, 434] width 23 height 22
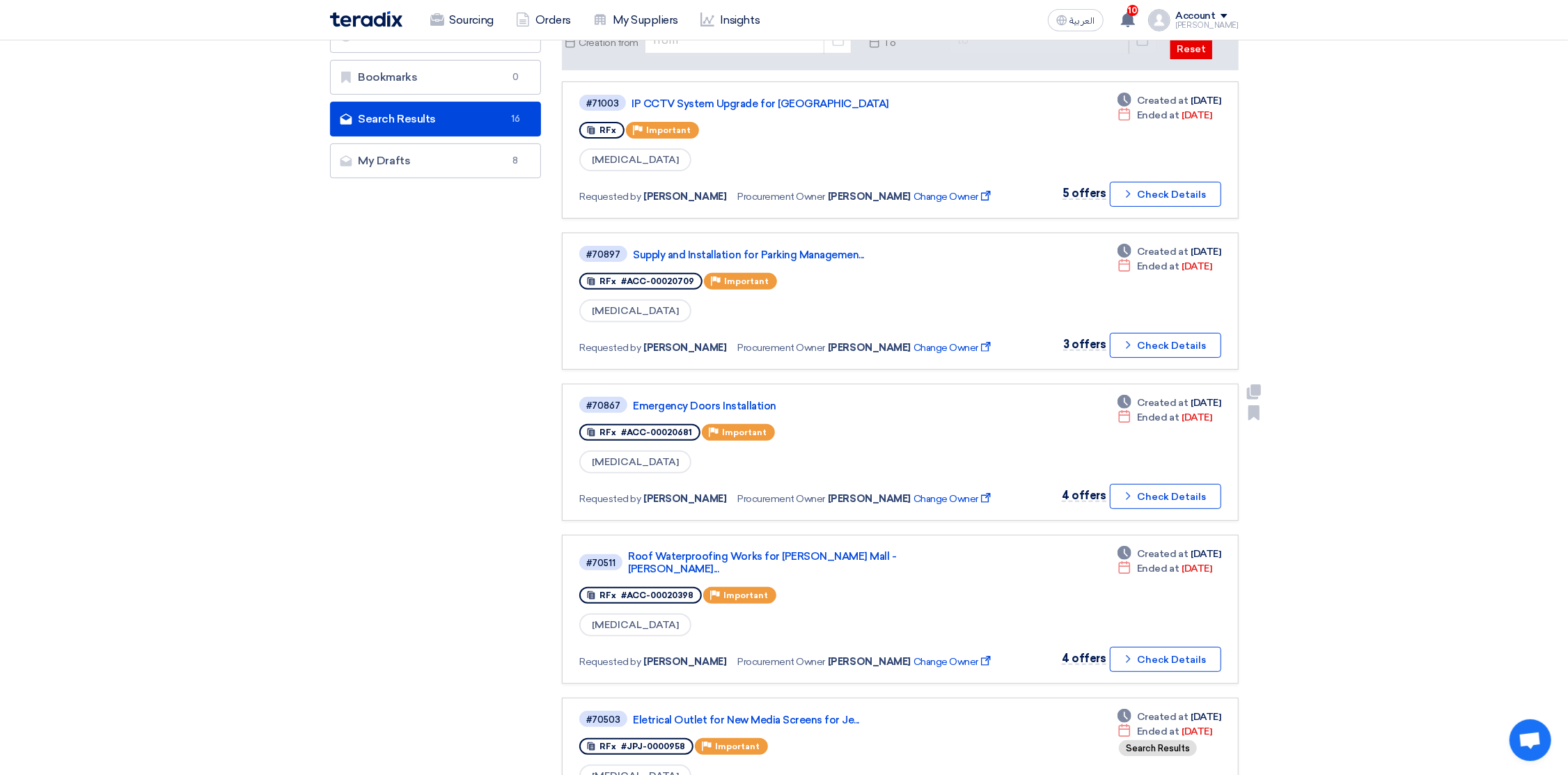
scroll to position [210, 0]
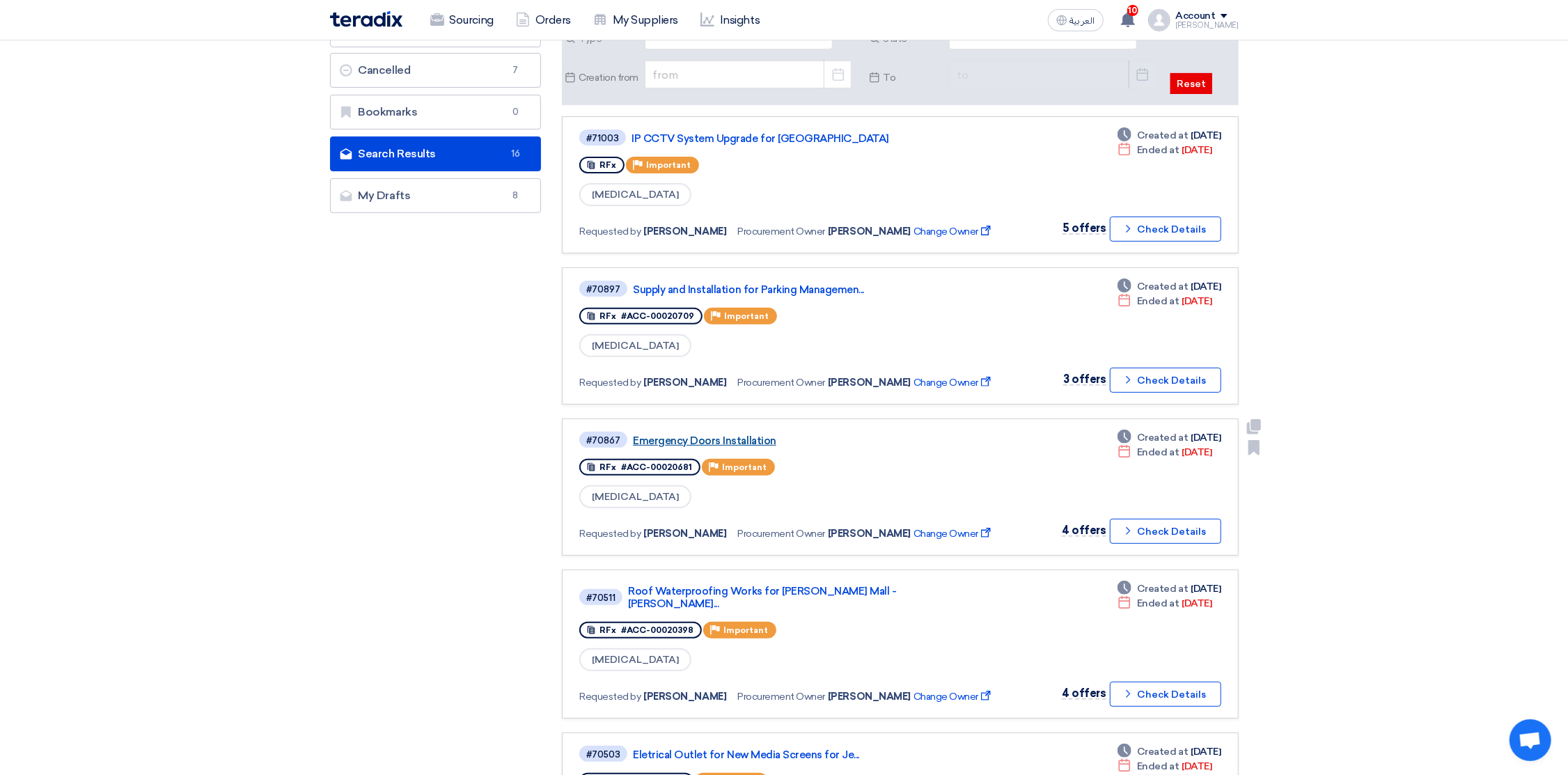
click at [714, 434] on link "Emergency Doors Installation" at bounding box center [807, 441] width 348 height 13
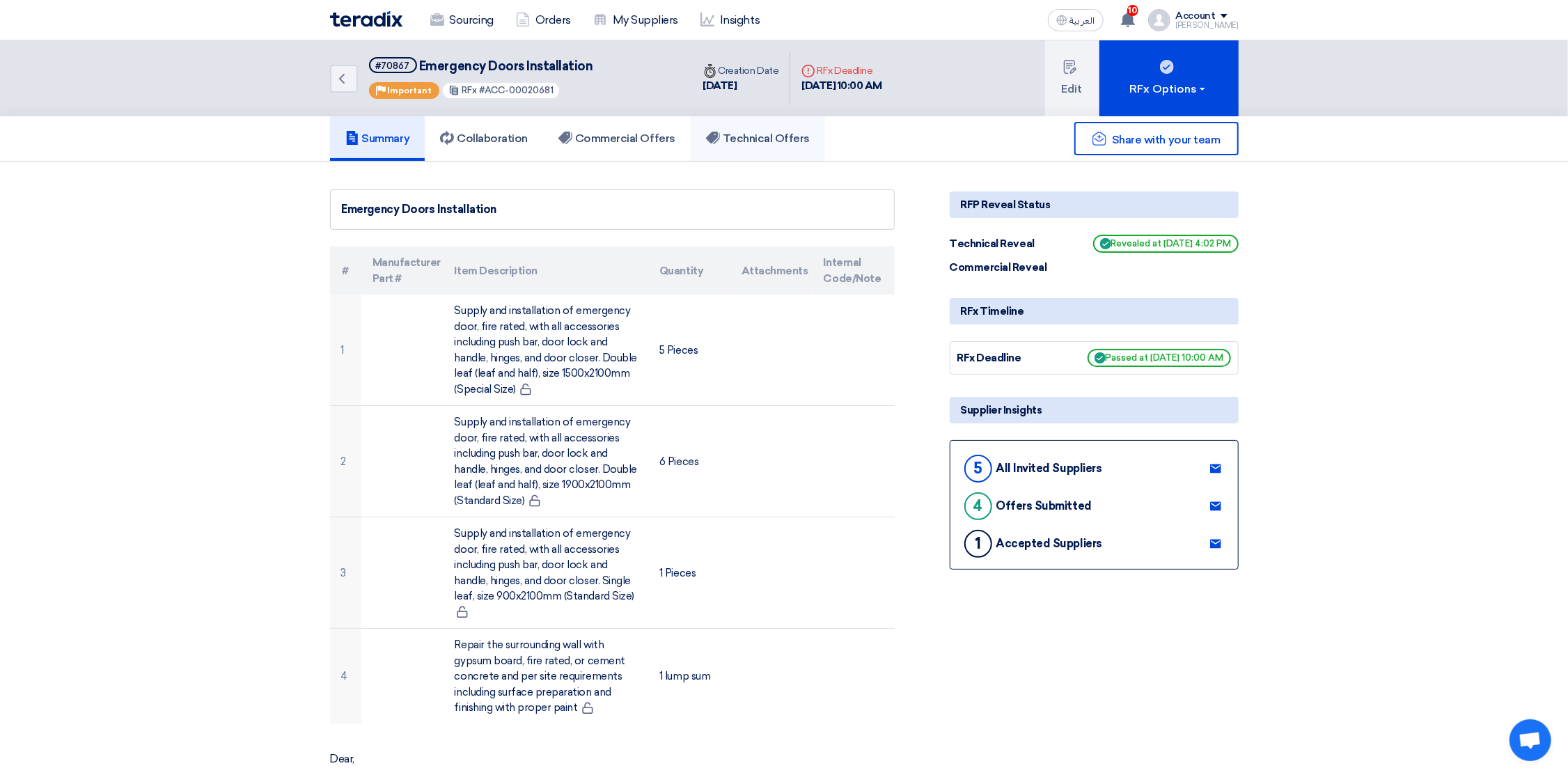
click at [772, 133] on h5 "Technical Offers" at bounding box center [758, 138] width 104 height 14
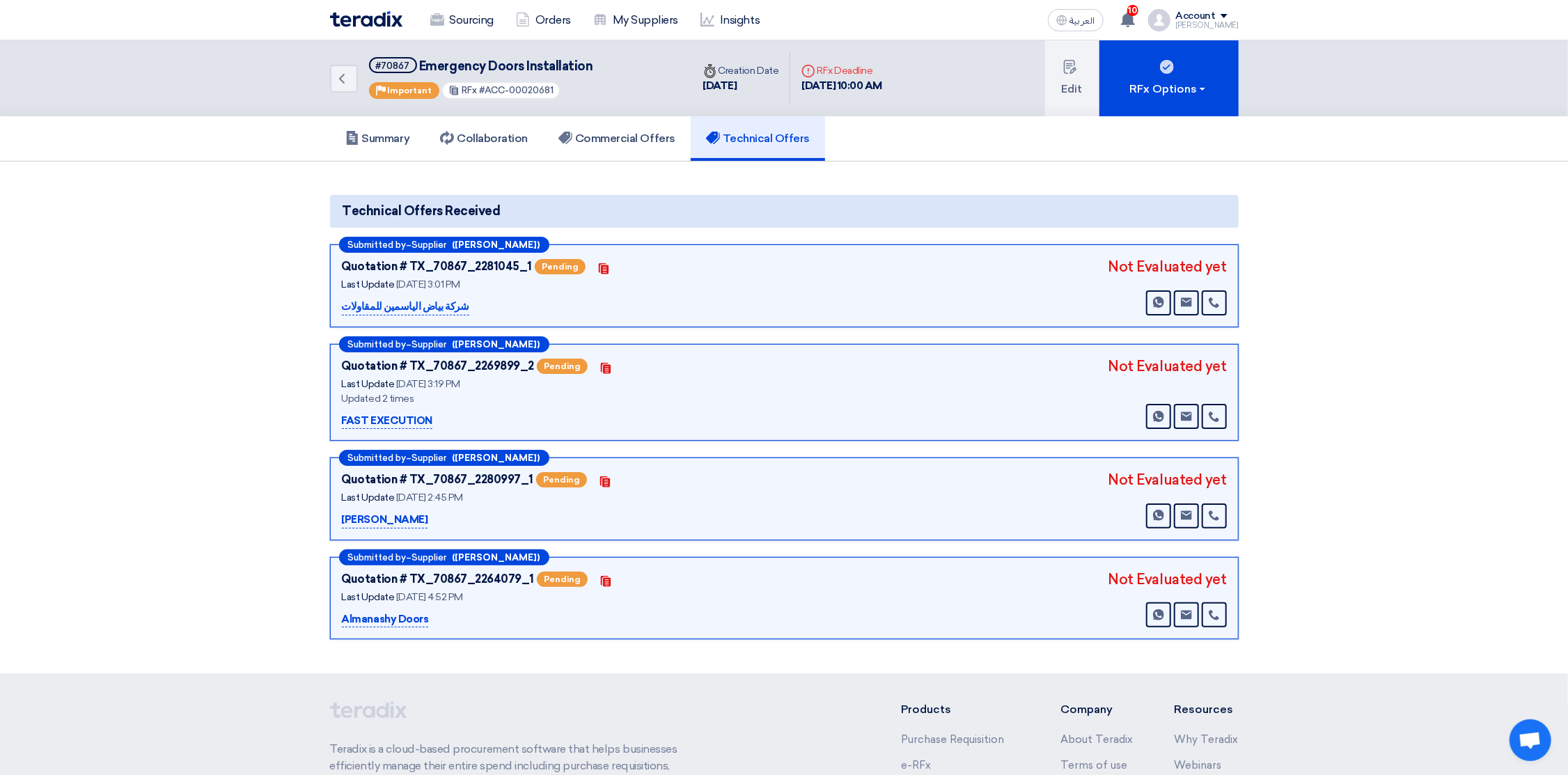
click at [355, 13] on img at bounding box center [366, 18] width 73 height 16
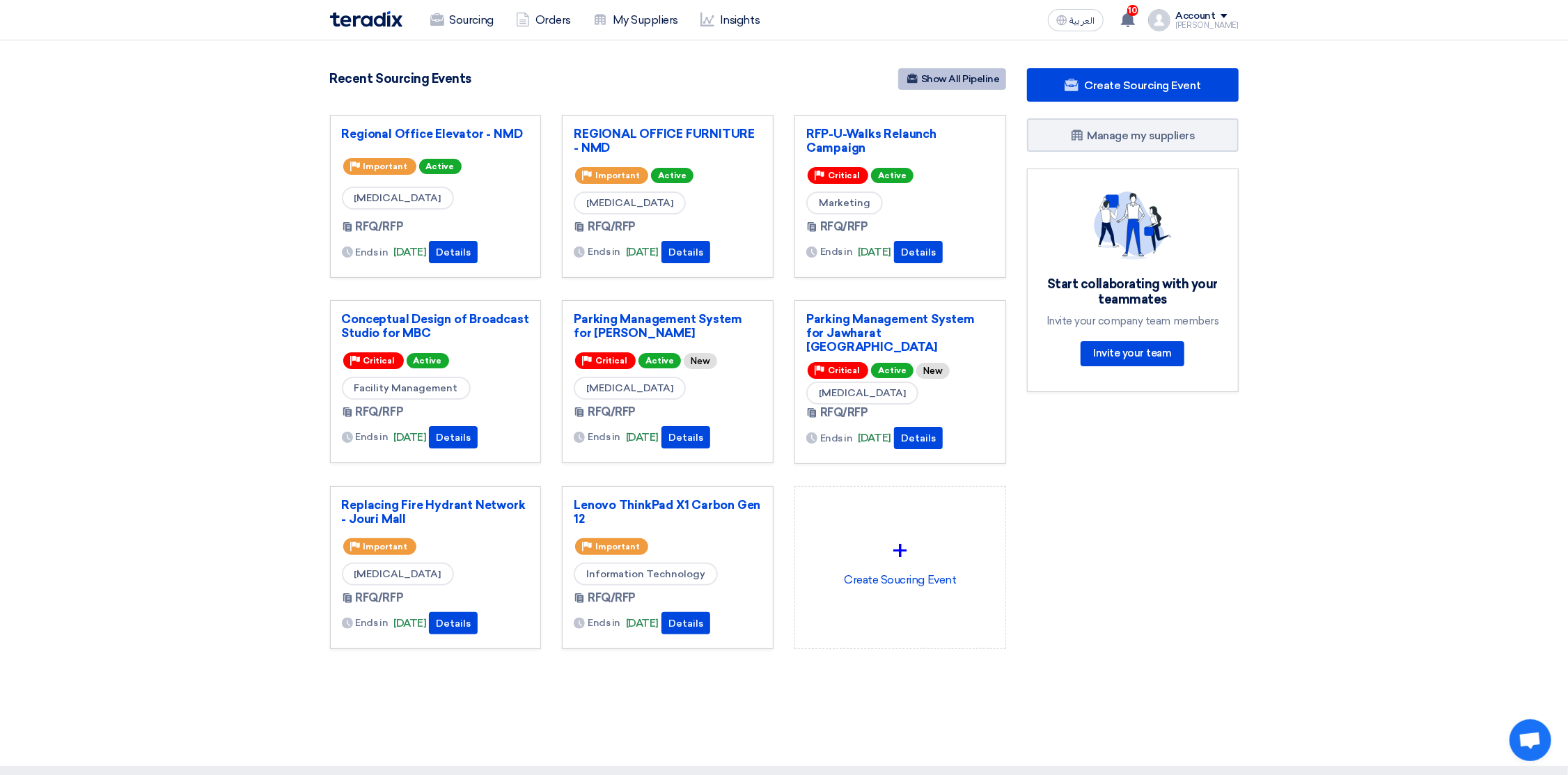
click at [935, 77] on link "Show All Pipeline" at bounding box center [951, 78] width 108 height 21
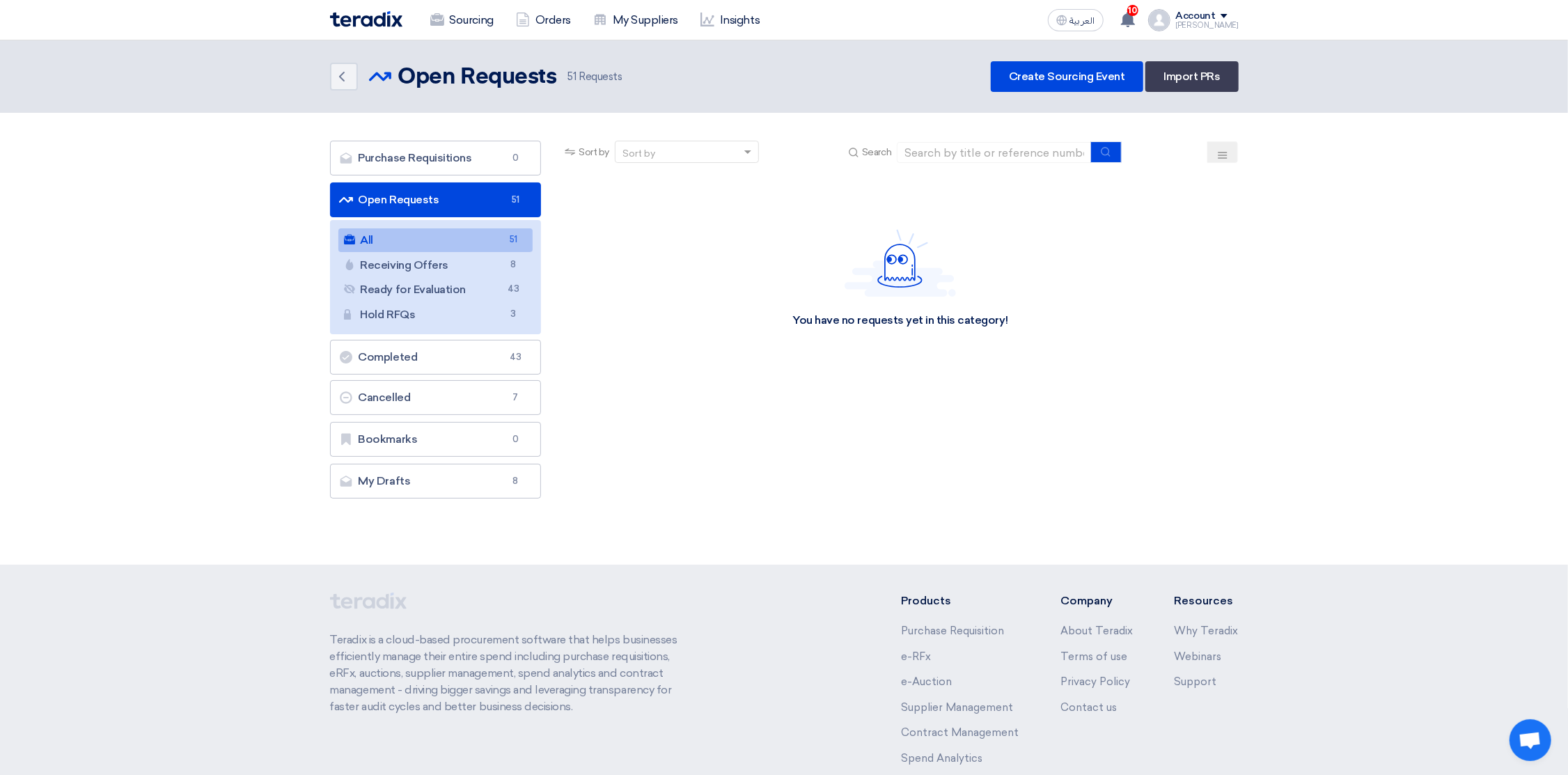
click at [1224, 150] on icon at bounding box center [1223, 156] width 11 height 11
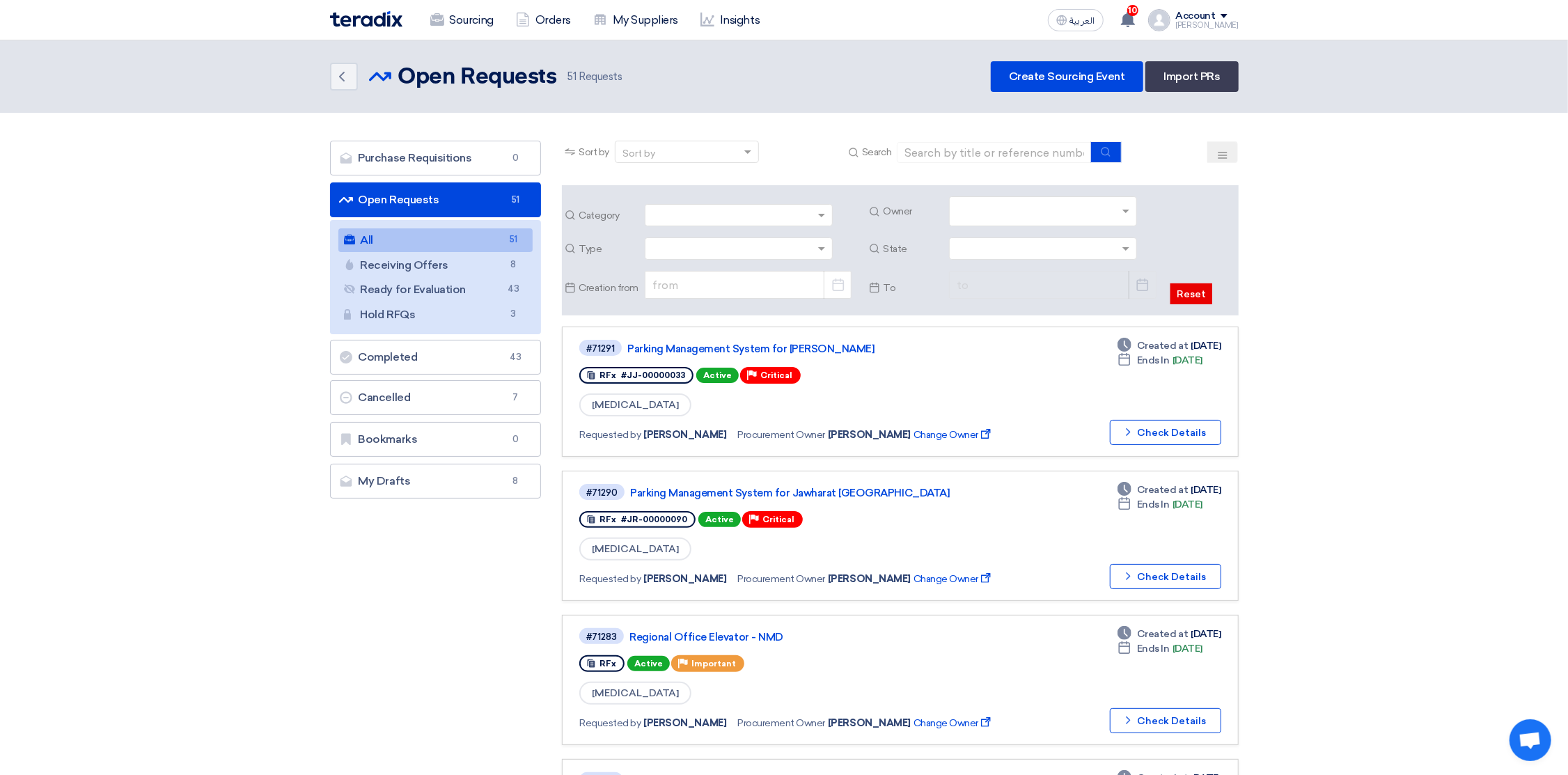
click at [1028, 213] on input "text" at bounding box center [1044, 213] width 176 height 23
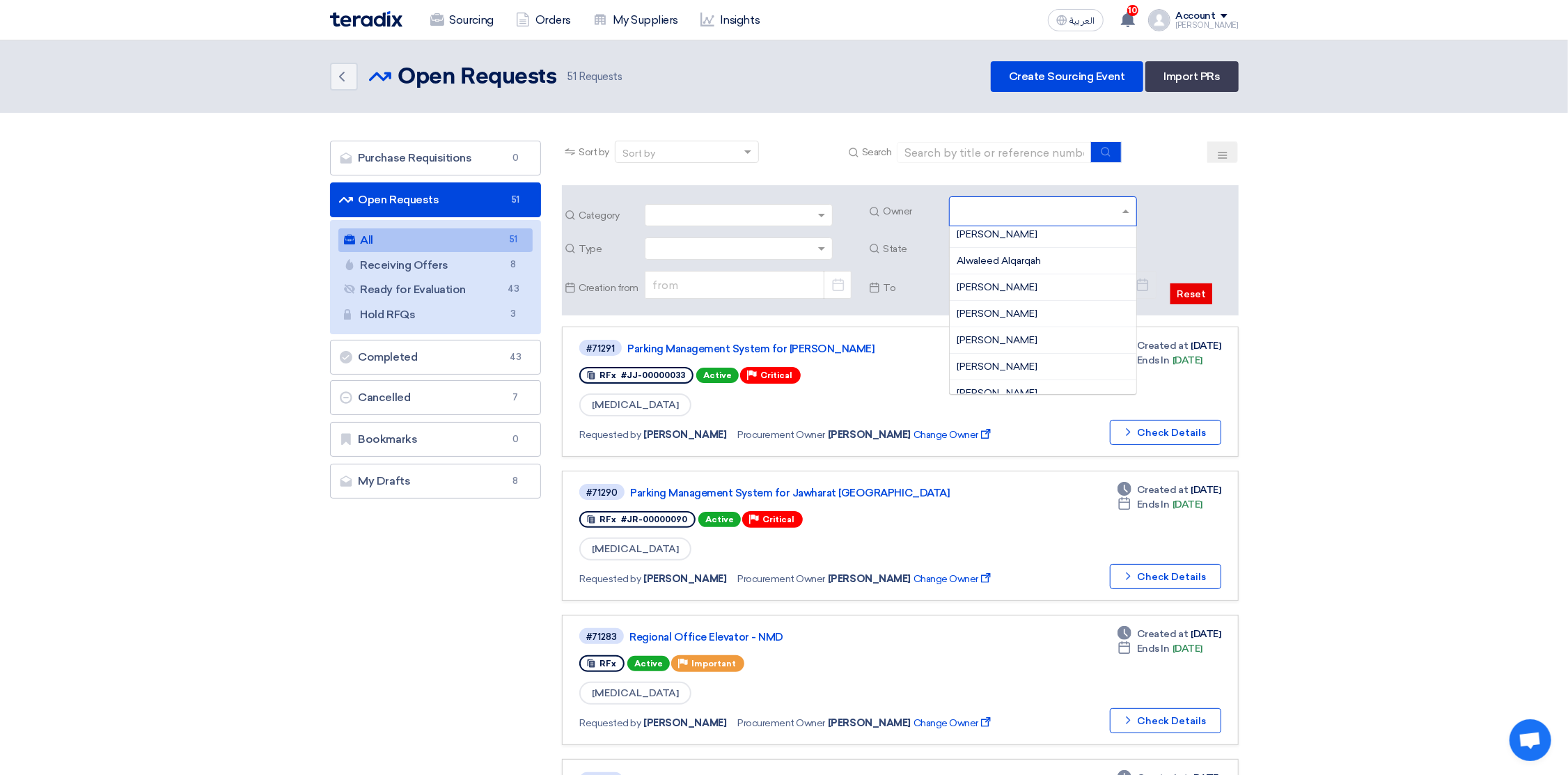
scroll to position [209, 0]
click at [834, 348] on link "Parking Management System for [PERSON_NAME]" at bounding box center [801, 349] width 348 height 13
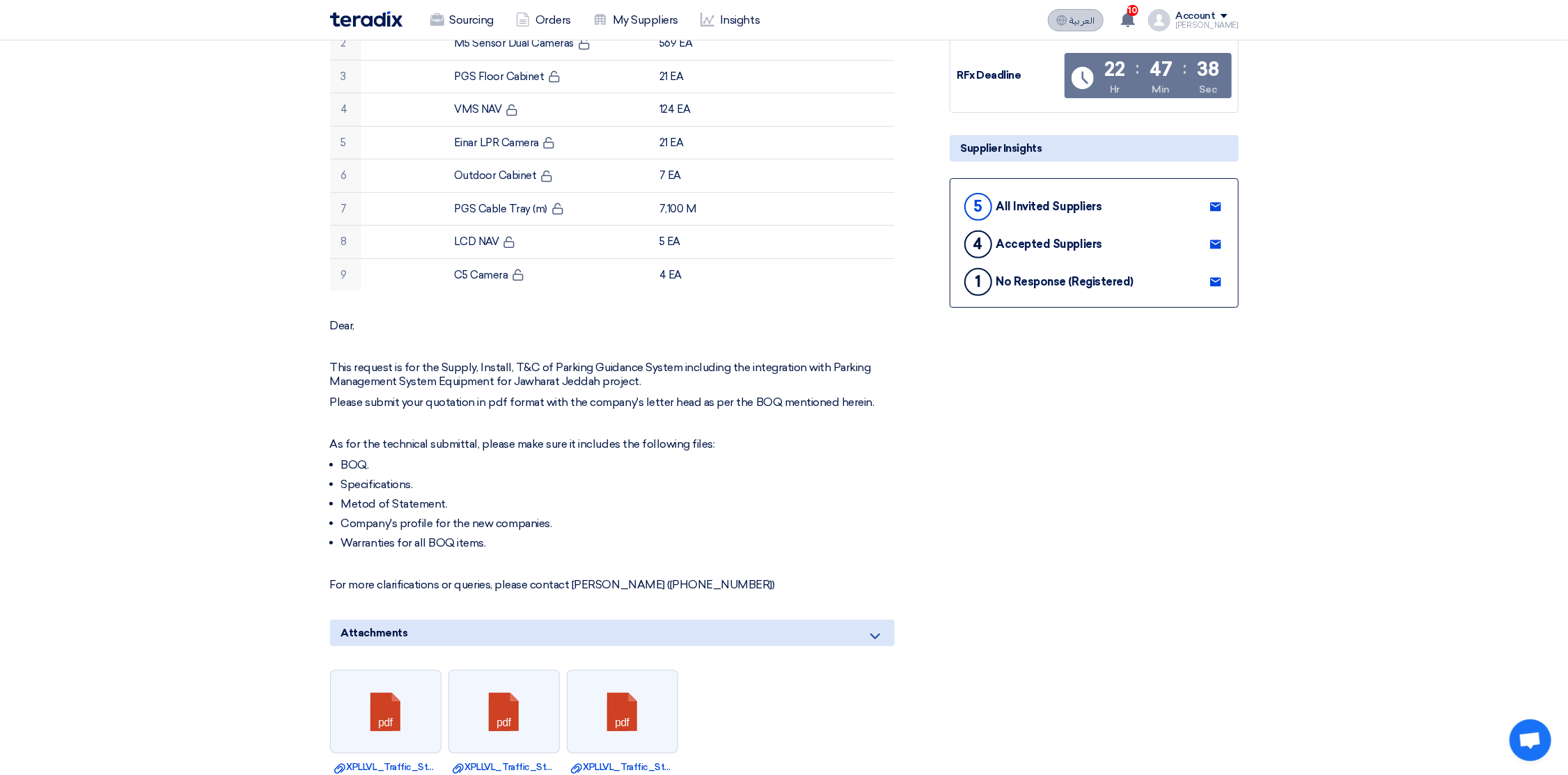
scroll to position [313, 0]
